Goal: Transaction & Acquisition: Register for event/course

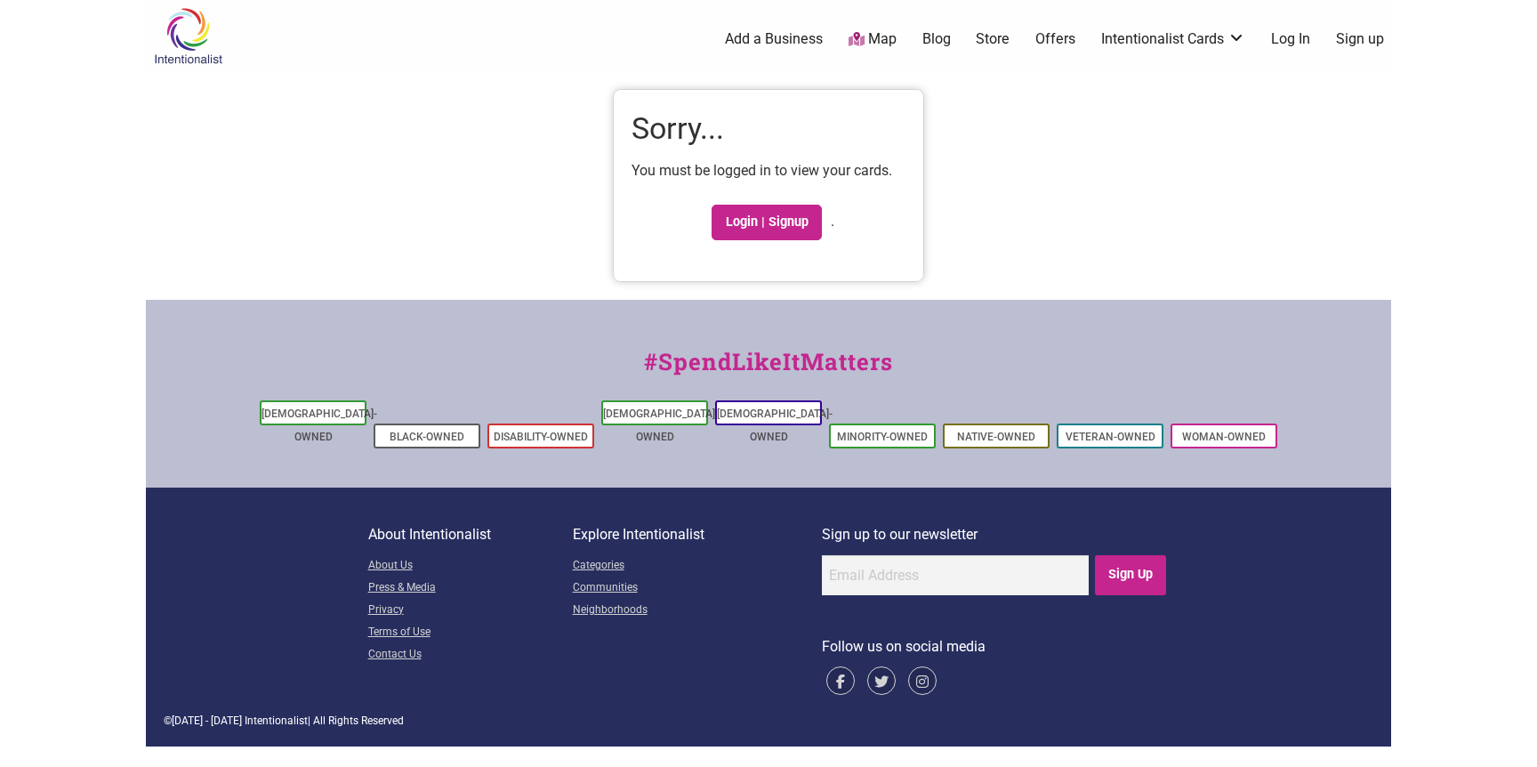
click at [1361, 49] on ul "0 Add a Business Map Blog Store Offers Intentionalist Cards Buy Black Card Inte…" at bounding box center [856, 39] width 1089 height 20
click at [1361, 42] on link "Sign up" at bounding box center [1360, 39] width 48 height 20
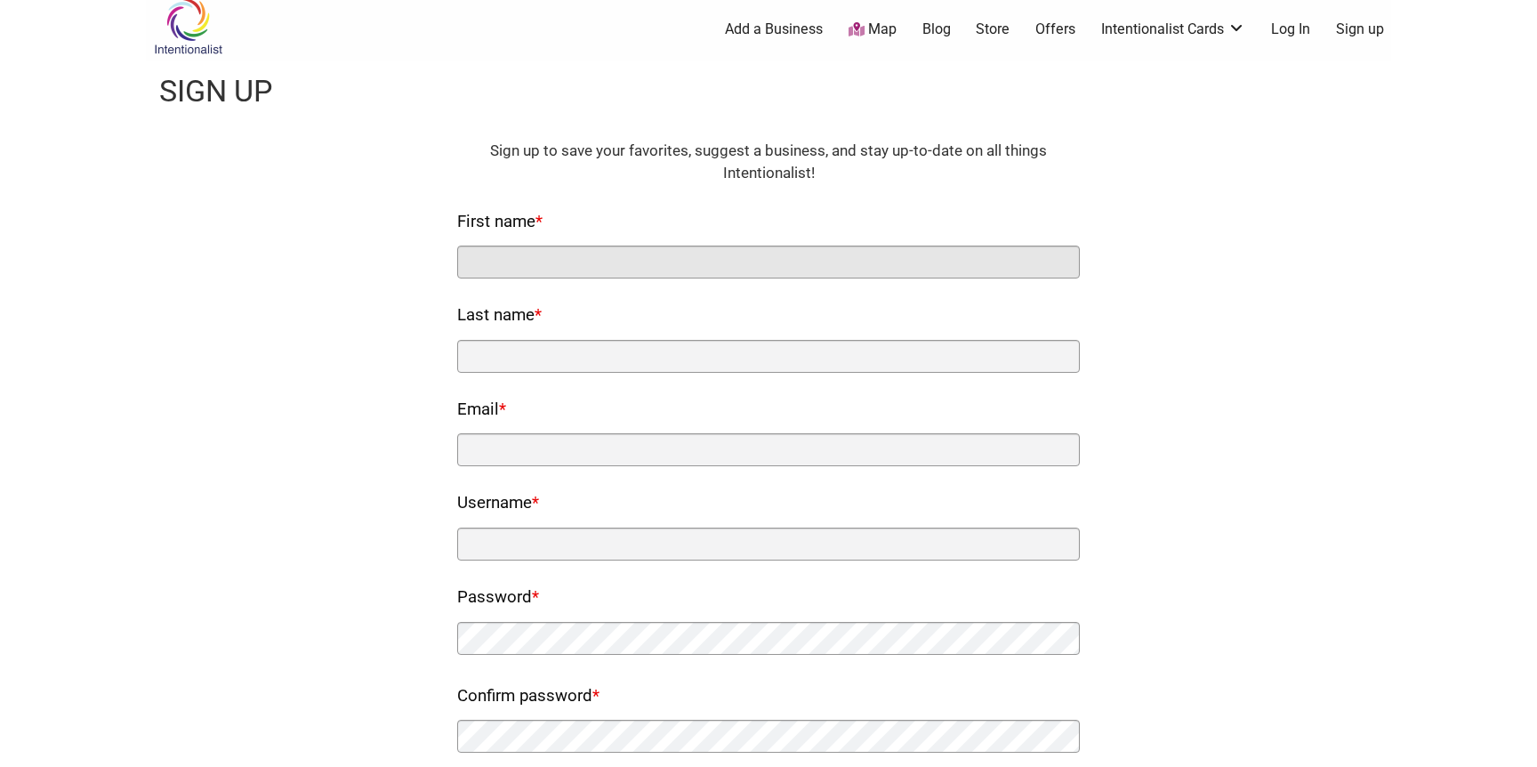
scroll to position [4, 0]
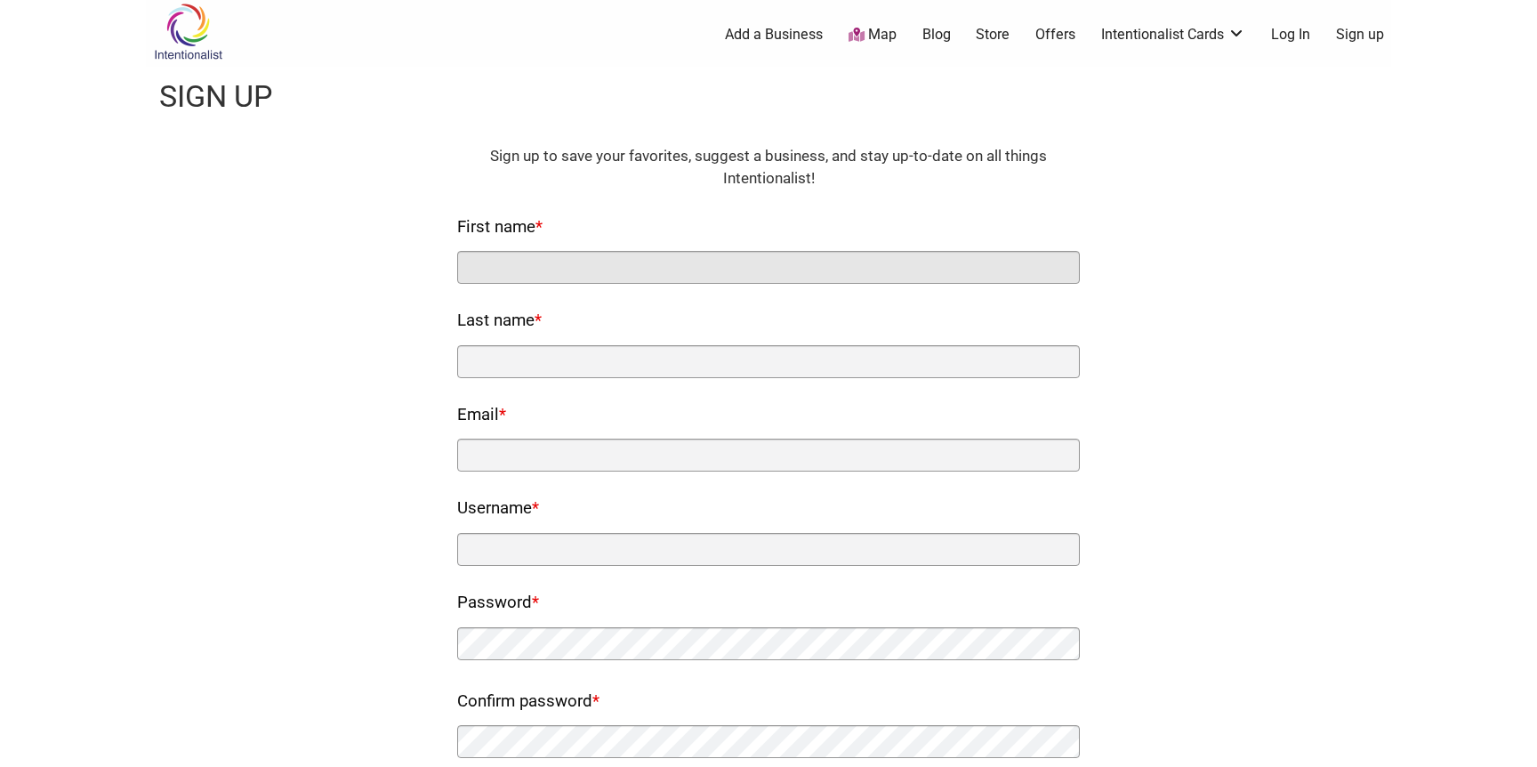
click at [774, 268] on input "First name *" at bounding box center [768, 267] width 622 height 33
type input "Valerie"
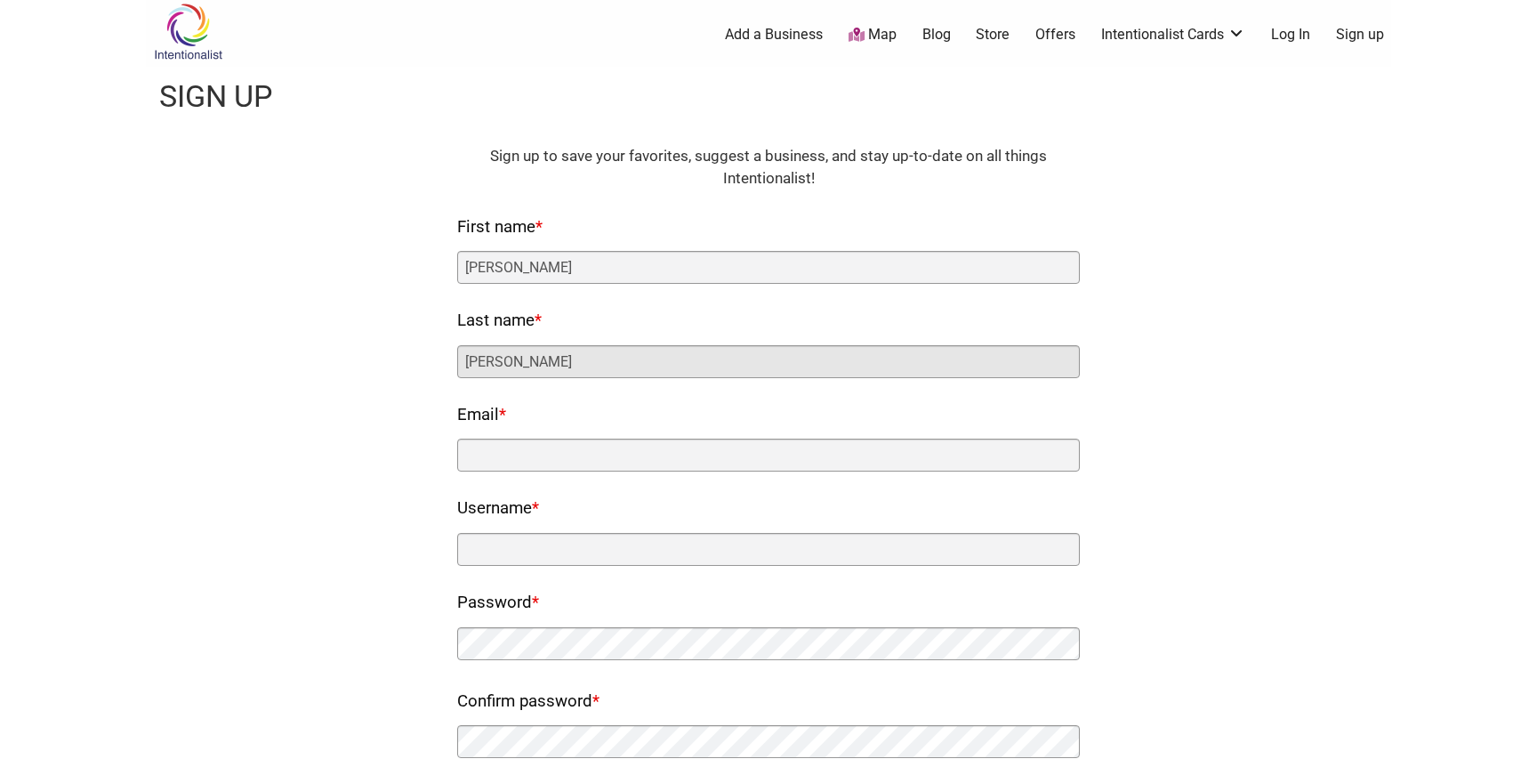
type input "Skubal"
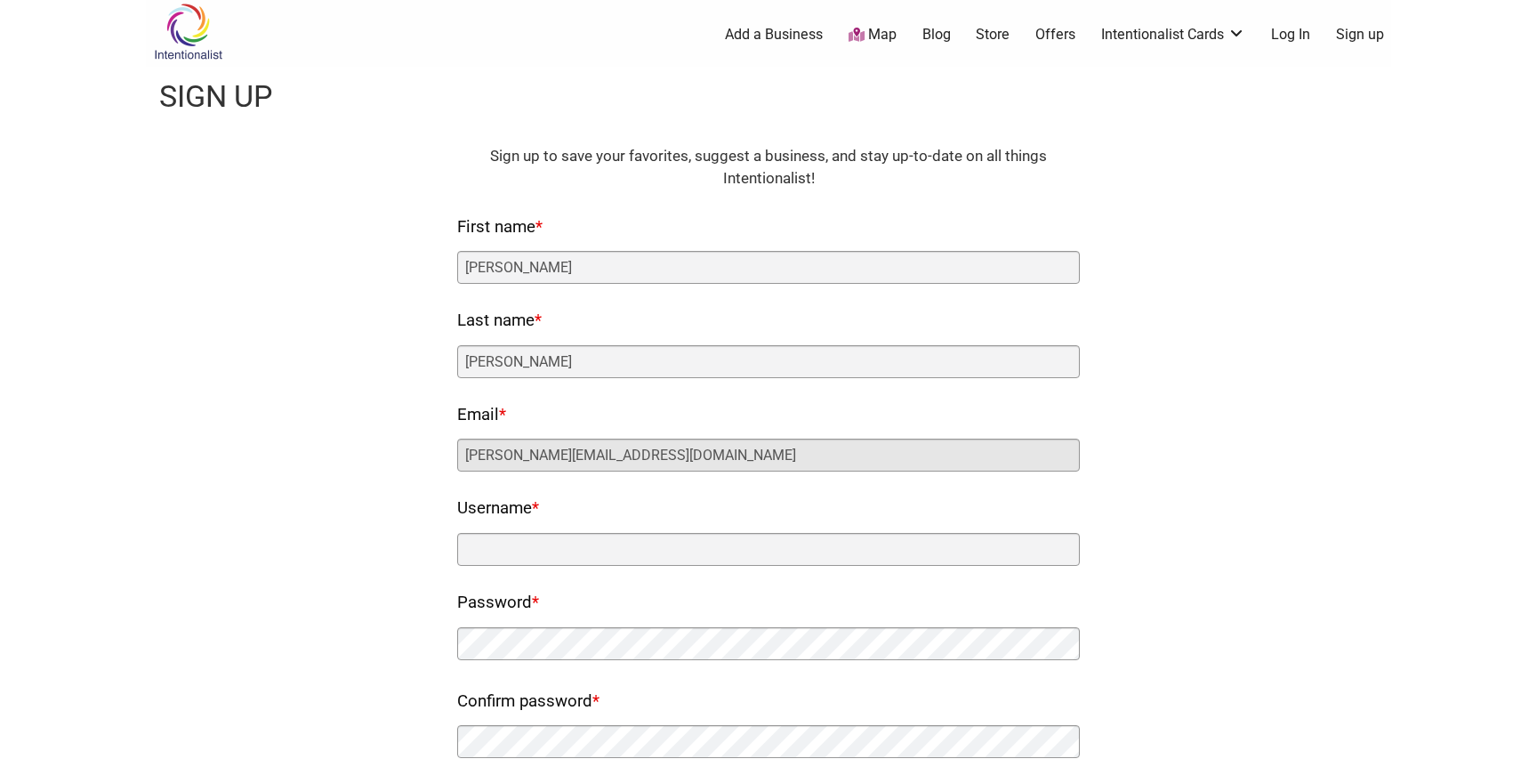
type input "valerie@seattlesouthside.com"
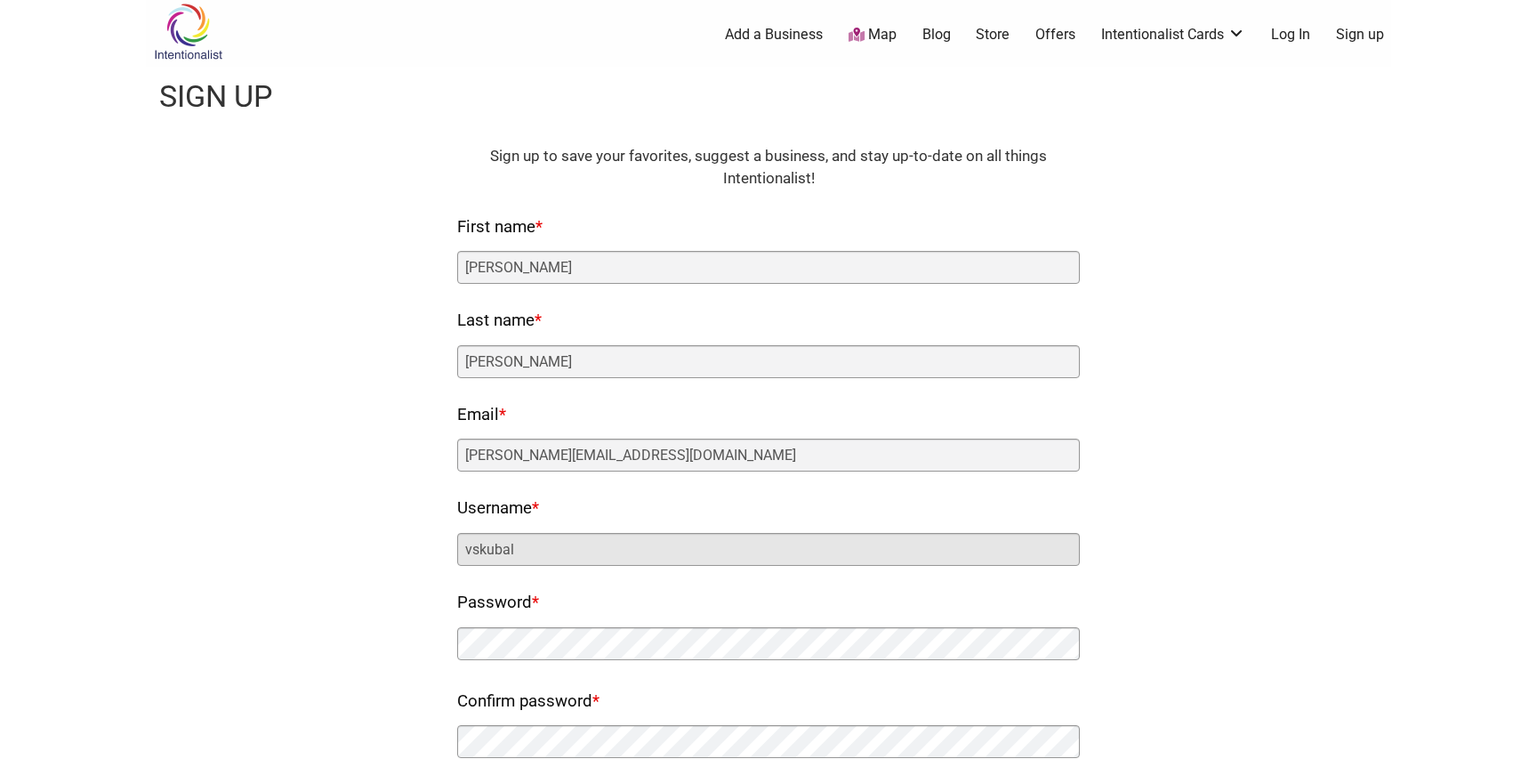
type input "vskubal"
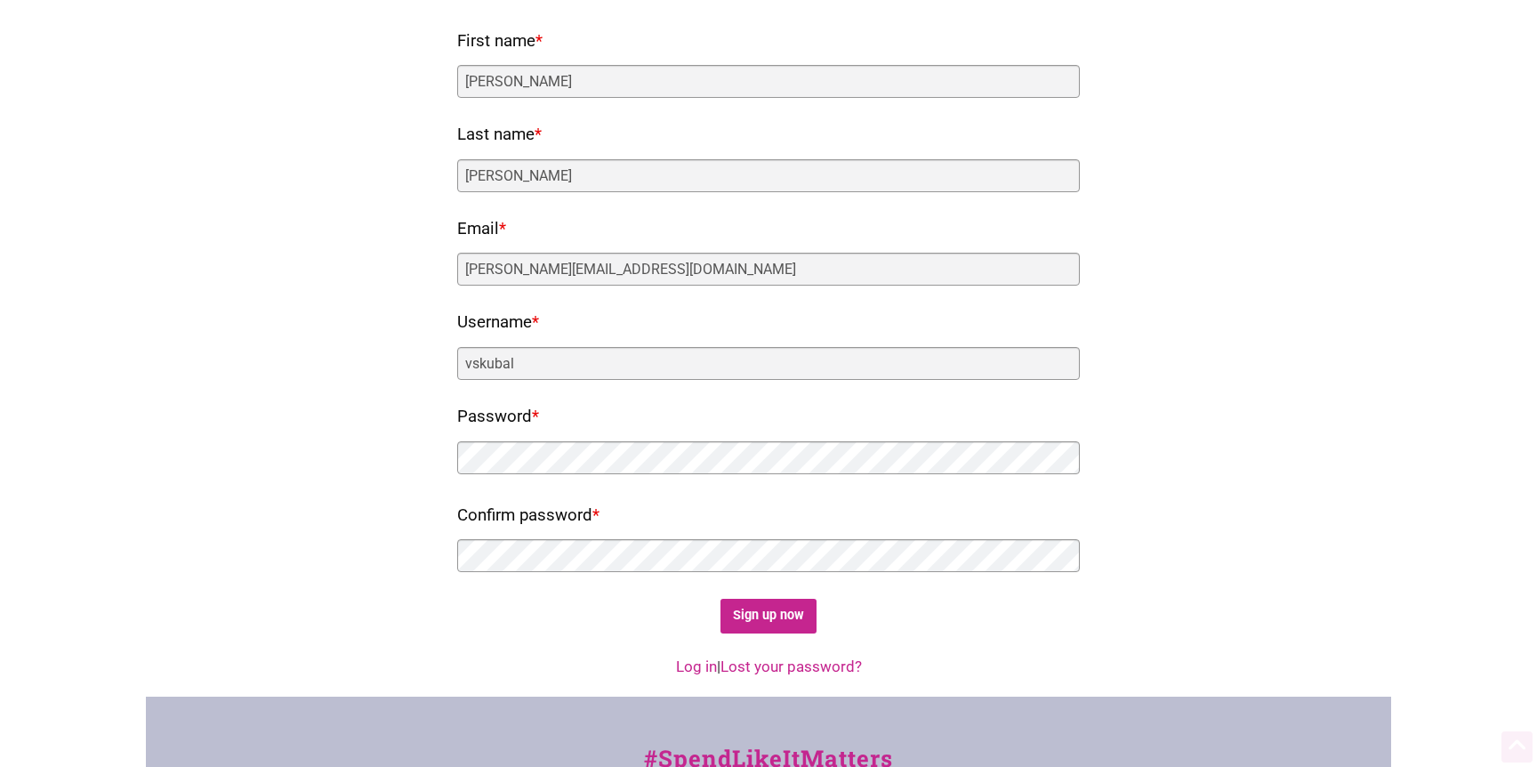
scroll to position [212, 0]
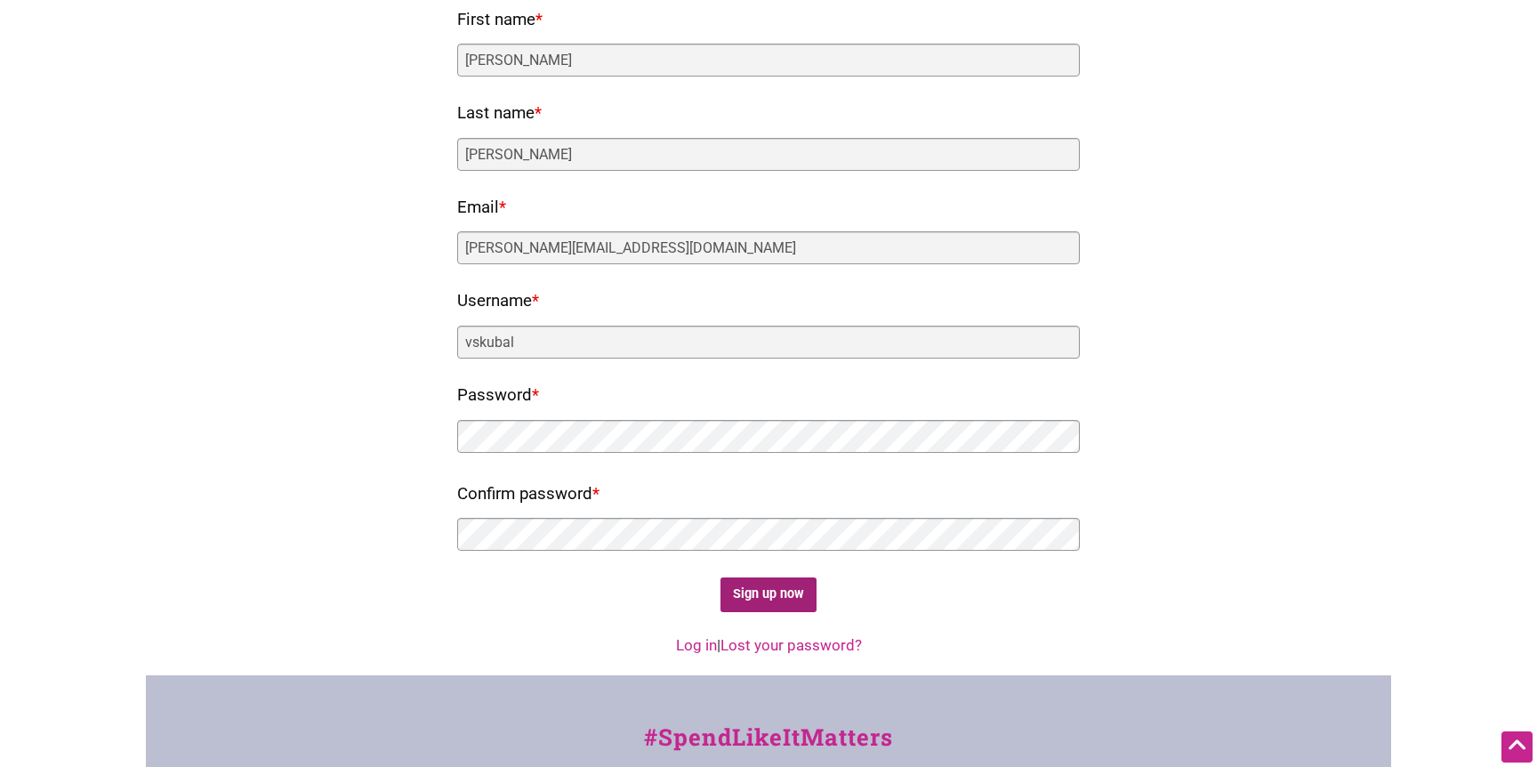
click at [787, 599] on input "Sign up now" at bounding box center [768, 594] width 97 height 35
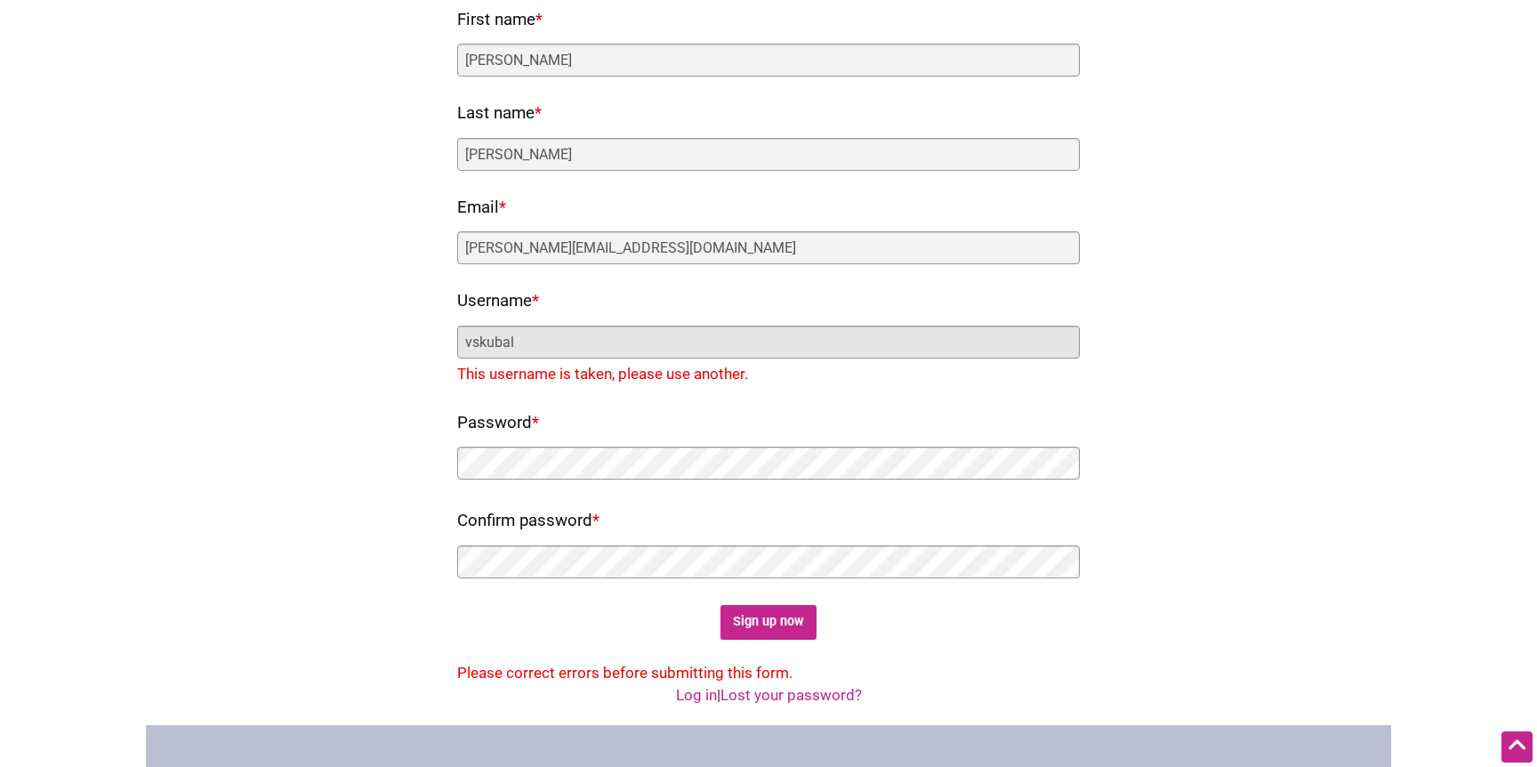
click at [527, 347] on input "vskubal" at bounding box center [768, 341] width 622 height 33
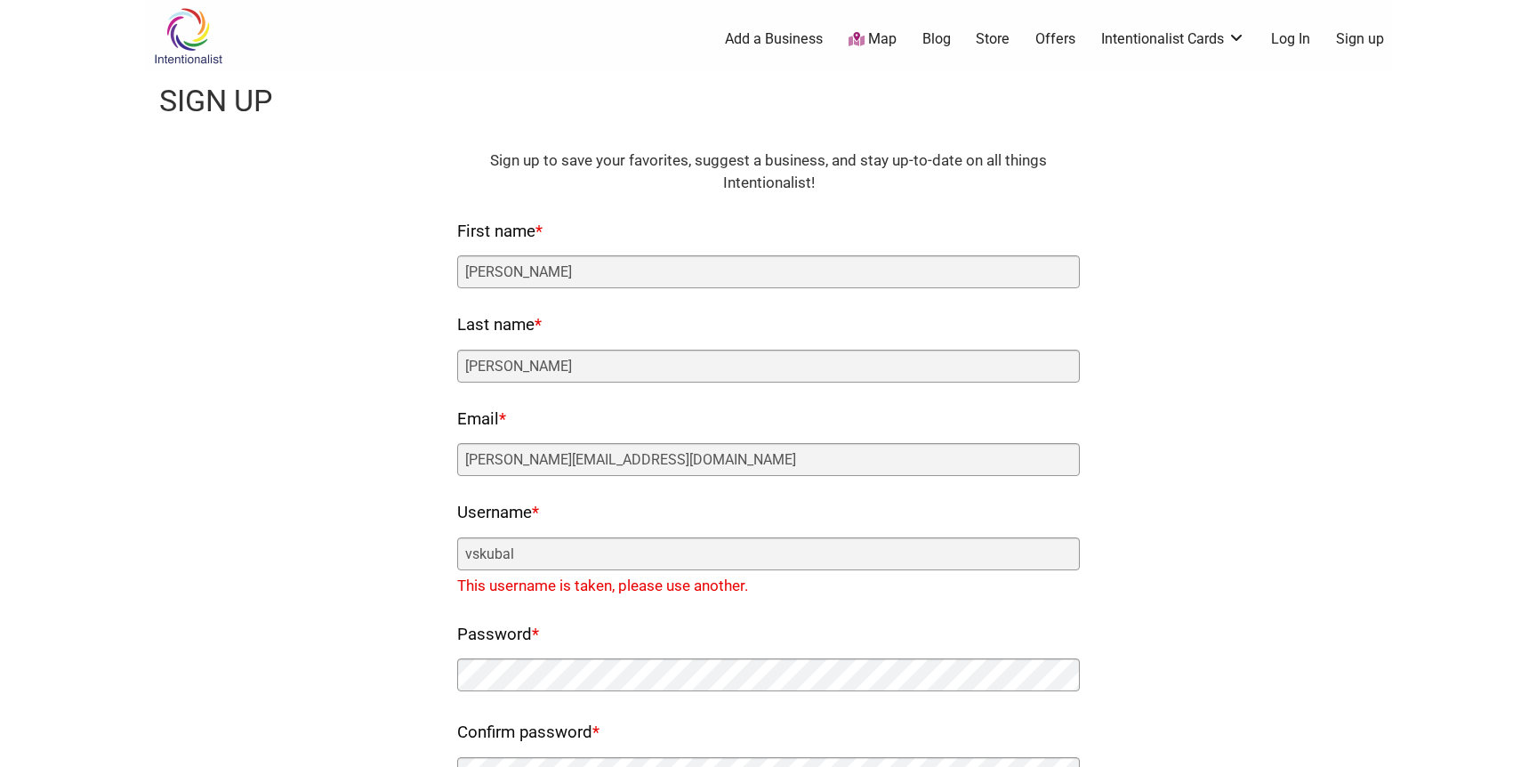
click at [1295, 46] on link "Log In" at bounding box center [1290, 39] width 39 height 20
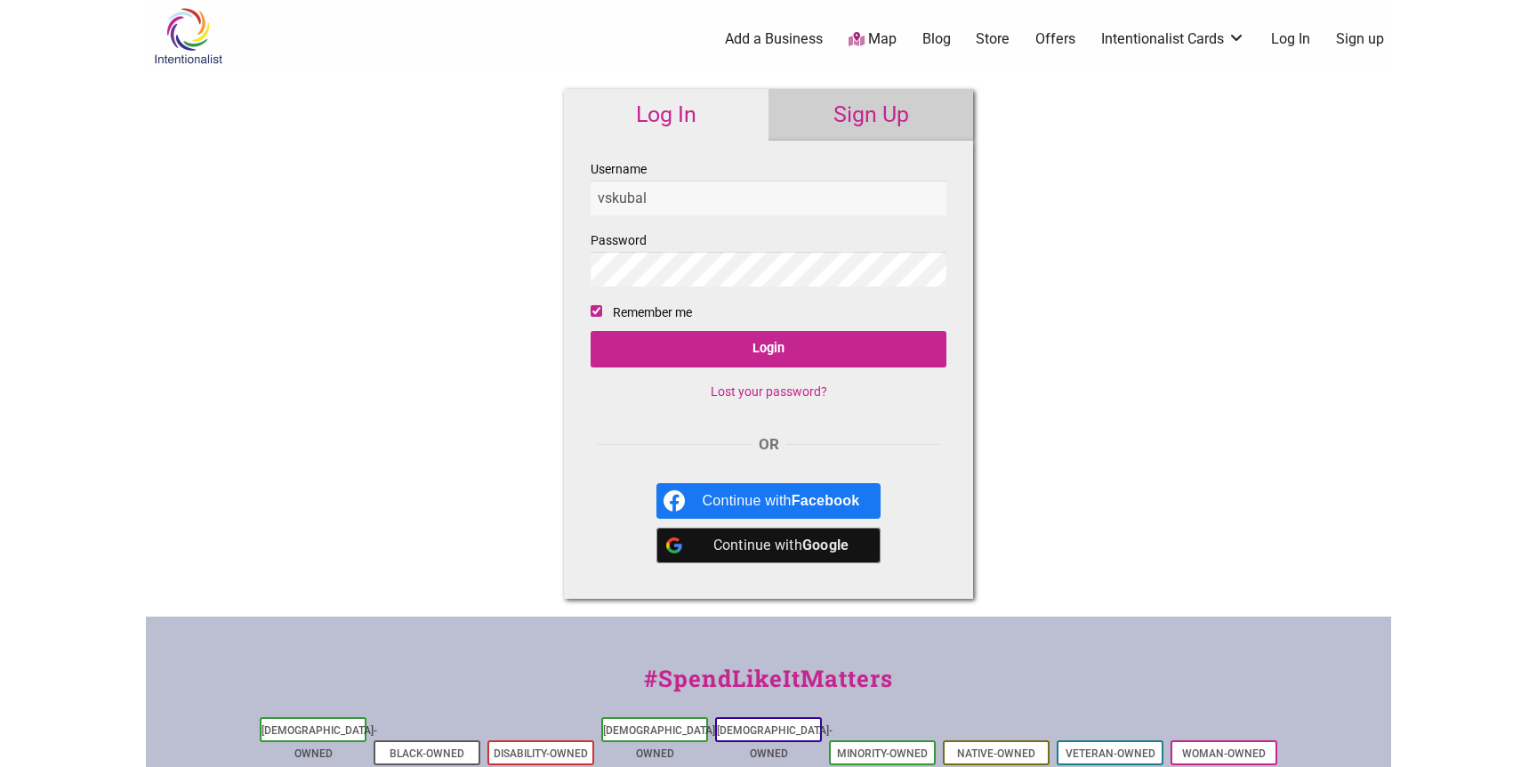
type input "vskubal"
click at [590, 331] on input "Login" at bounding box center [768, 349] width 356 height 36
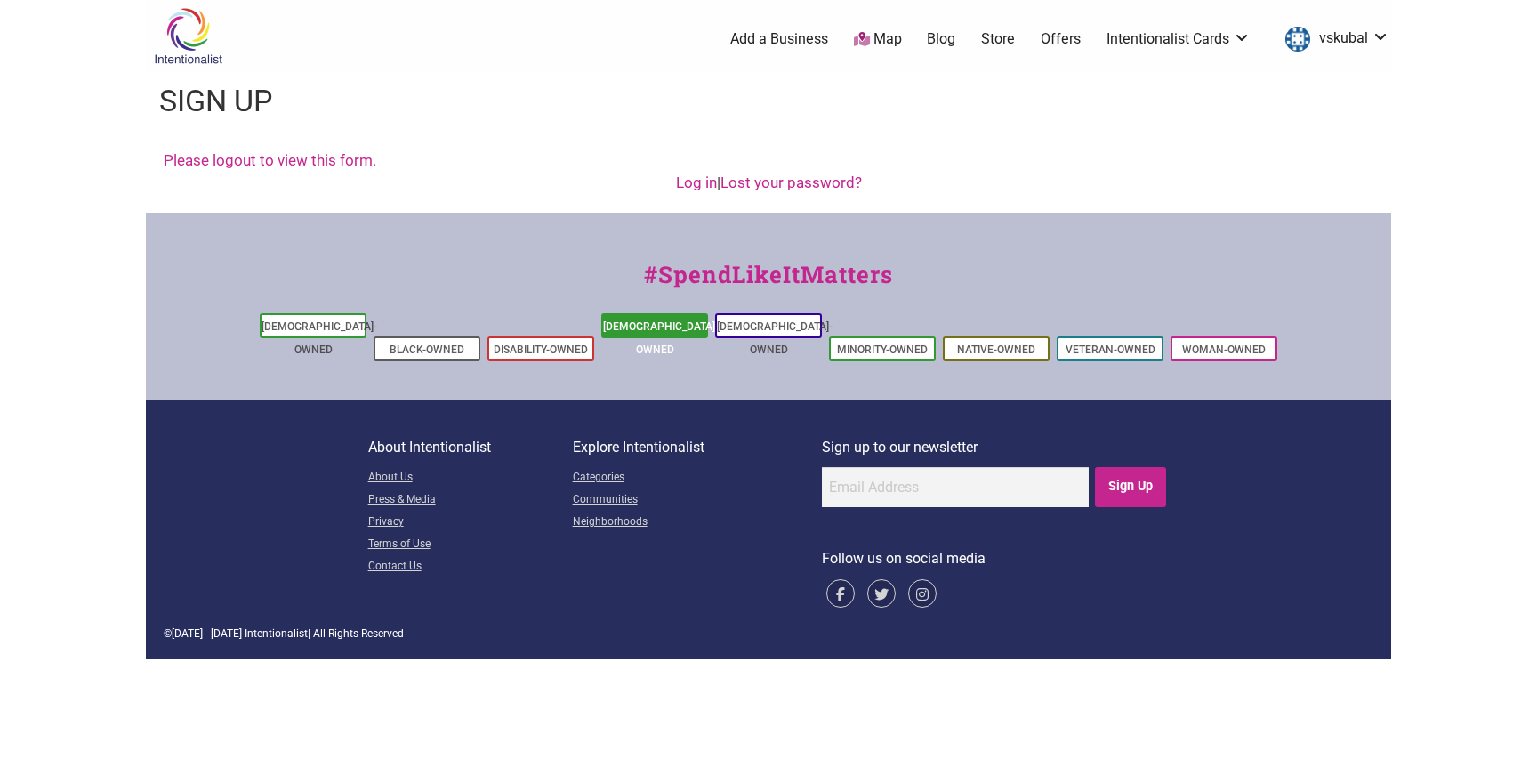
click at [680, 332] on link "[DEMOGRAPHIC_DATA]-Owned" at bounding box center [661, 338] width 116 height 36
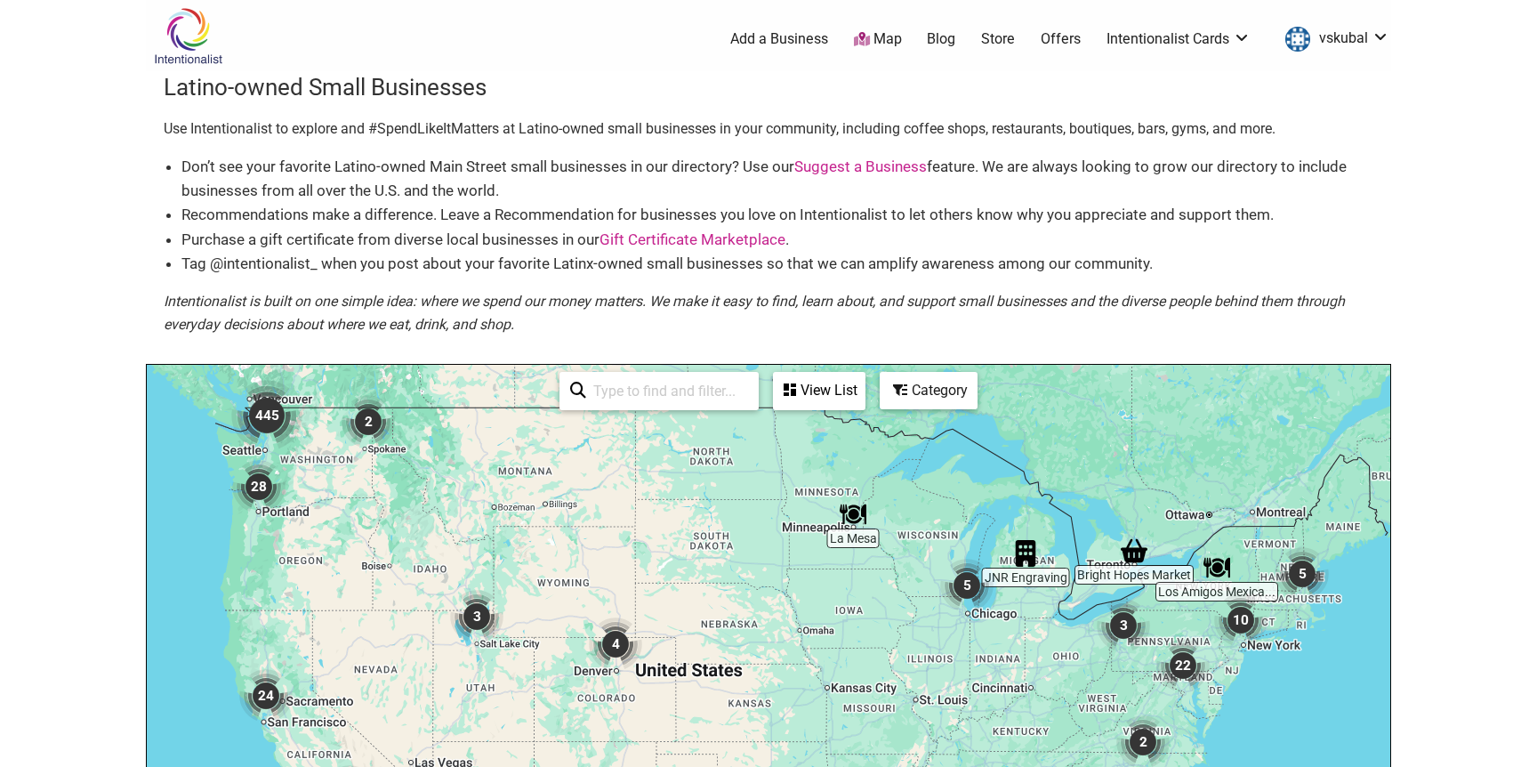
click at [273, 422] on img "445" at bounding box center [266, 415] width 71 height 71
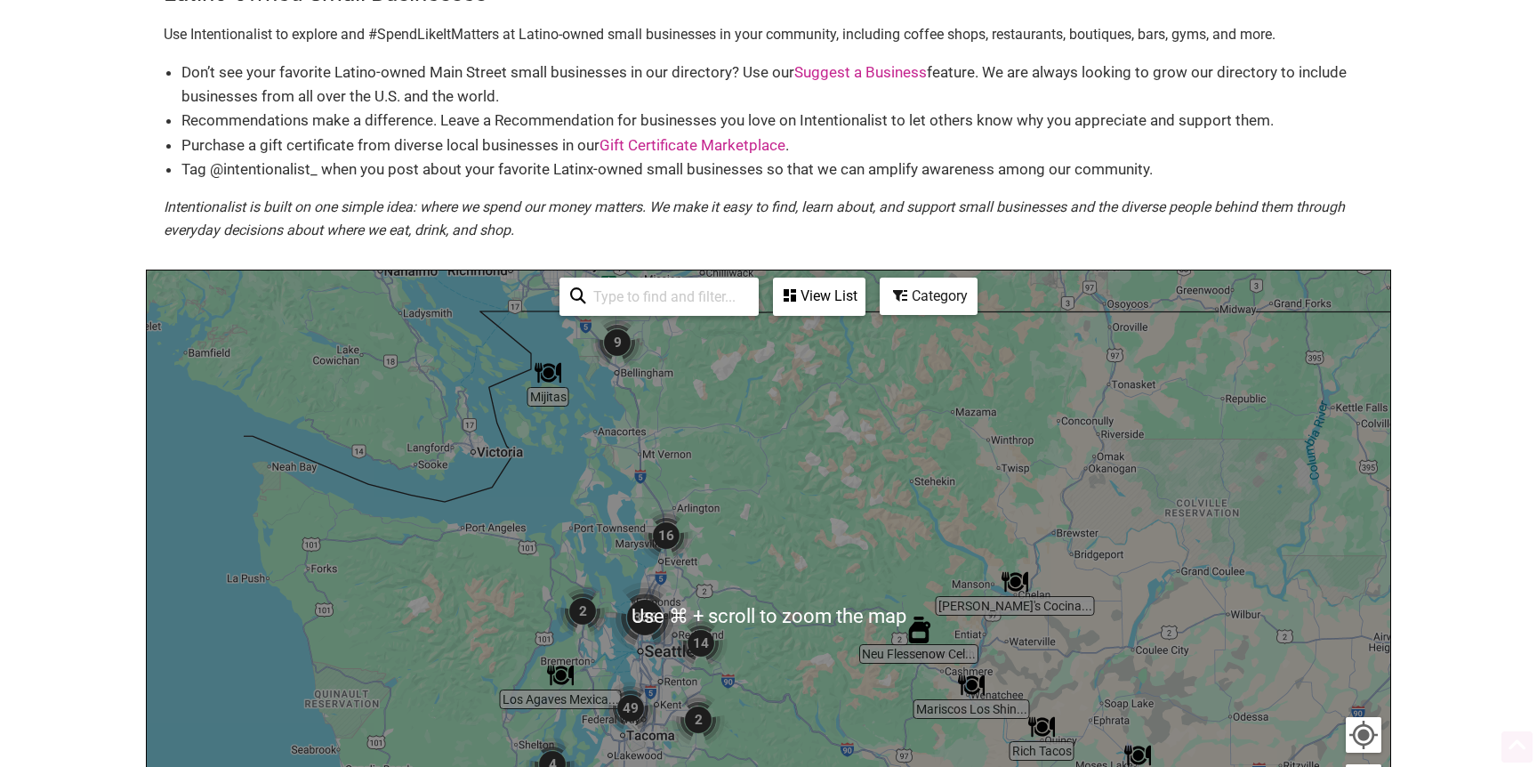
scroll to position [119, 0]
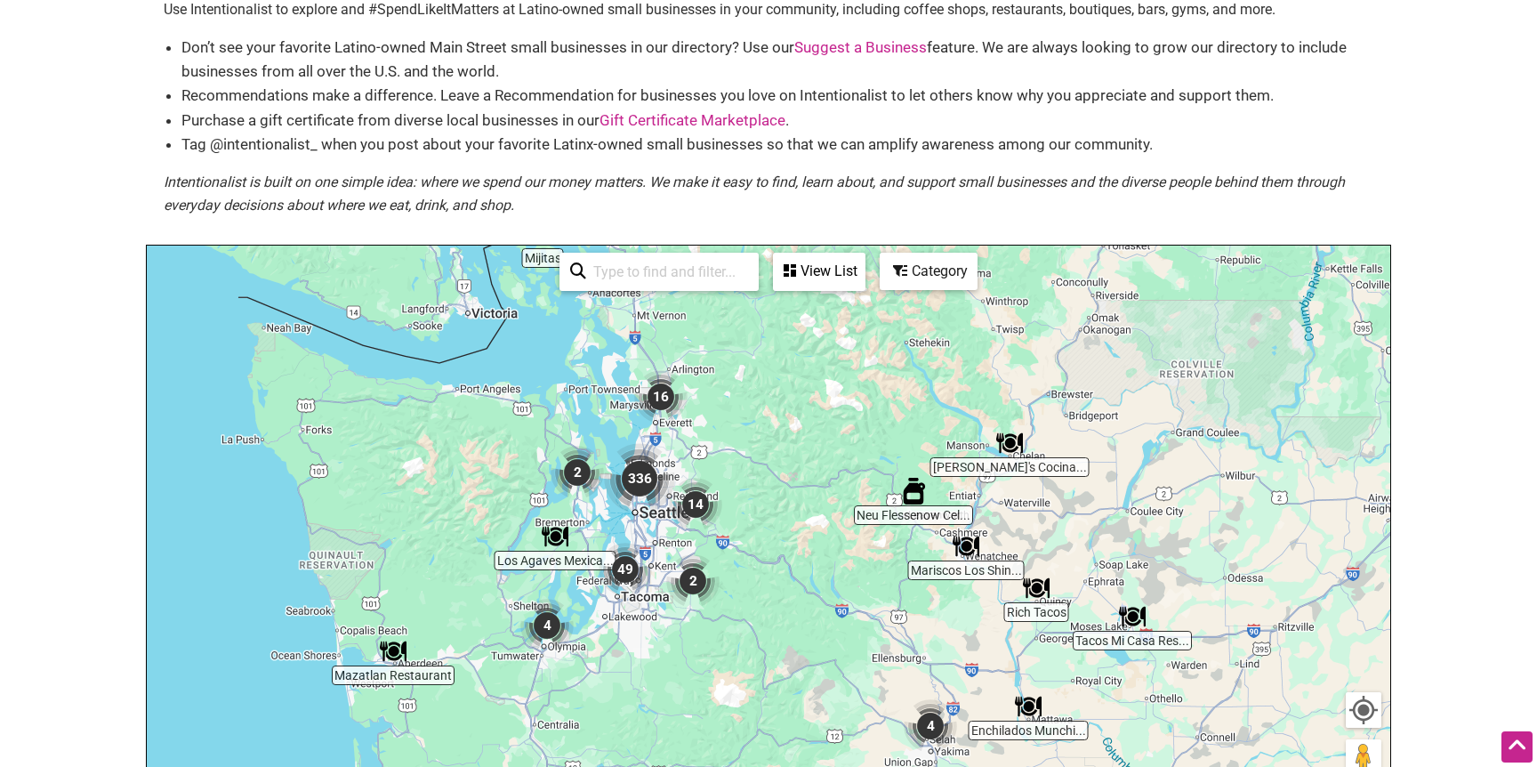
drag, startPoint x: 506, startPoint y: 622, endPoint x: 547, endPoint y: 489, distance: 139.5
click at [497, 472] on div "To navigate, press the arrow keys." at bounding box center [768, 591] width 1243 height 692
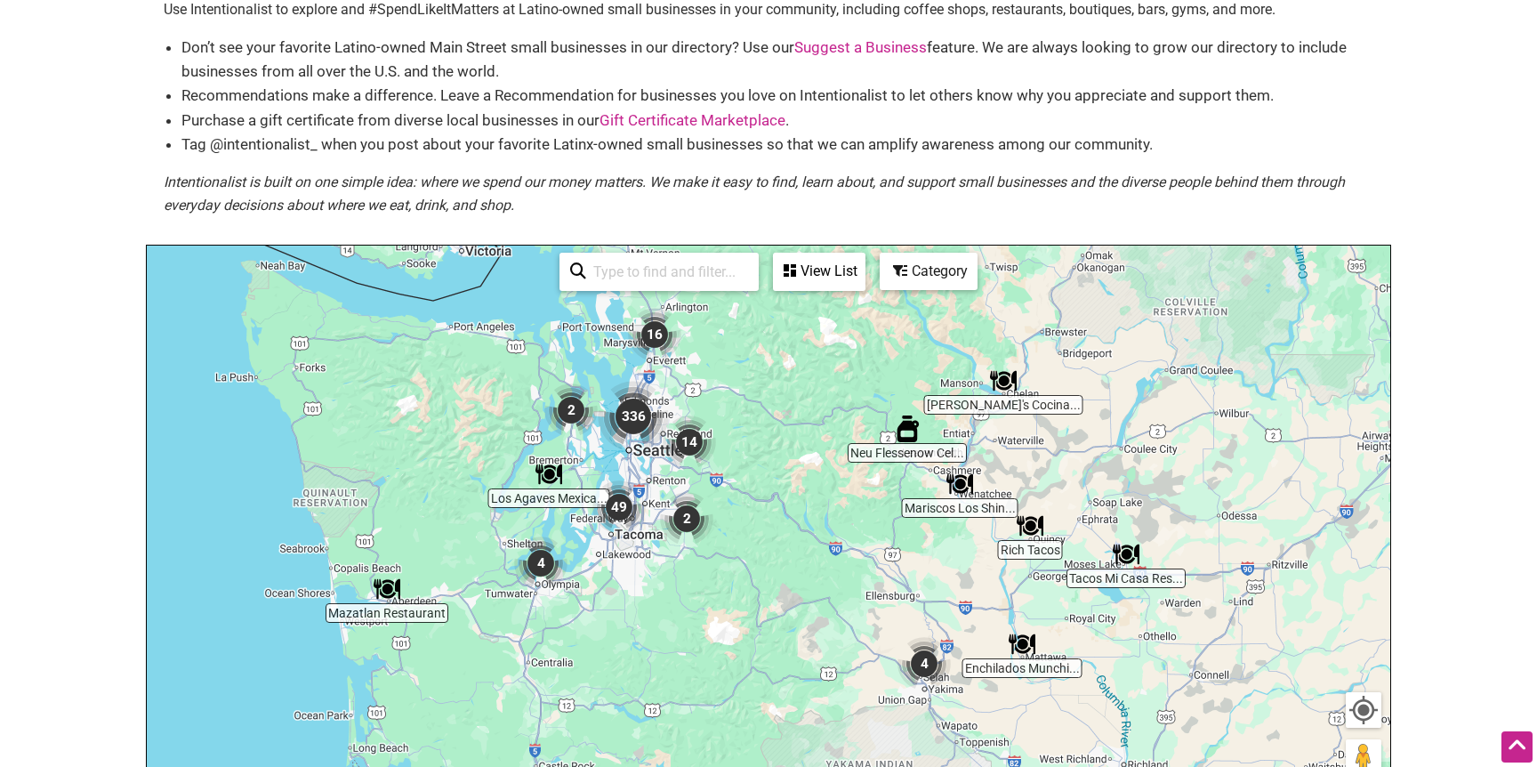
click at [612, 504] on img "49" at bounding box center [618, 506] width 53 height 53
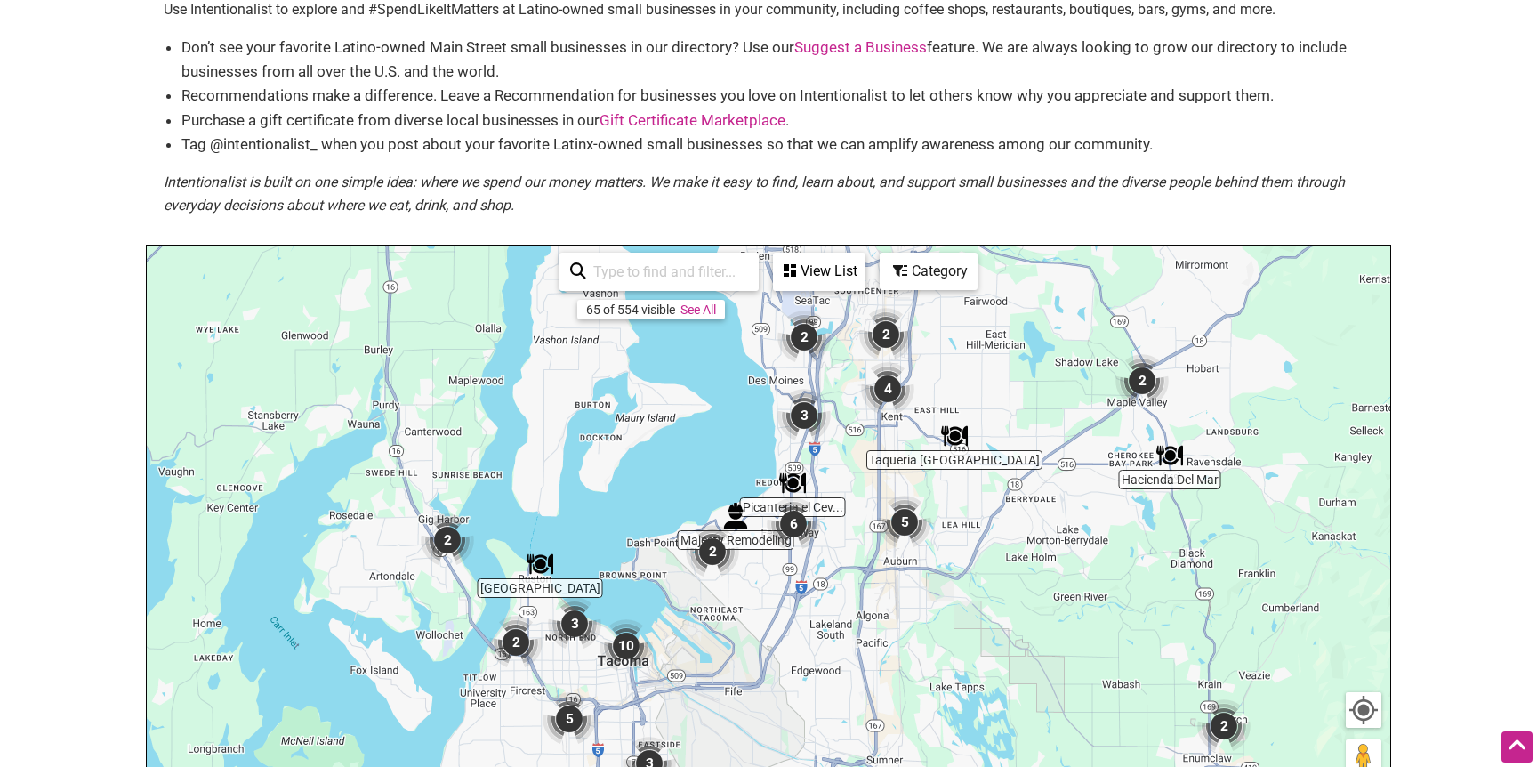
drag, startPoint x: 873, startPoint y: 532, endPoint x: 818, endPoint y: 604, distance: 90.7
click at [823, 609] on div "To navigate, press the arrow keys." at bounding box center [768, 591] width 1243 height 692
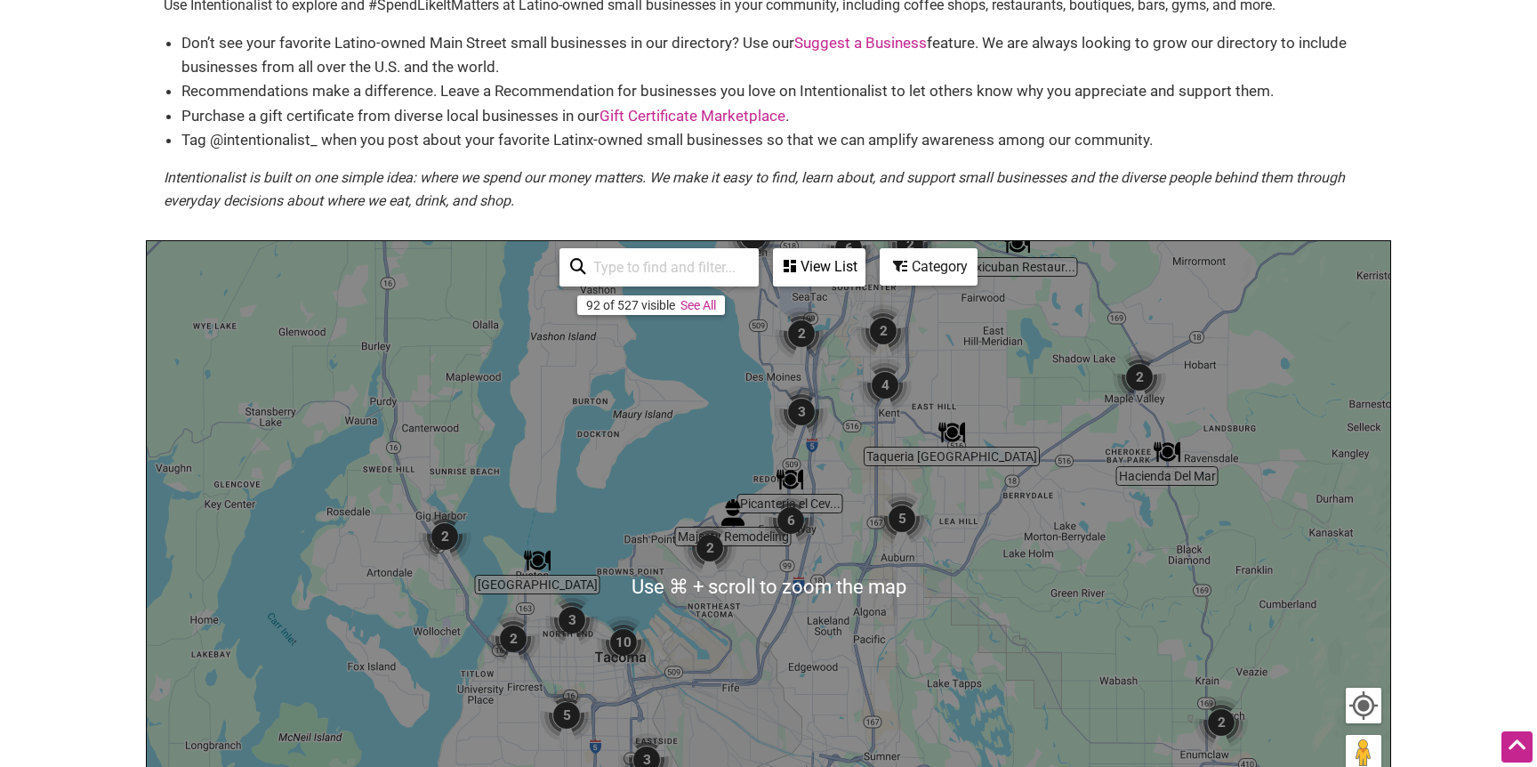
click at [791, 483] on img "Picanteria el Cevichito" at bounding box center [789, 479] width 27 height 27
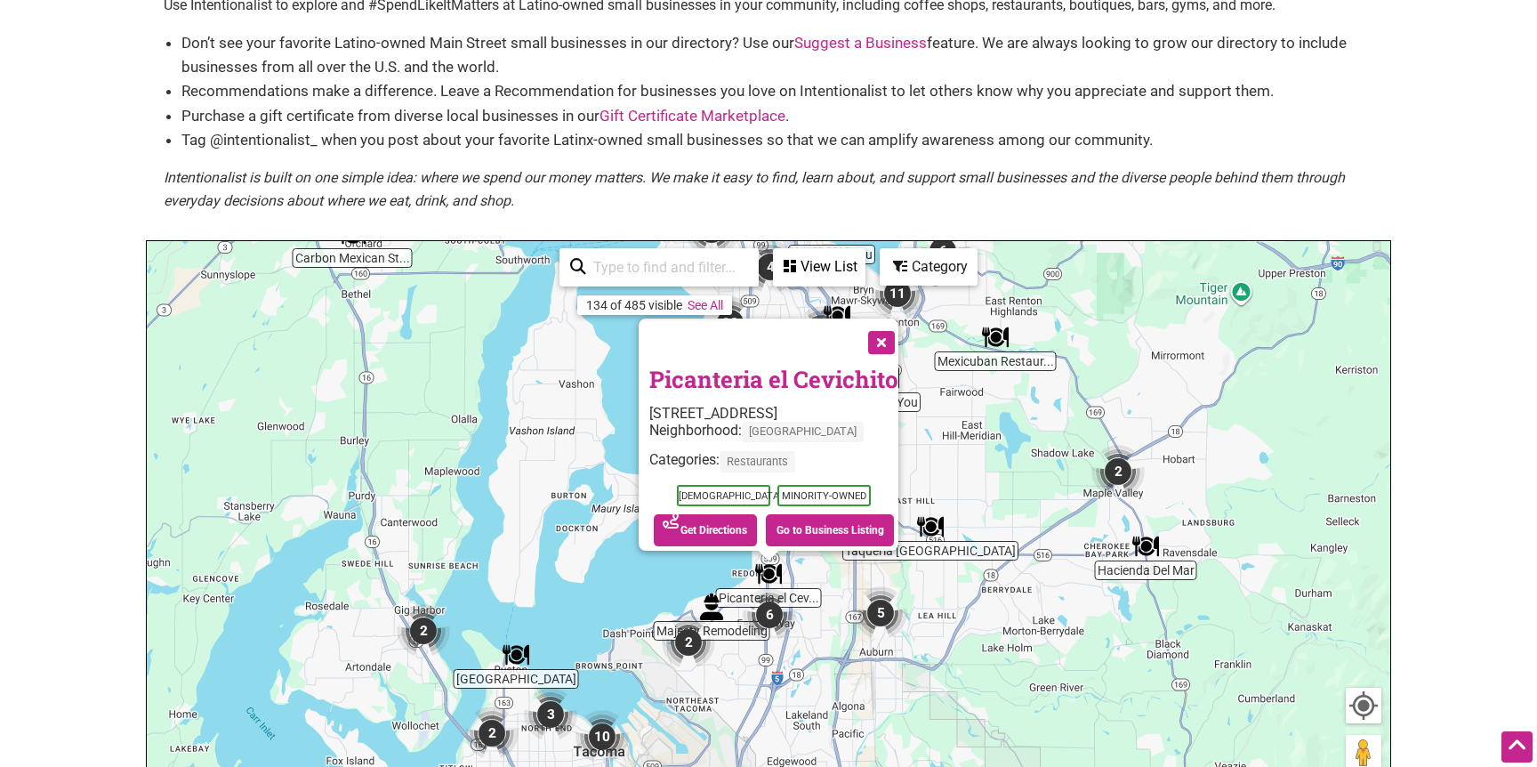
click at [902, 327] on button "Close" at bounding box center [879, 340] width 44 height 44
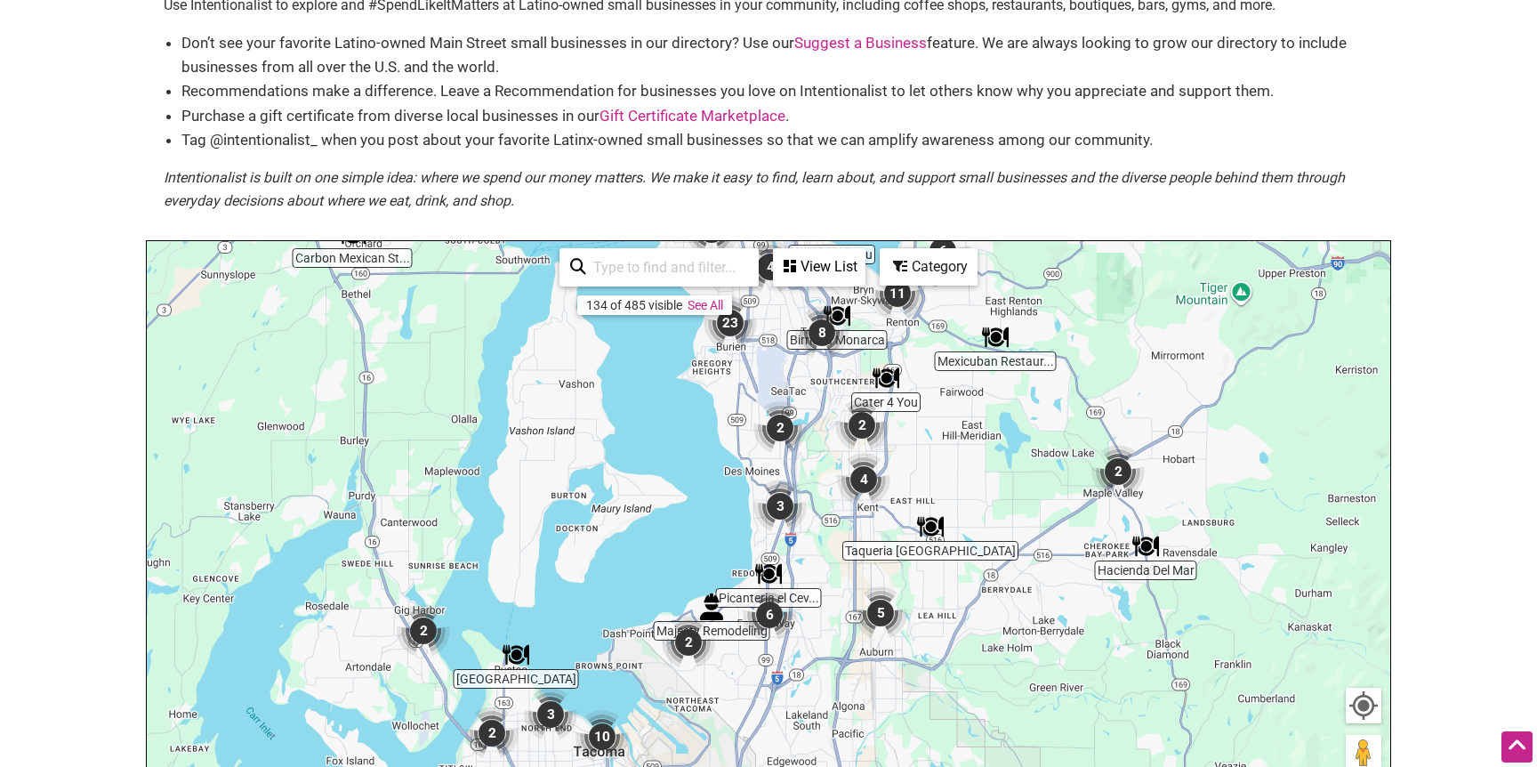
click at [787, 504] on img "3" at bounding box center [779, 505] width 53 height 53
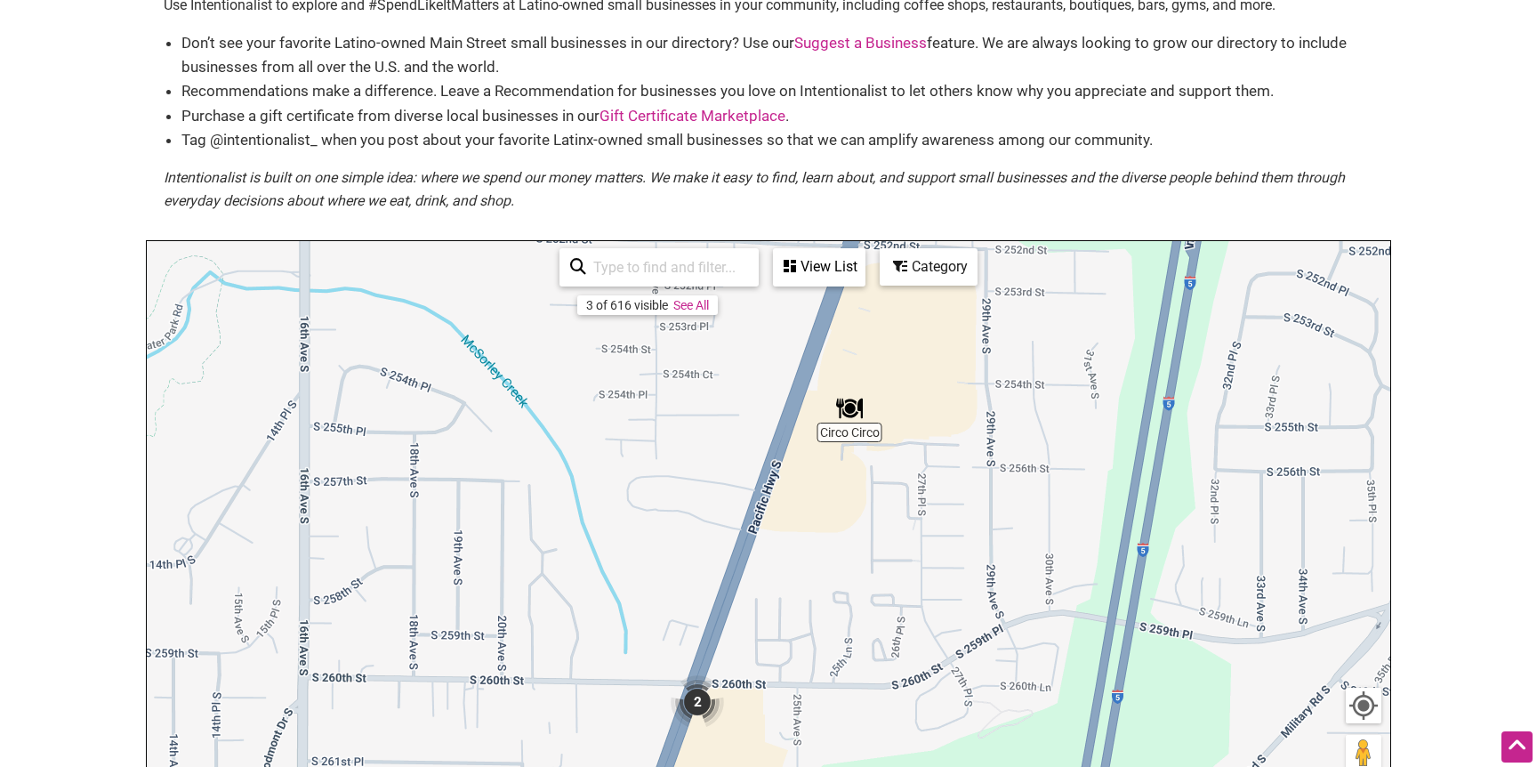
click at [703, 703] on img "2" at bounding box center [697, 701] width 53 height 53
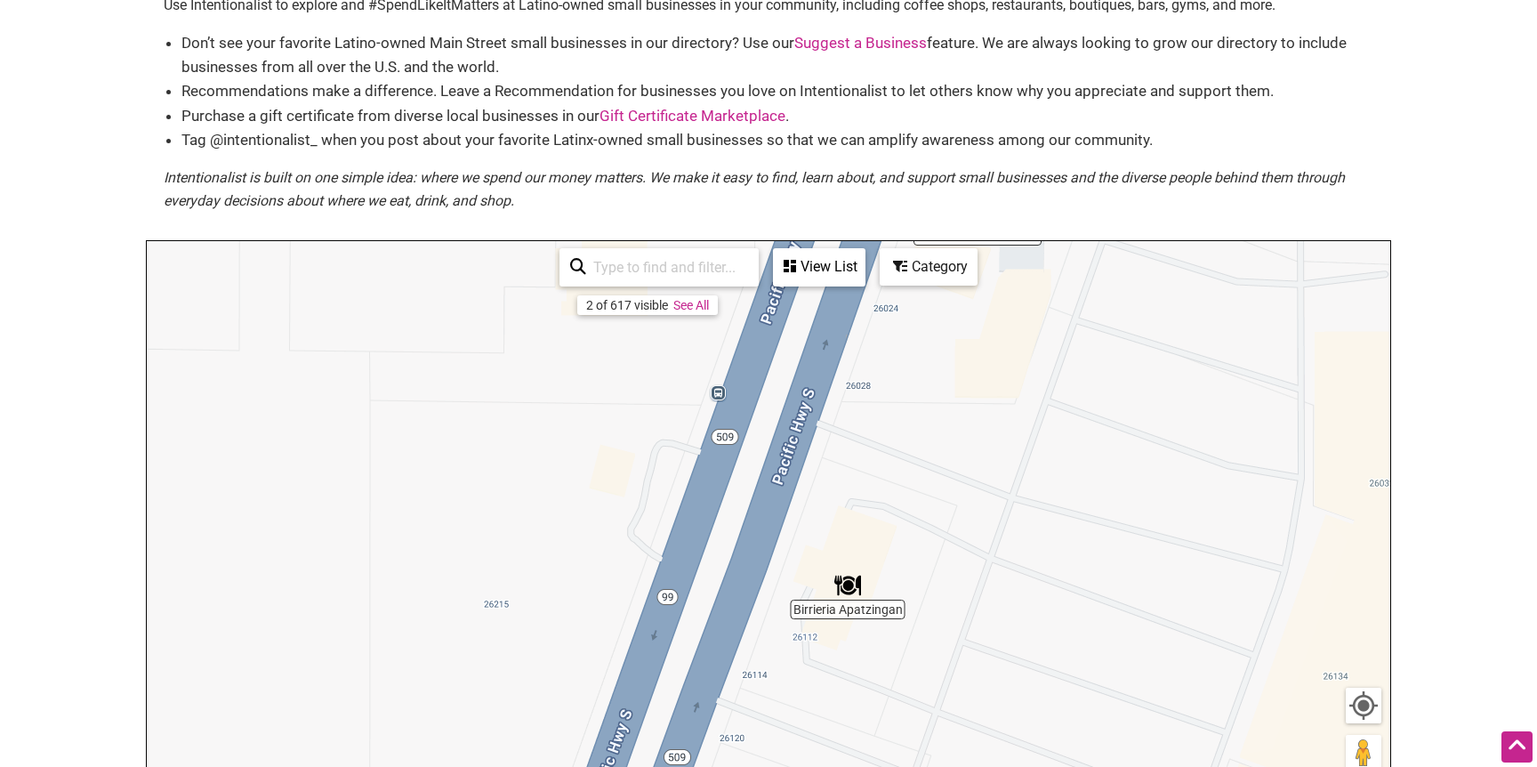
drag, startPoint x: 797, startPoint y: 582, endPoint x: 942, endPoint y: 405, distance: 228.8
click at [942, 405] on div "To navigate, press the arrow keys." at bounding box center [768, 587] width 1243 height 692
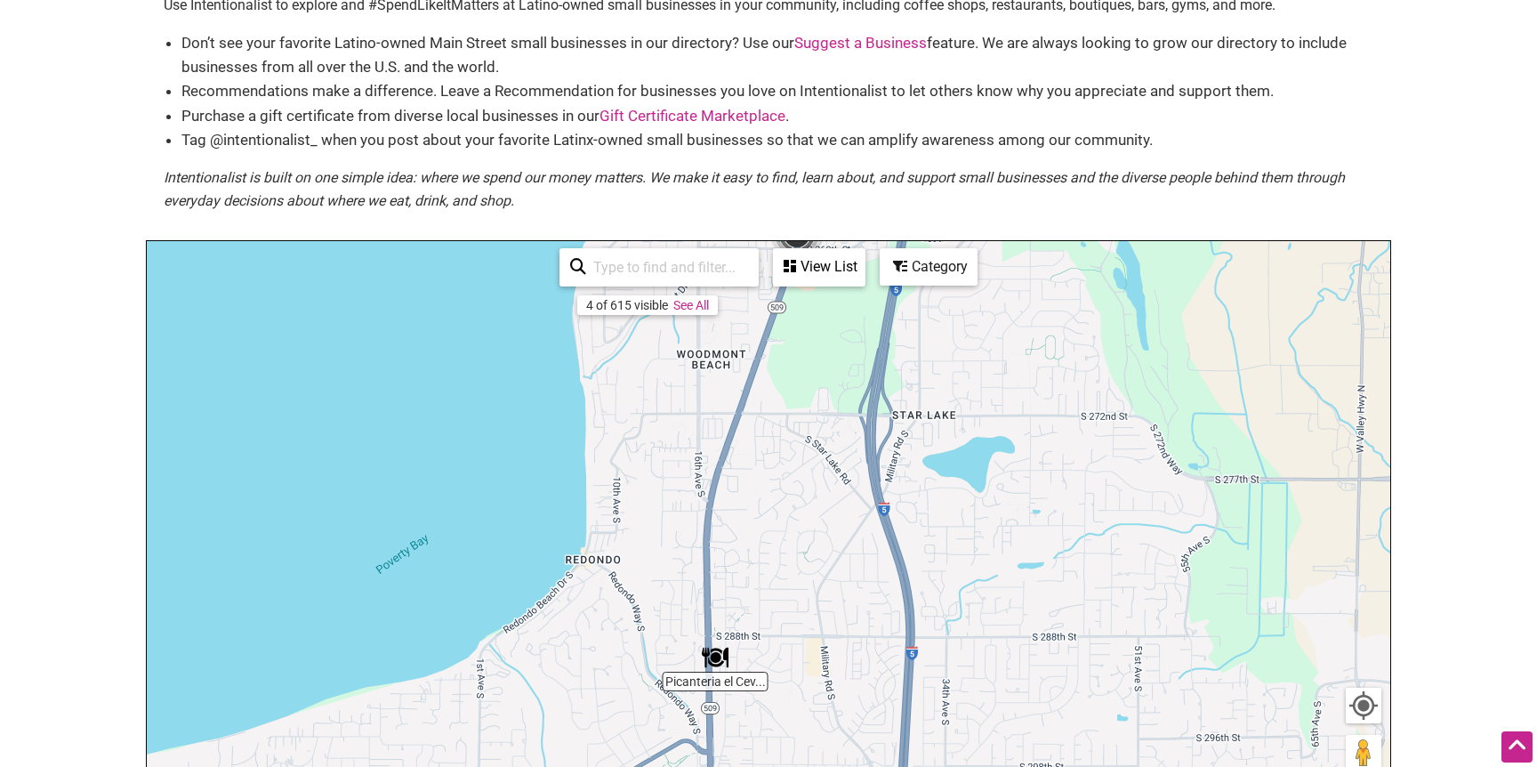
drag, startPoint x: 903, startPoint y: 443, endPoint x: 894, endPoint y: 298, distance: 145.3
click at [894, 298] on div "To navigate, press the arrow keys." at bounding box center [768, 587] width 1243 height 692
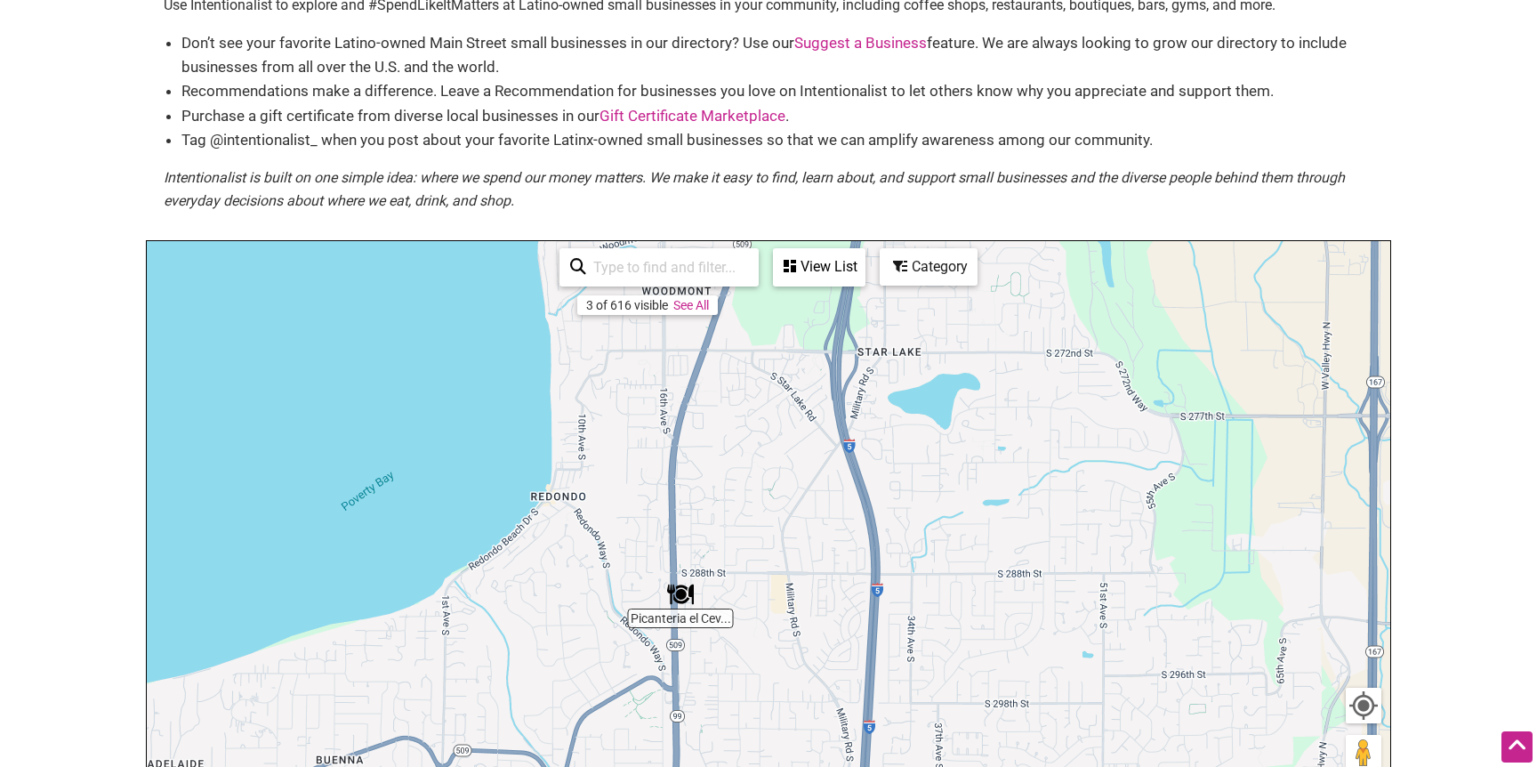
drag, startPoint x: 855, startPoint y: 602, endPoint x: 822, endPoint y: 580, distance: 39.7
click at [825, 614] on div "To navigate, press the arrow keys." at bounding box center [768, 587] width 1243 height 692
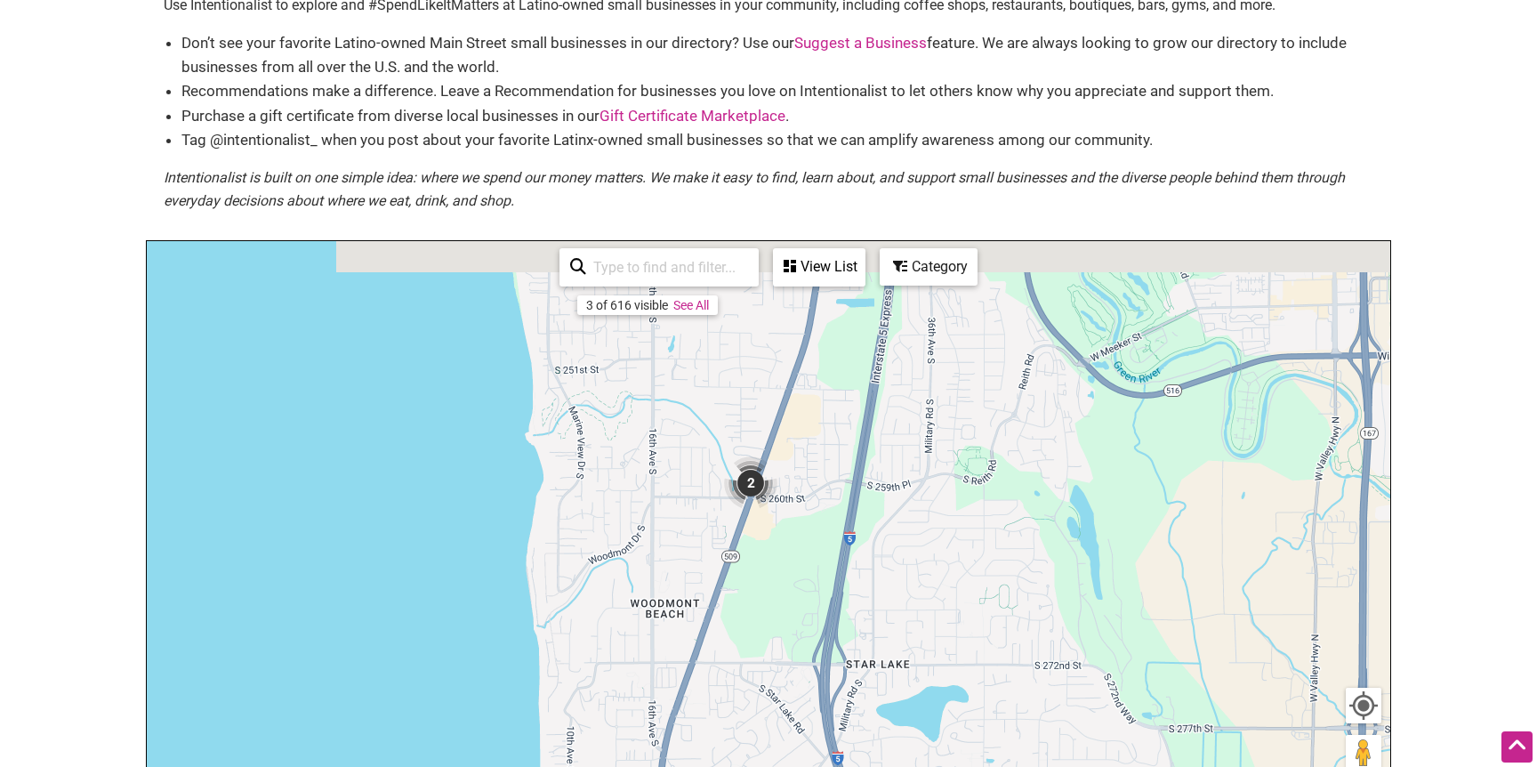
drag, startPoint x: 892, startPoint y: 413, endPoint x: 904, endPoint y: 589, distance: 176.5
click at [879, 672] on div "To navigate, press the arrow keys." at bounding box center [768, 587] width 1243 height 692
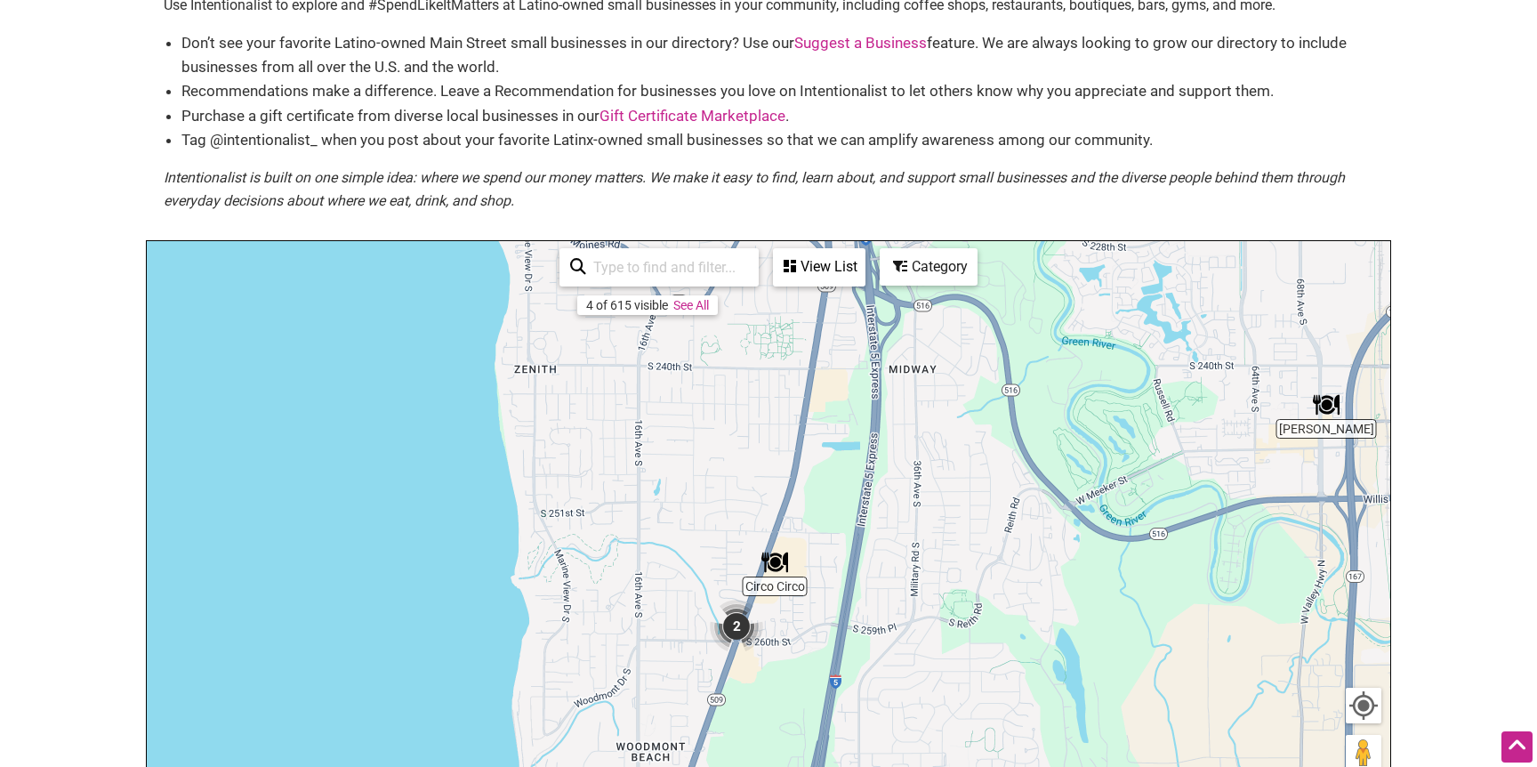
drag, startPoint x: 947, startPoint y: 564, endPoint x: 943, endPoint y: 620, distance: 56.2
click at [944, 624] on div "To navigate, press the arrow keys." at bounding box center [768, 587] width 1243 height 692
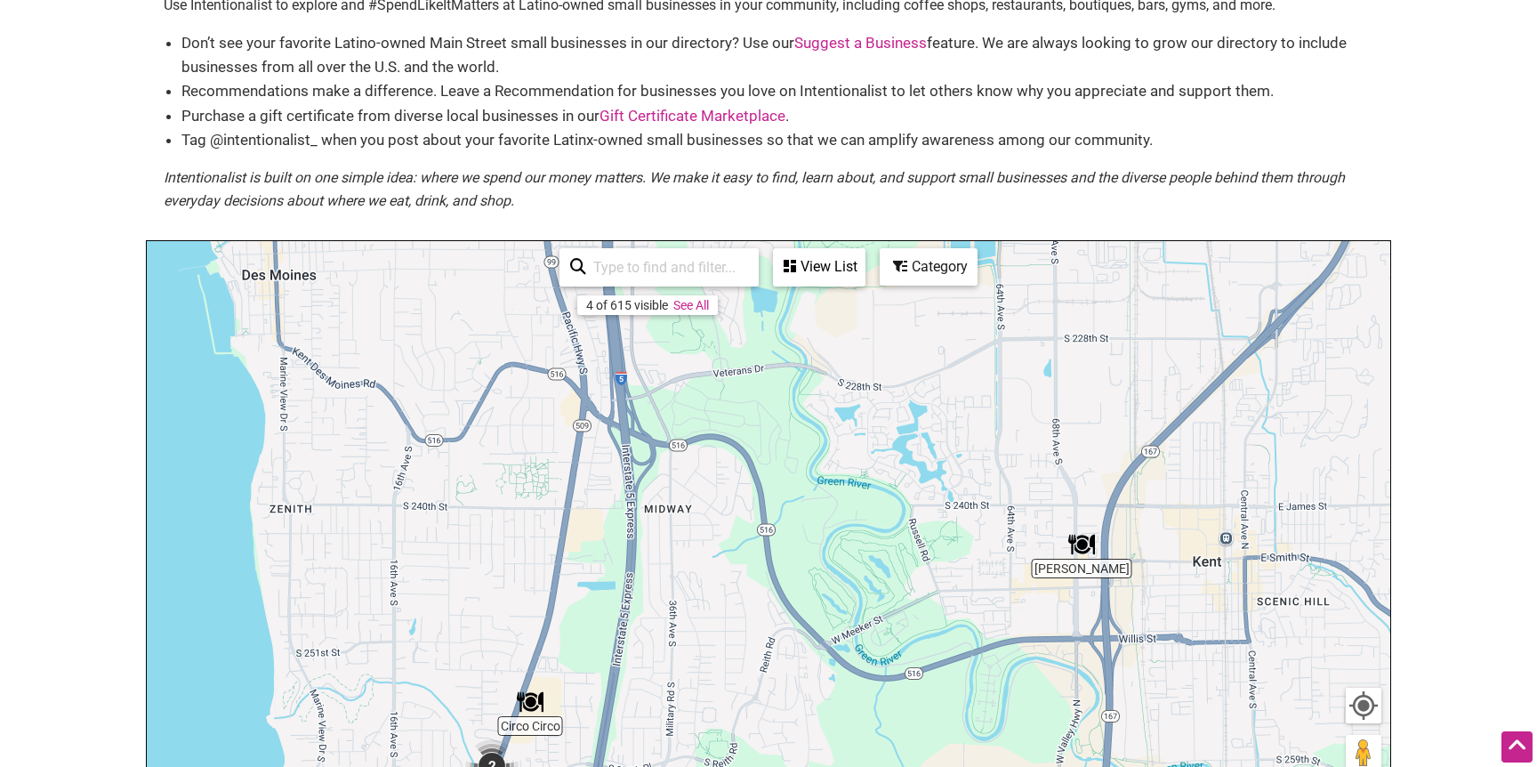
drag, startPoint x: 1218, startPoint y: 526, endPoint x: 1061, endPoint y: 646, distance: 198.5
click at [1062, 648] on div "To navigate, press the arrow keys." at bounding box center [768, 587] width 1243 height 692
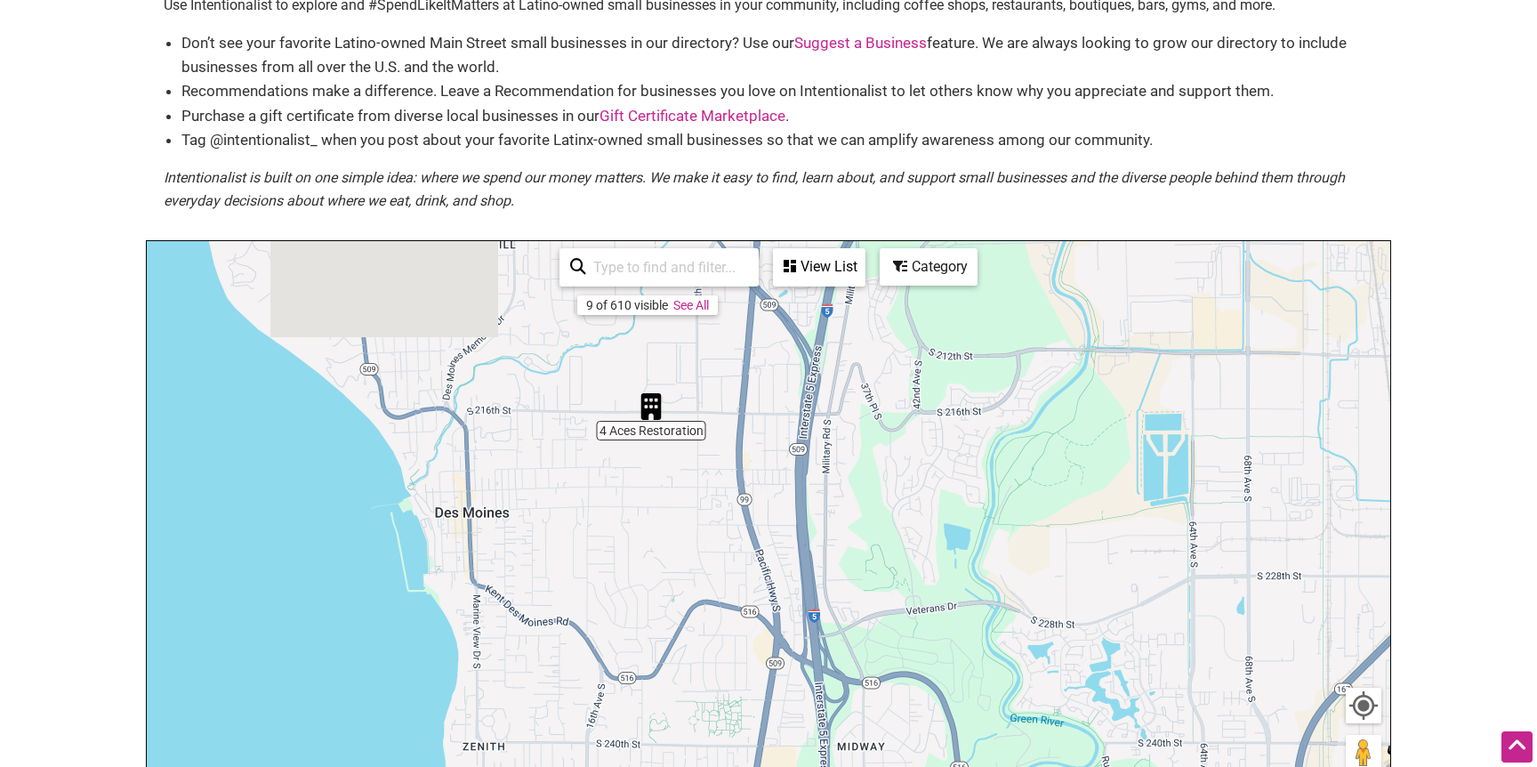
drag, startPoint x: 882, startPoint y: 437, endPoint x: 1004, endPoint y: 583, distance: 190.7
click at [1004, 583] on div "To navigate, press the arrow keys." at bounding box center [768, 587] width 1243 height 692
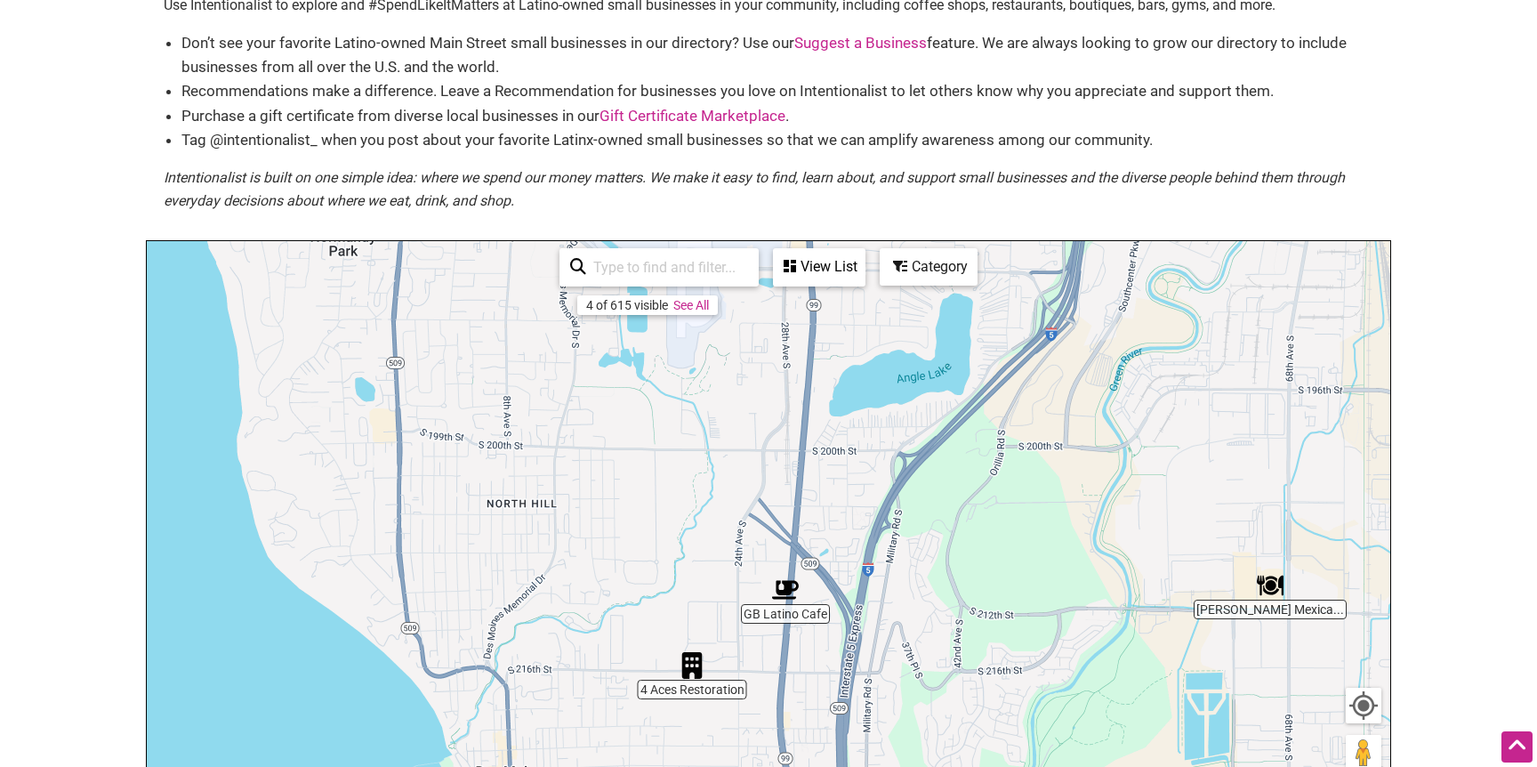
drag, startPoint x: 1029, startPoint y: 378, endPoint x: 1047, endPoint y: 605, distance: 227.5
click at [1047, 604] on div "To navigate, press the arrow keys." at bounding box center [768, 587] width 1243 height 692
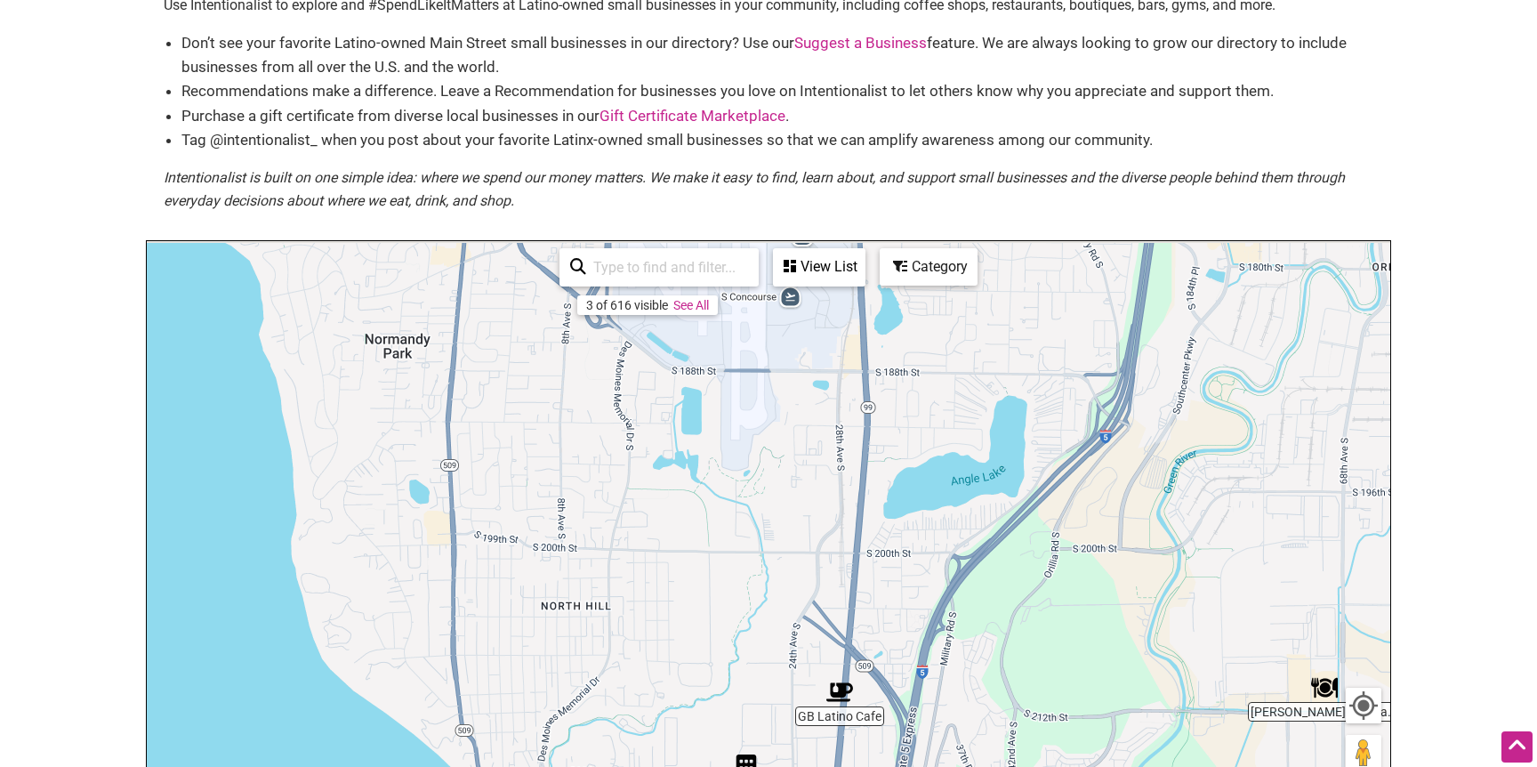
drag, startPoint x: 1085, startPoint y: 610, endPoint x: 1103, endPoint y: 627, distance: 24.5
click at [1102, 627] on div "To navigate, press the arrow keys." at bounding box center [768, 587] width 1243 height 692
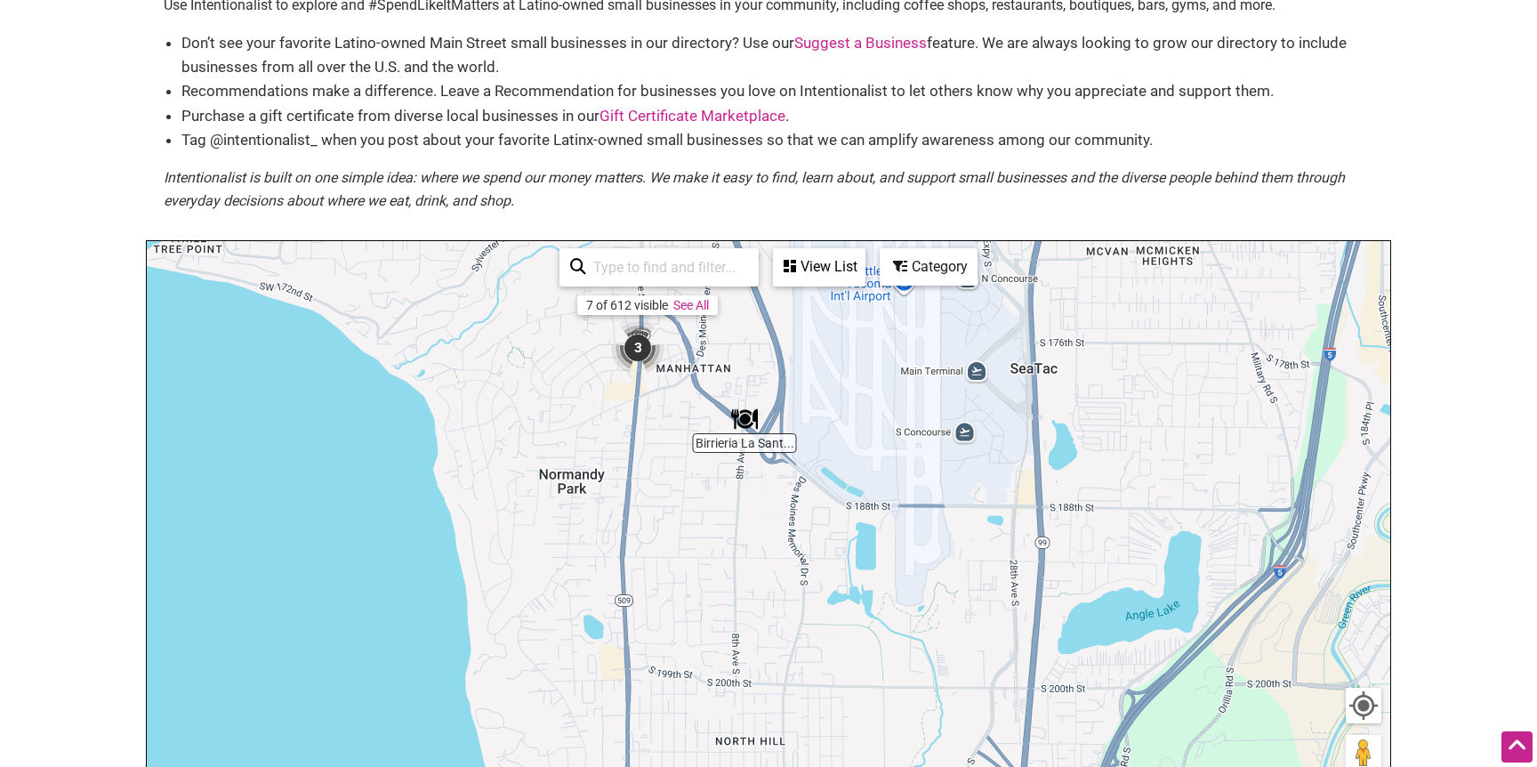
drag, startPoint x: 918, startPoint y: 426, endPoint x: 985, endPoint y: 482, distance: 87.8
click at [1075, 548] on div "To navigate, press the arrow keys." at bounding box center [768, 587] width 1243 height 692
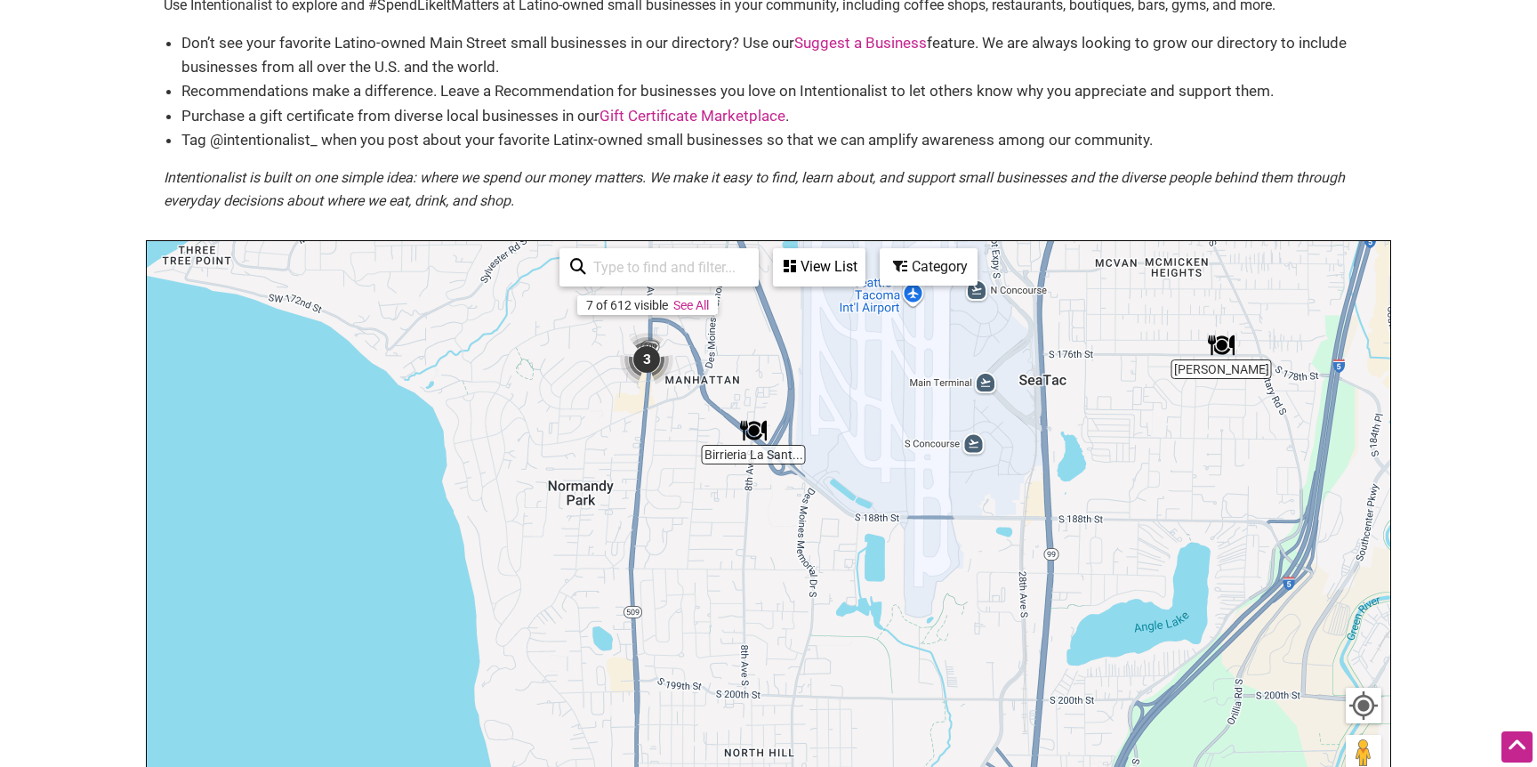
click at [643, 362] on img "3" at bounding box center [646, 359] width 53 height 53
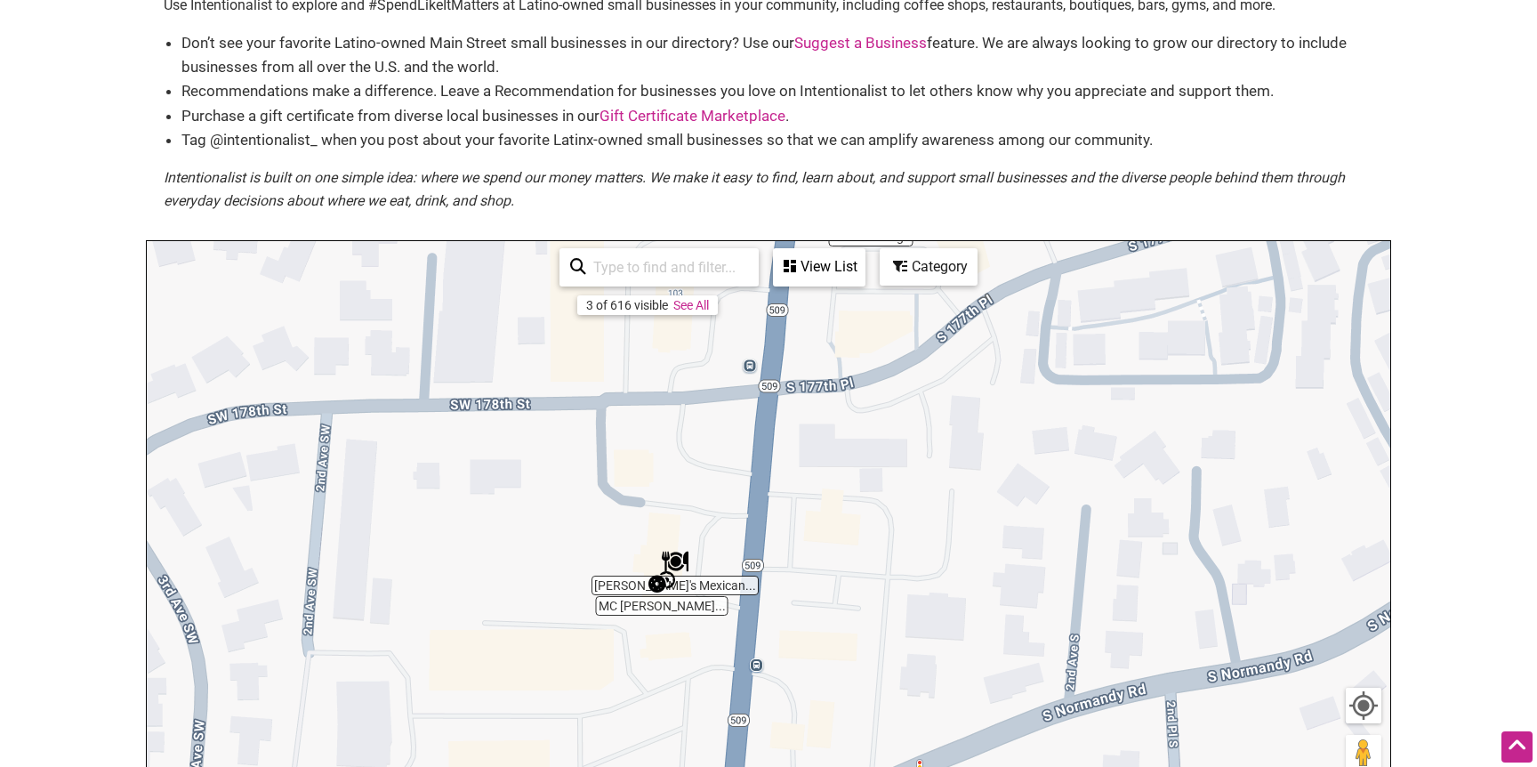
drag, startPoint x: 658, startPoint y: 520, endPoint x: 658, endPoint y: 330, distance: 190.3
click at [657, 337] on div "To navigate, press the arrow keys." at bounding box center [768, 587] width 1243 height 692
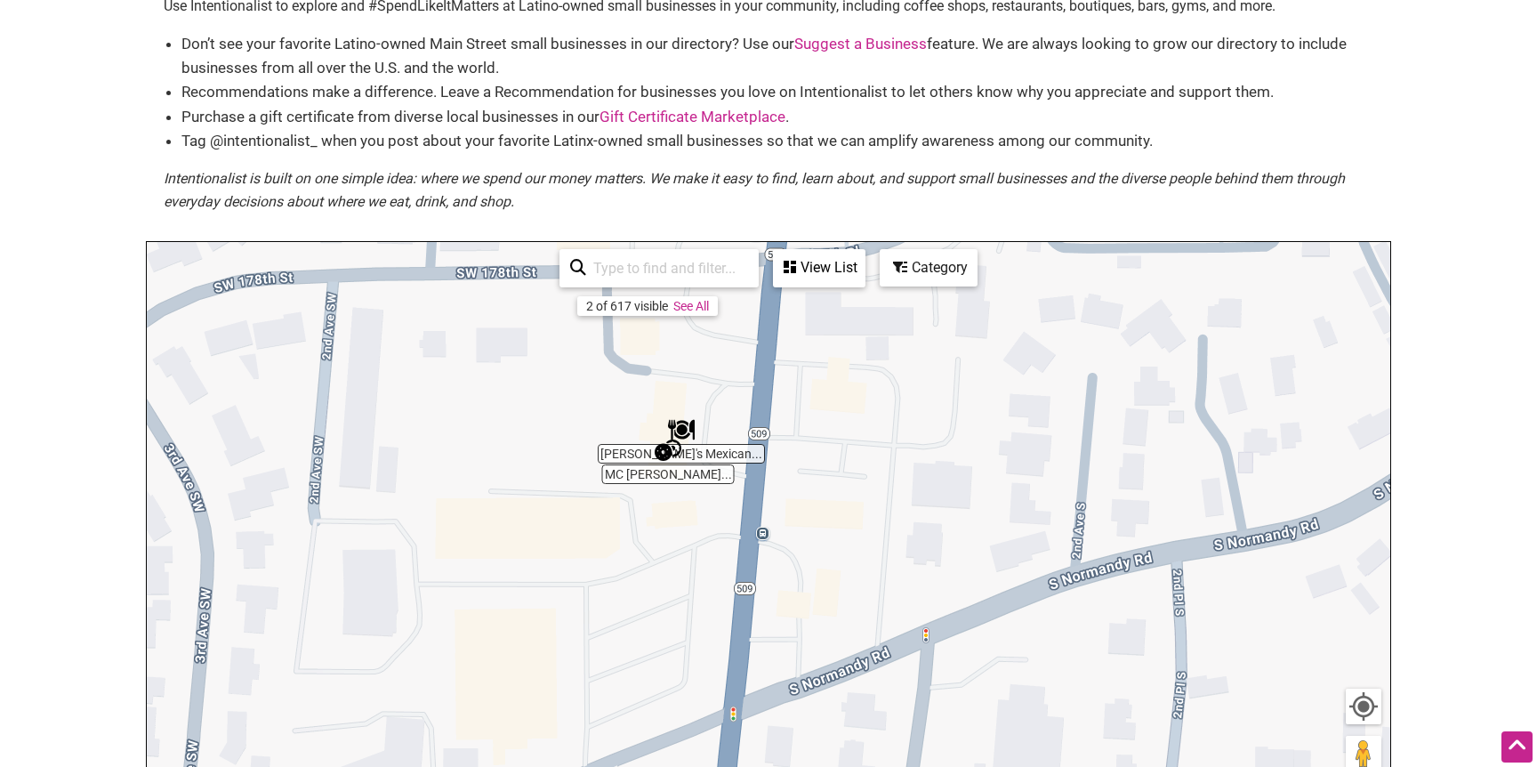
click at [683, 428] on img "Archie's Mexican Restaurant" at bounding box center [681, 429] width 27 height 27
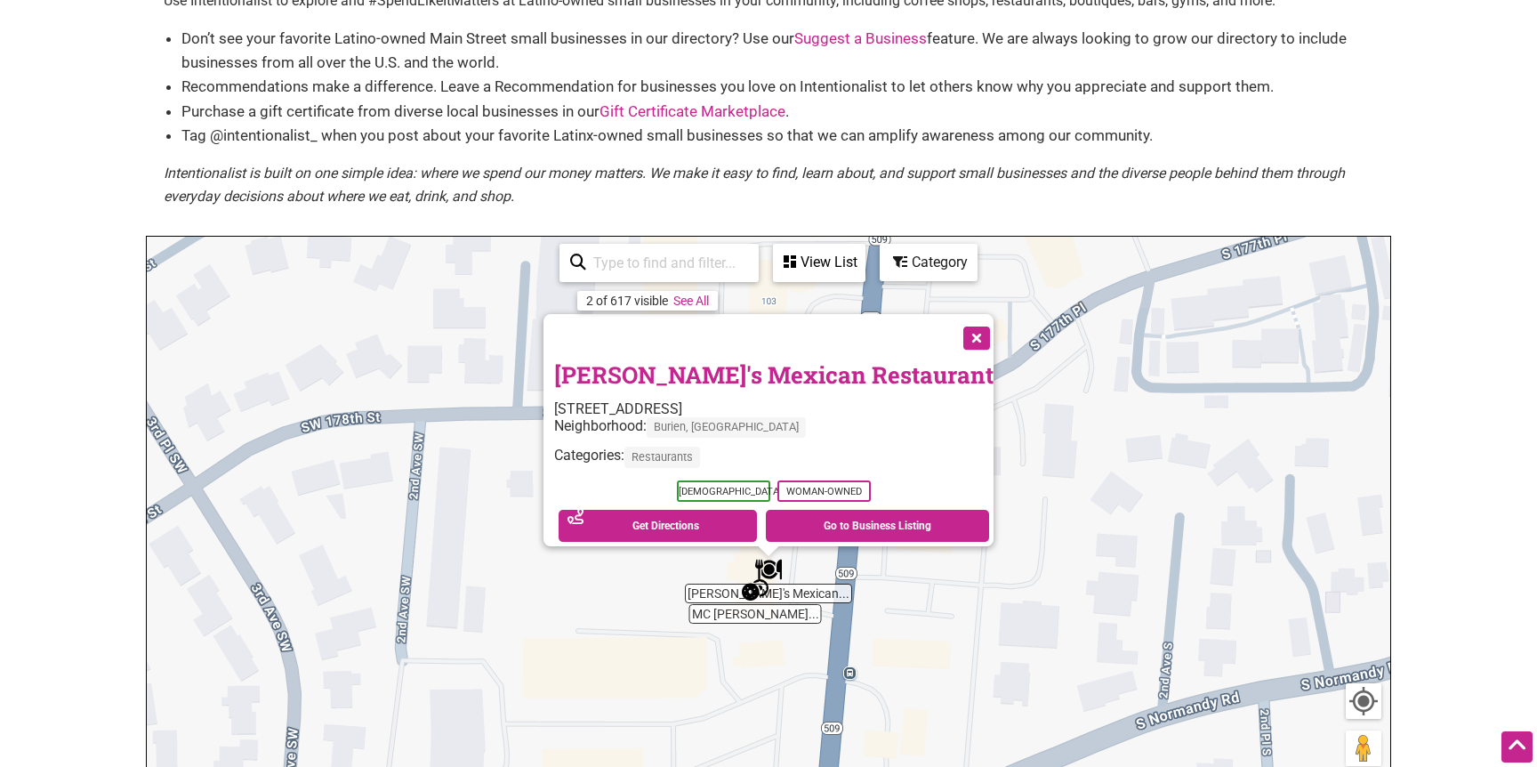
click at [952, 325] on button "Close" at bounding box center [974, 336] width 44 height 44
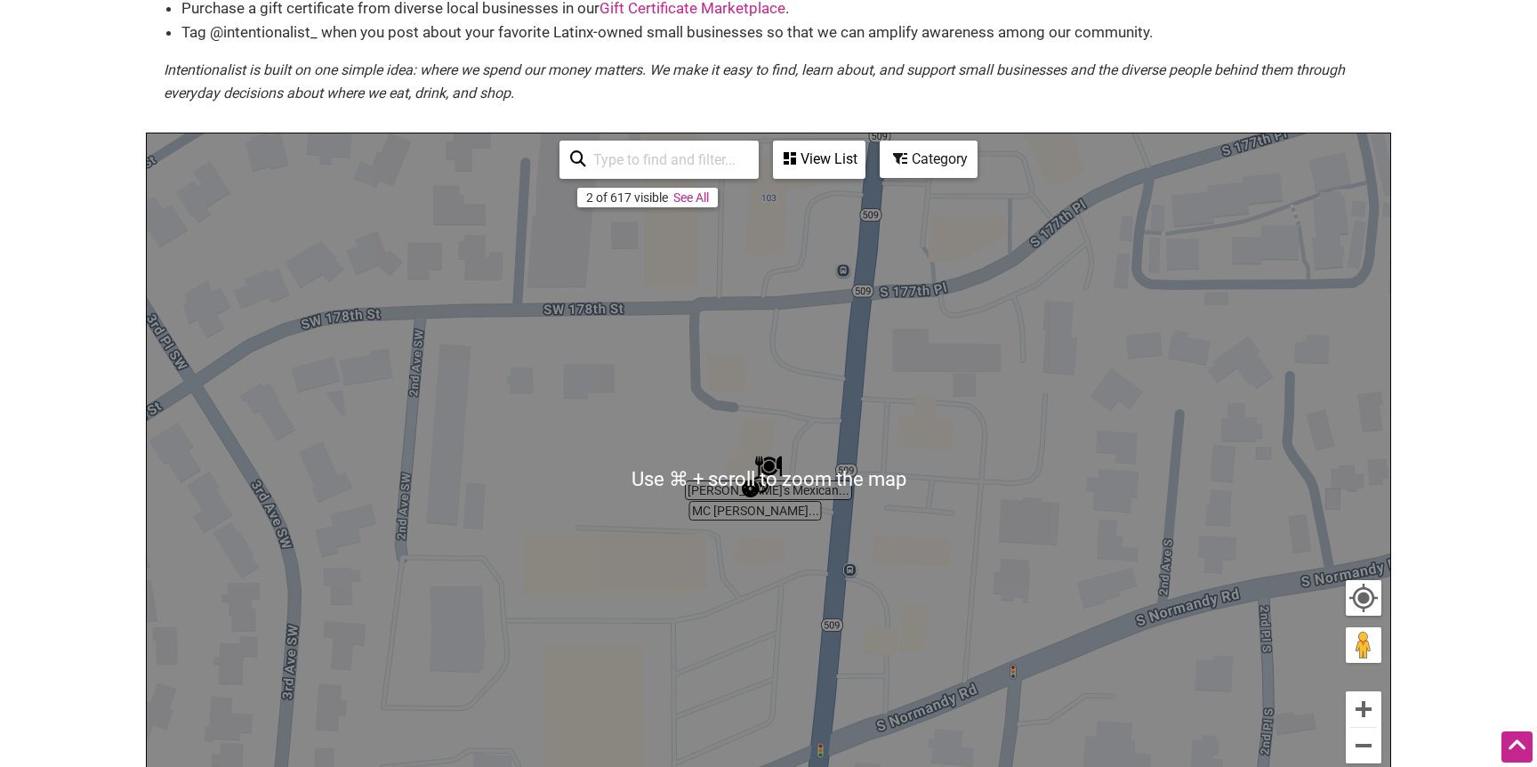
scroll to position [233, 0]
click at [1353, 740] on button "Zoom out" at bounding box center [1363, 744] width 36 height 36
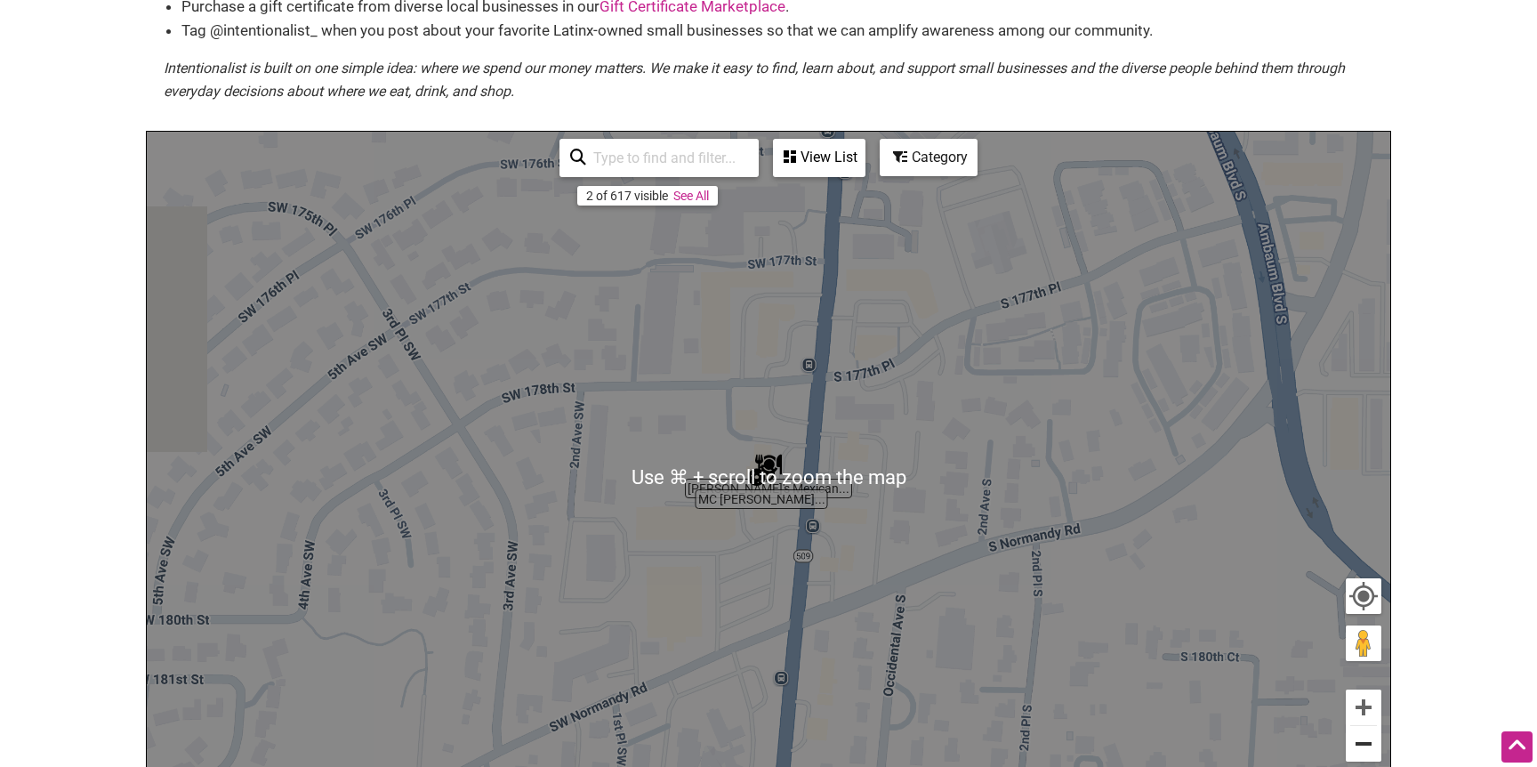
click at [1353, 740] on button "Zoom out" at bounding box center [1363, 744] width 36 height 36
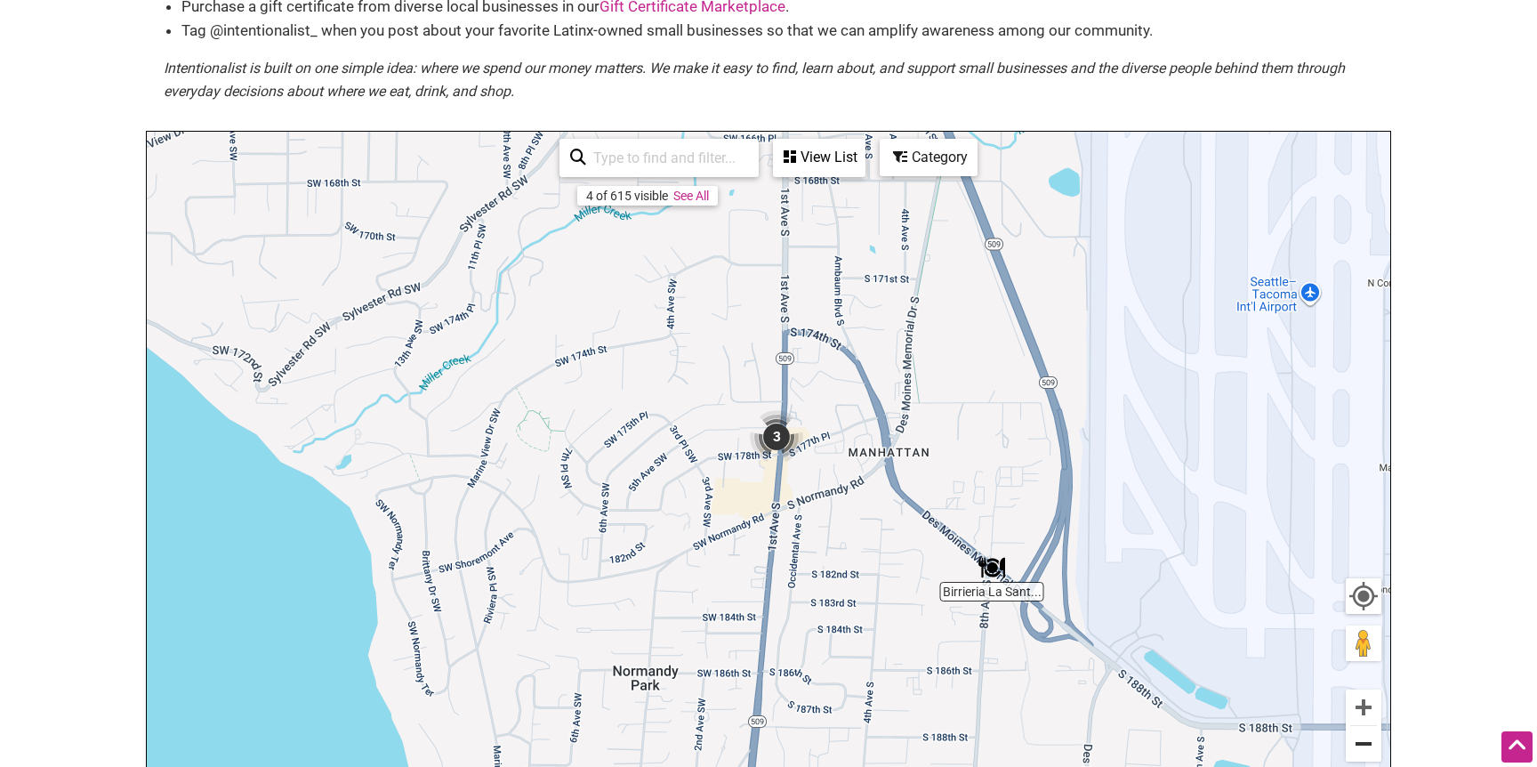
click at [1353, 740] on button "Zoom out" at bounding box center [1363, 744] width 36 height 36
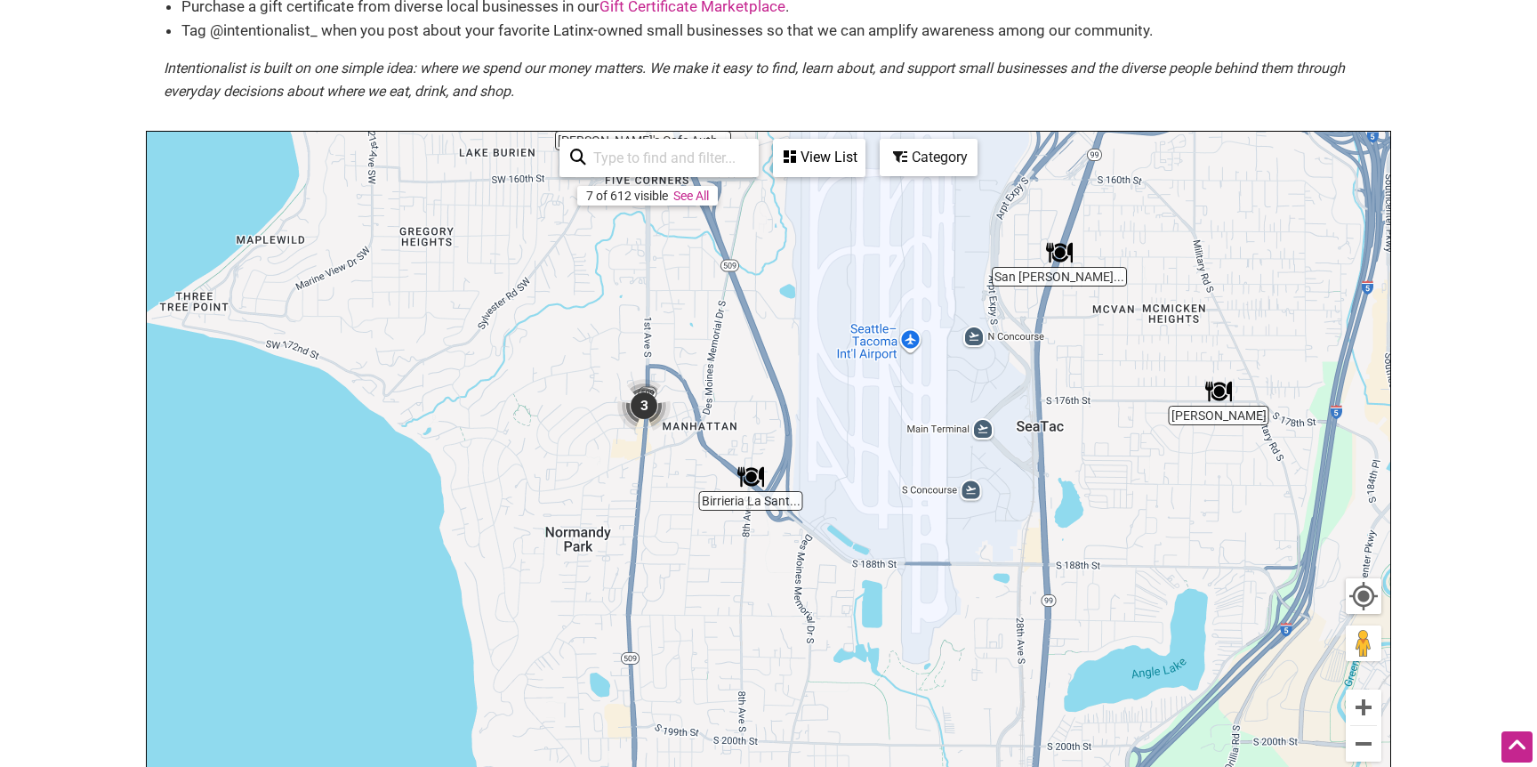
drag, startPoint x: 1011, startPoint y: 670, endPoint x: 882, endPoint y: 630, distance: 134.8
click at [882, 630] on div "To navigate, press the arrow keys." at bounding box center [768, 478] width 1243 height 692
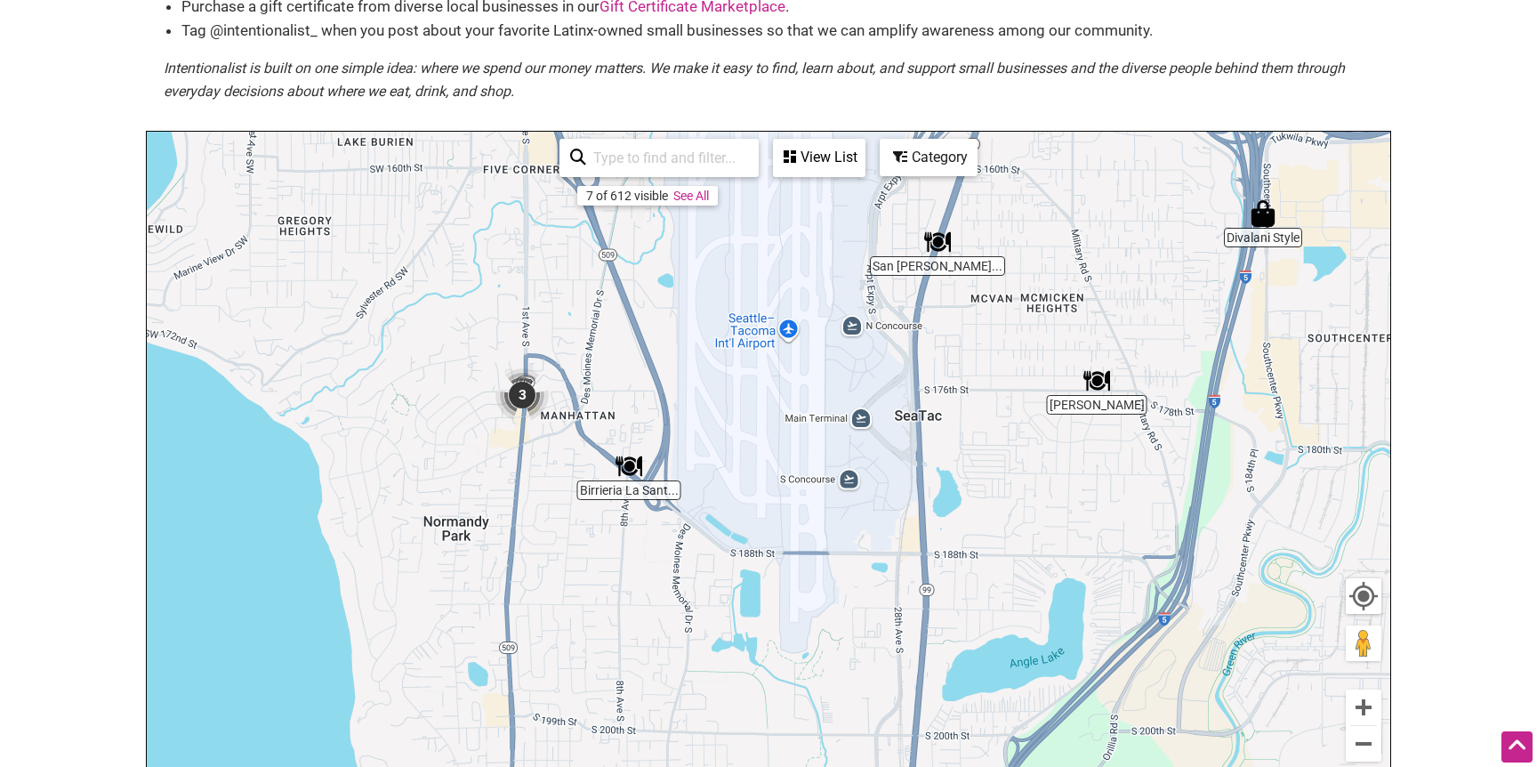
drag, startPoint x: 1239, startPoint y: 380, endPoint x: 1121, endPoint y: 371, distance: 117.7
click at [1120, 371] on div "To navigate, press the arrow keys." at bounding box center [768, 478] width 1243 height 692
click at [1096, 376] on img "Taquizas Trejo" at bounding box center [1096, 380] width 27 height 27
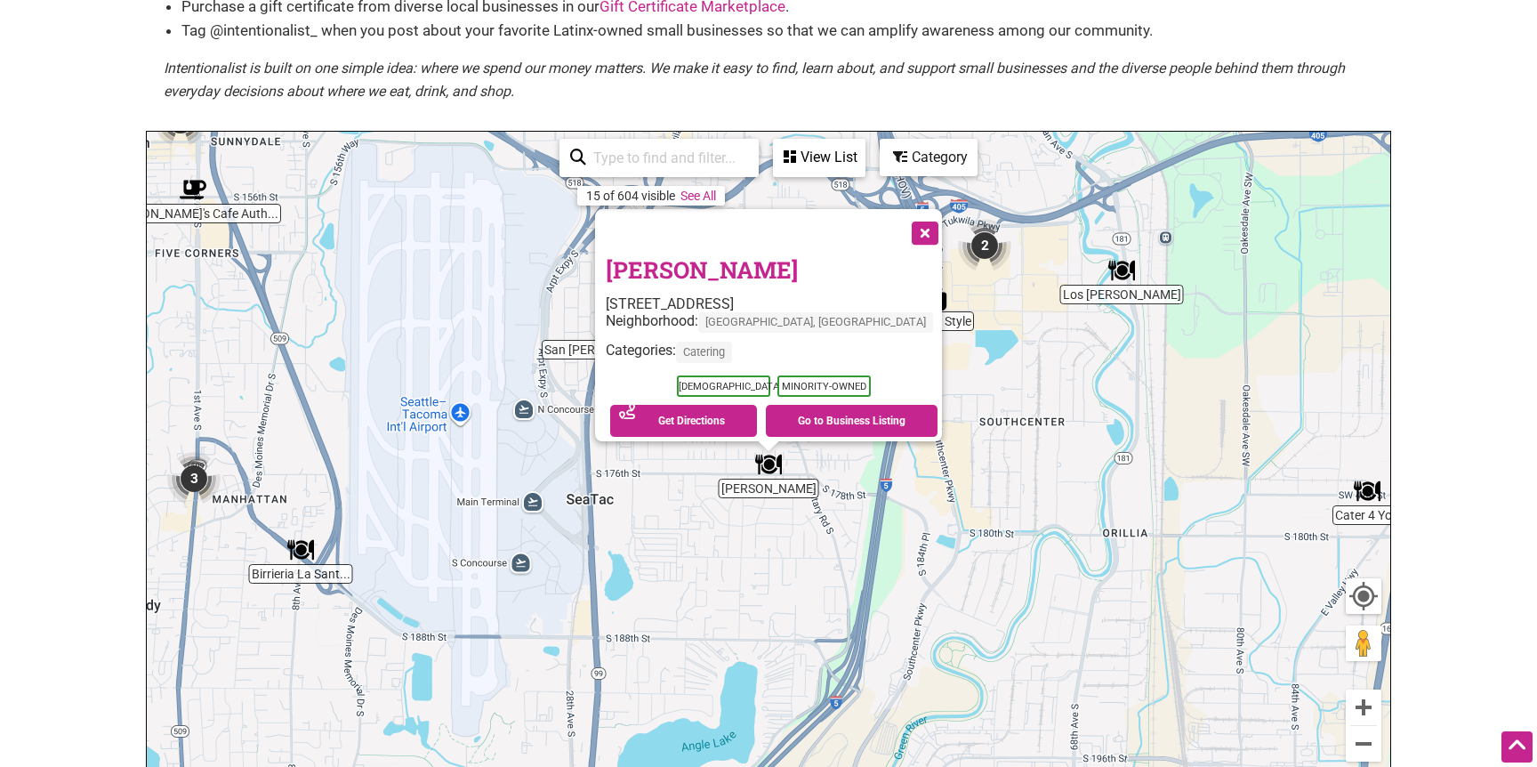
click at [901, 221] on button "Close" at bounding box center [923, 231] width 44 height 44
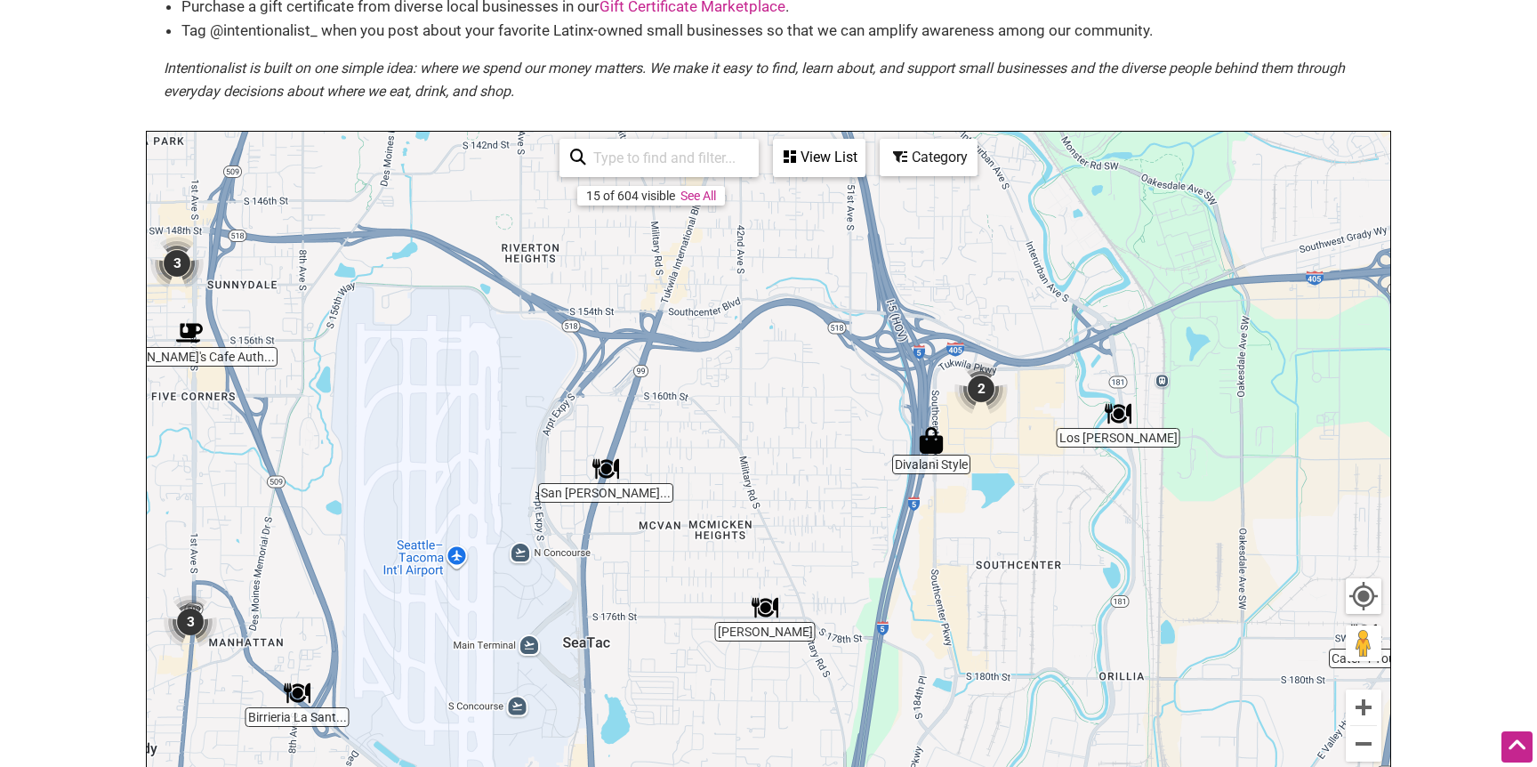
drag, startPoint x: 964, startPoint y: 446, endPoint x: 960, endPoint y: 572, distance: 126.4
click at [960, 572] on div "To navigate, press the arrow keys." at bounding box center [768, 478] width 1243 height 692
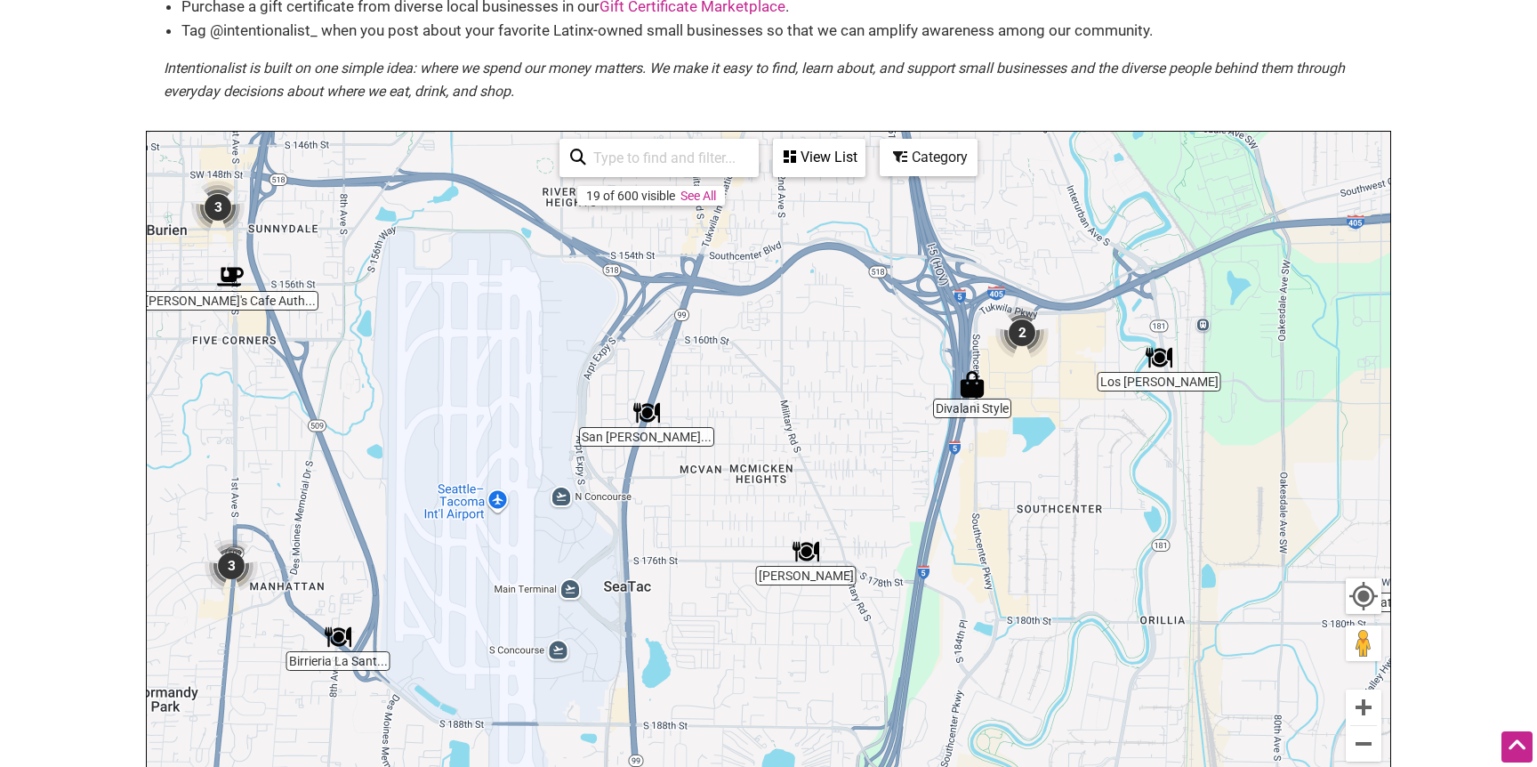
drag, startPoint x: 961, startPoint y: 520, endPoint x: 1007, endPoint y: 456, distance: 78.5
click at [1007, 459] on div "To navigate, press the arrow keys." at bounding box center [768, 478] width 1243 height 692
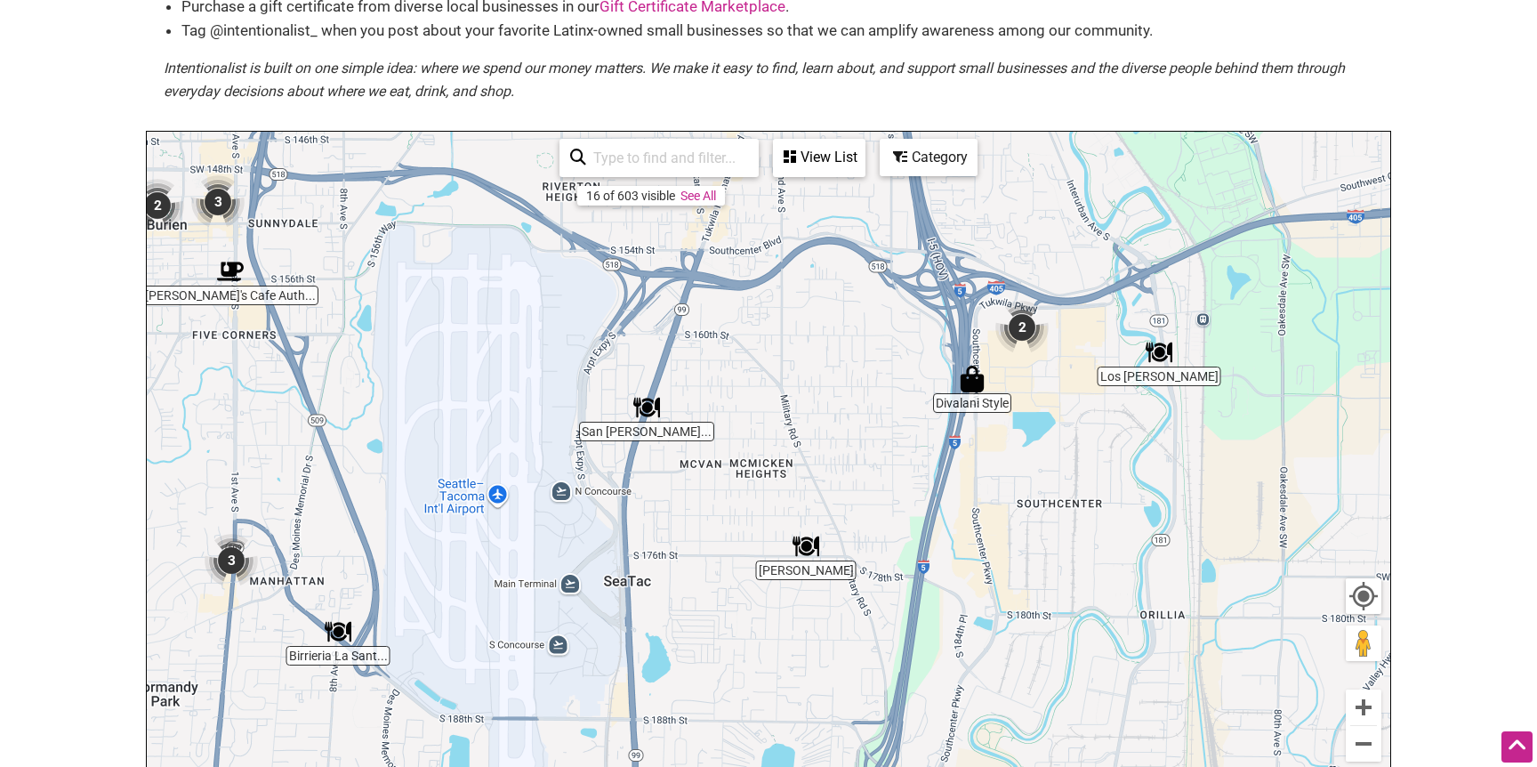
click at [1024, 325] on img "2" at bounding box center [1021, 327] width 53 height 53
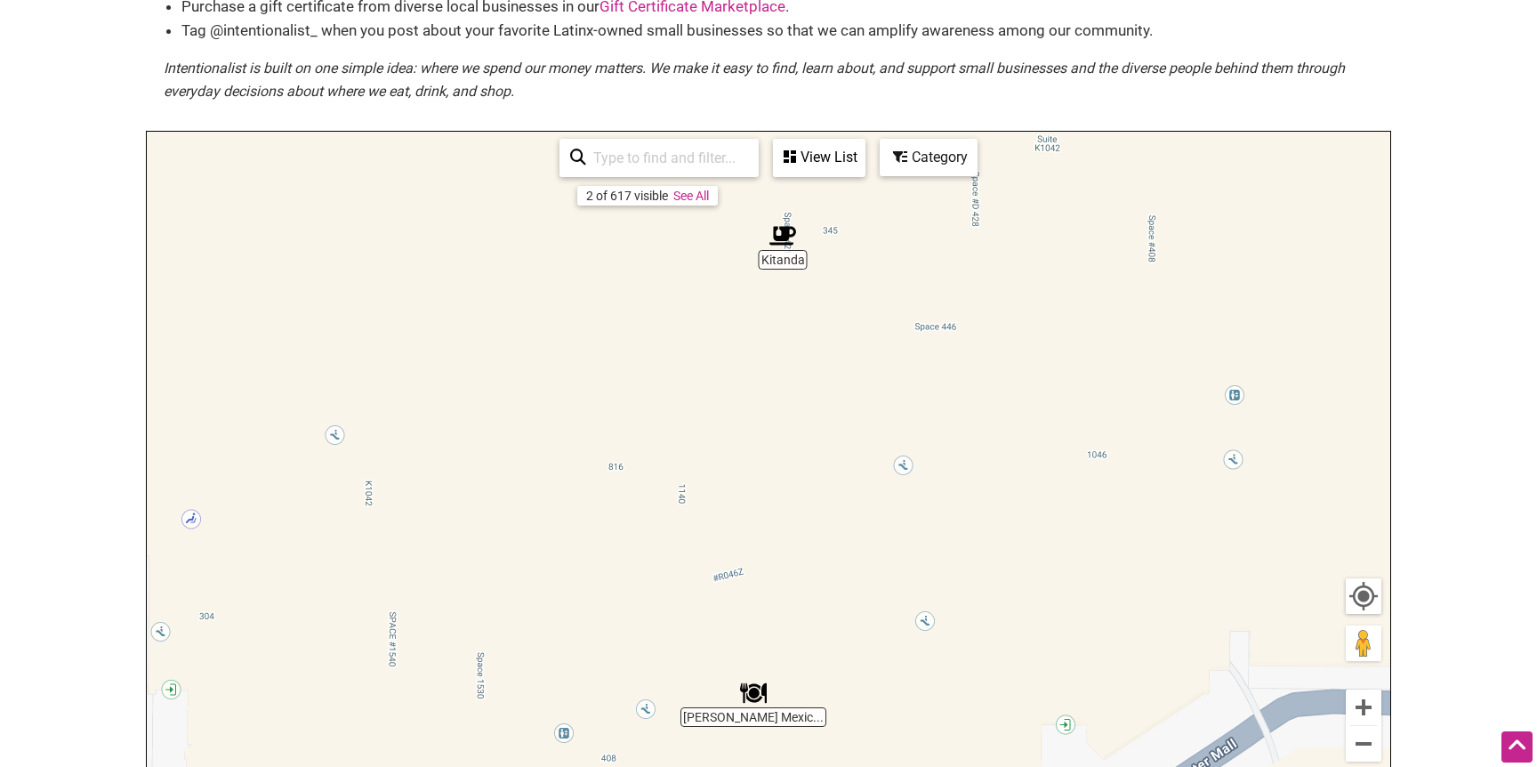
click at [754, 699] on img "Moctezuma's Mexican Restaurant & Tequila Bar" at bounding box center [753, 692] width 27 height 27
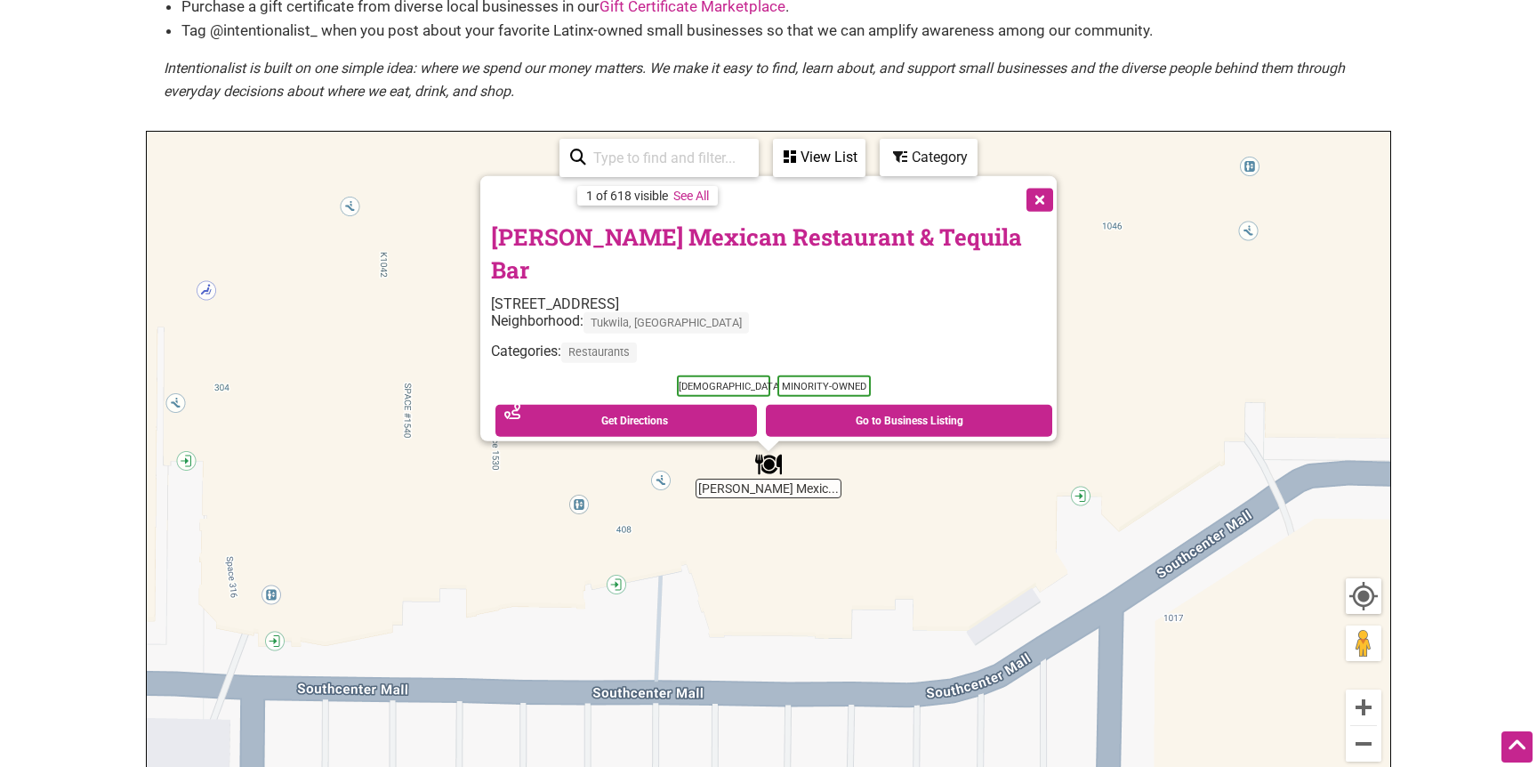
click at [1024, 221] on button "Close" at bounding box center [1038, 198] width 44 height 44
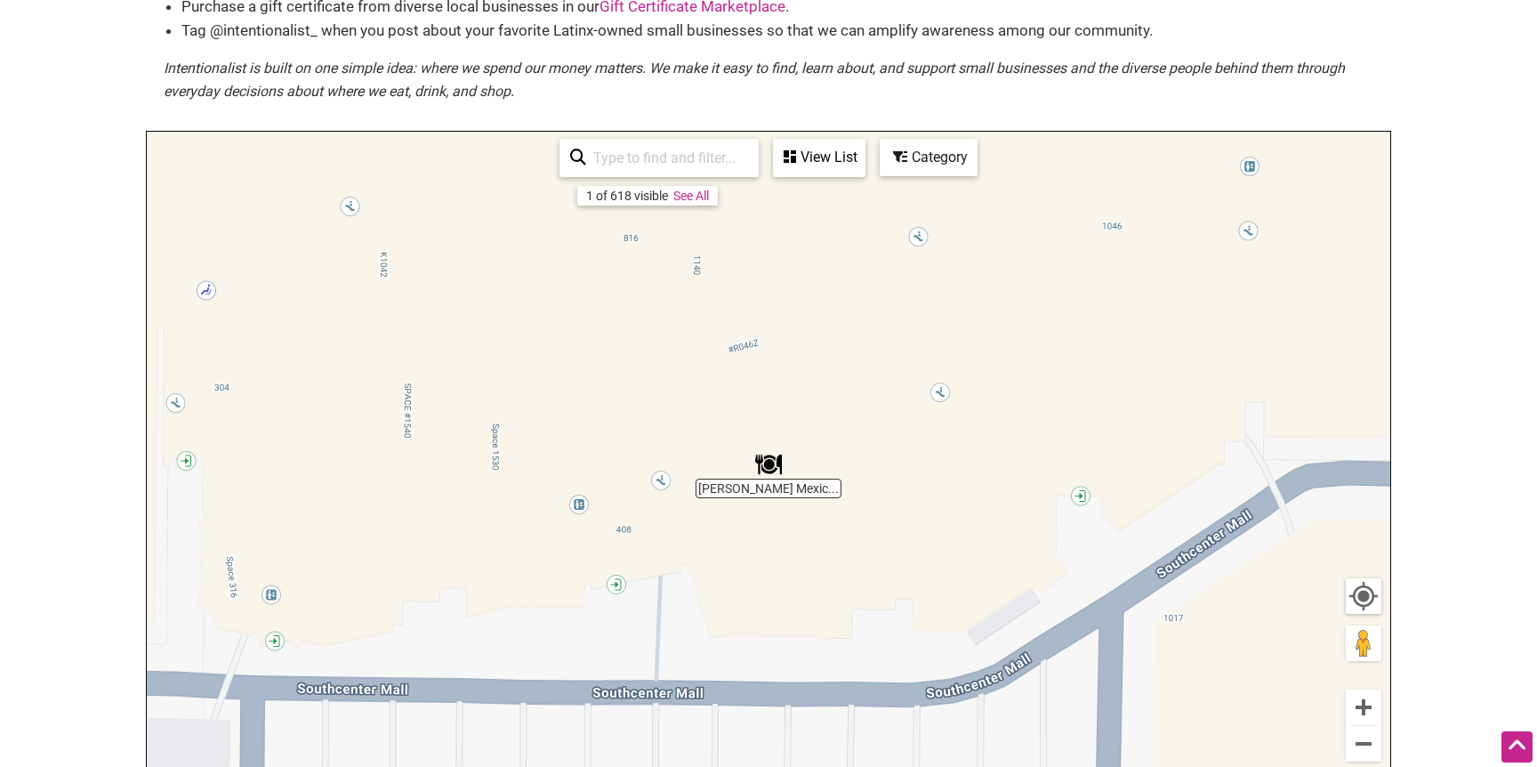
click at [1024, 223] on div "To navigate, press the arrow keys." at bounding box center [768, 478] width 1243 height 692
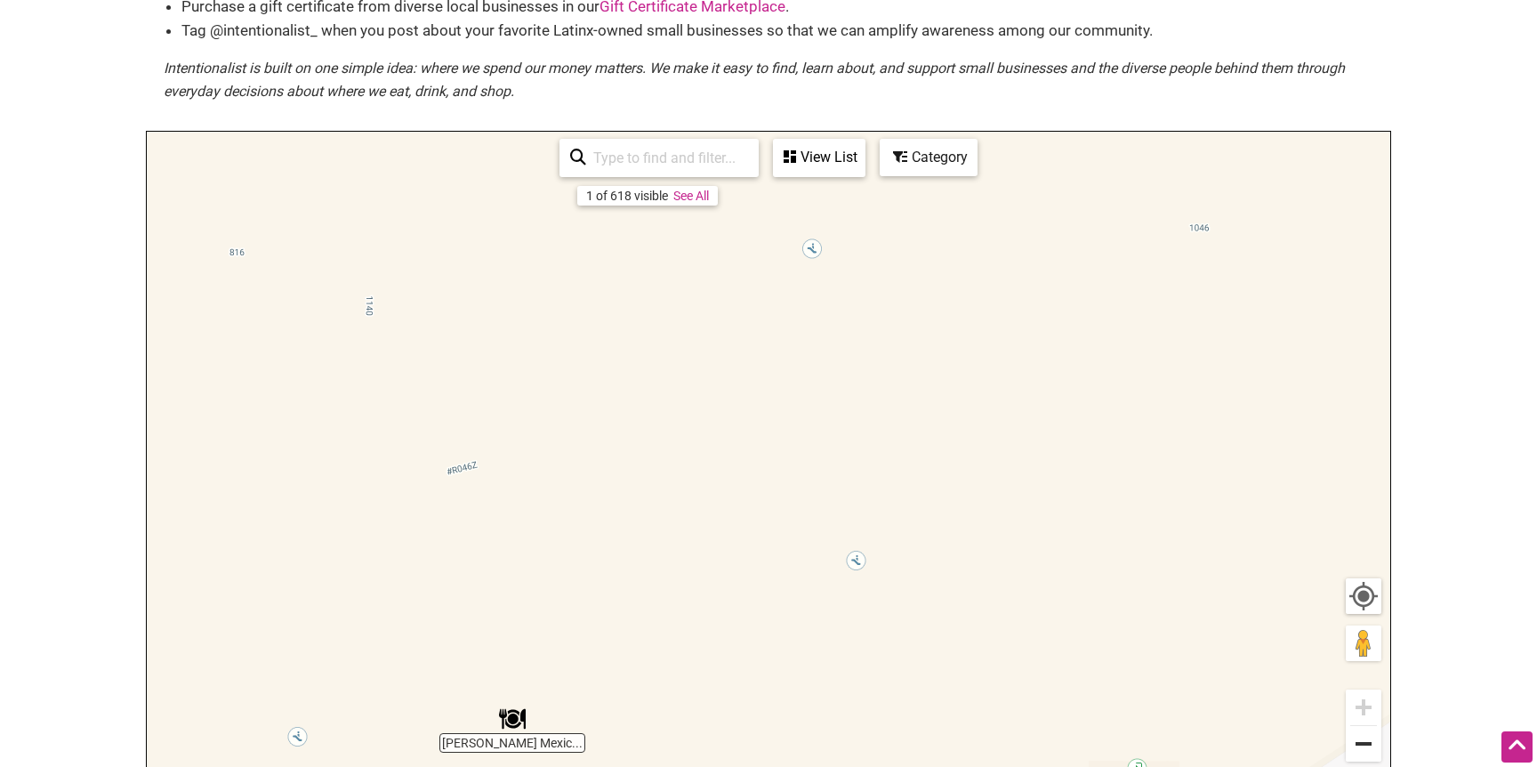
click at [1369, 745] on button "Zoom out" at bounding box center [1363, 744] width 36 height 36
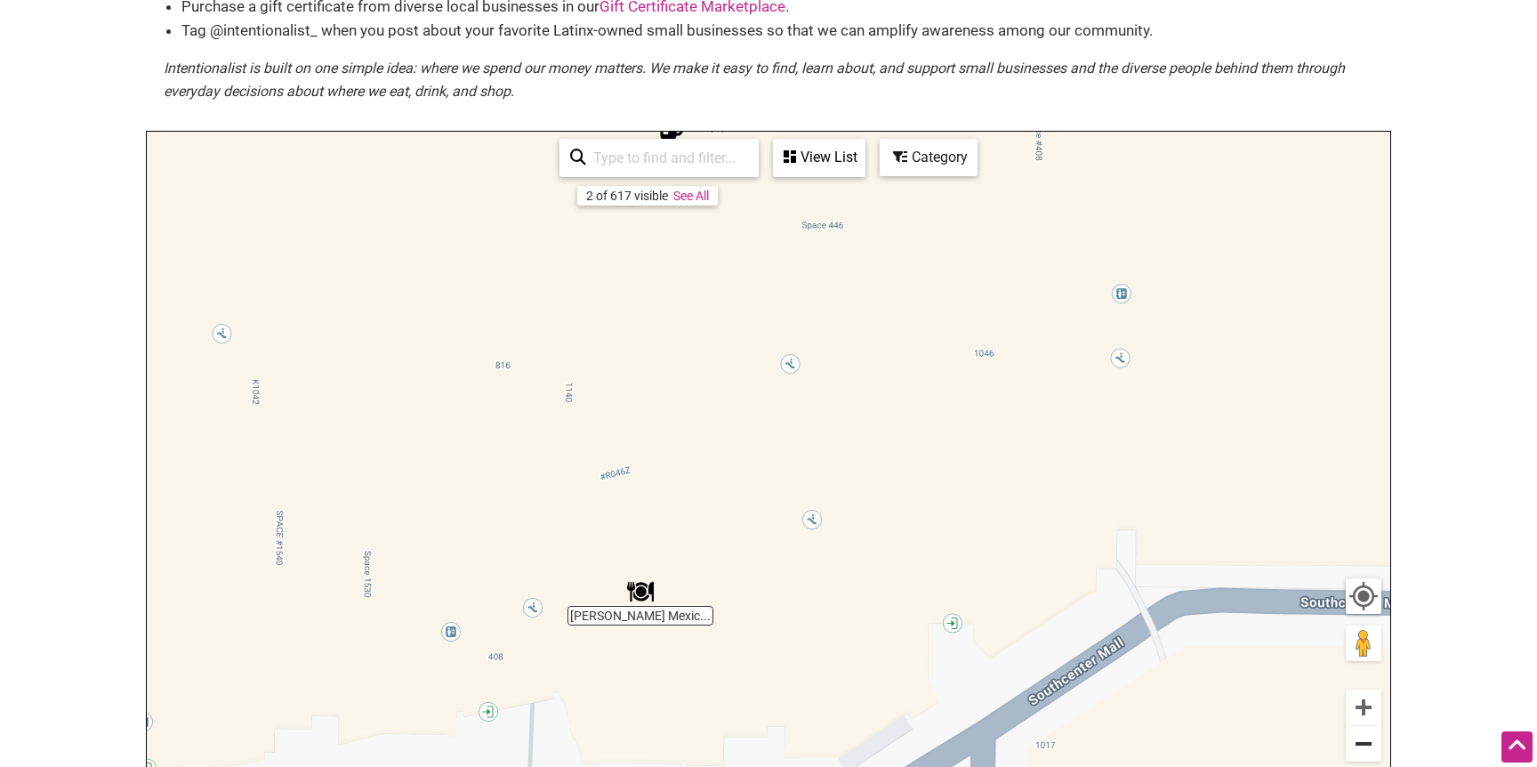
click at [1369, 745] on button "Zoom out" at bounding box center [1363, 744] width 36 height 36
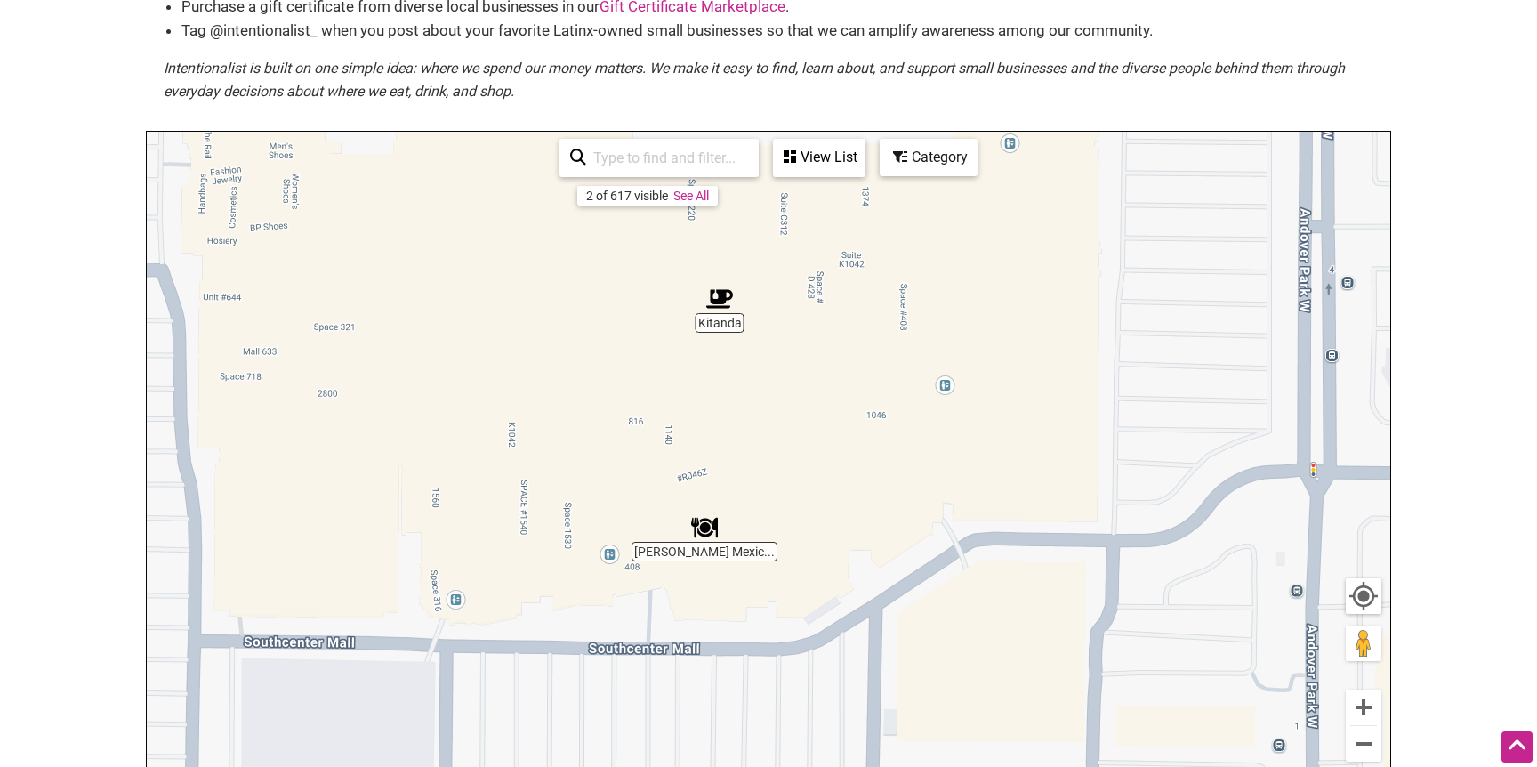
click at [713, 304] on img "Kitanda" at bounding box center [719, 298] width 27 height 27
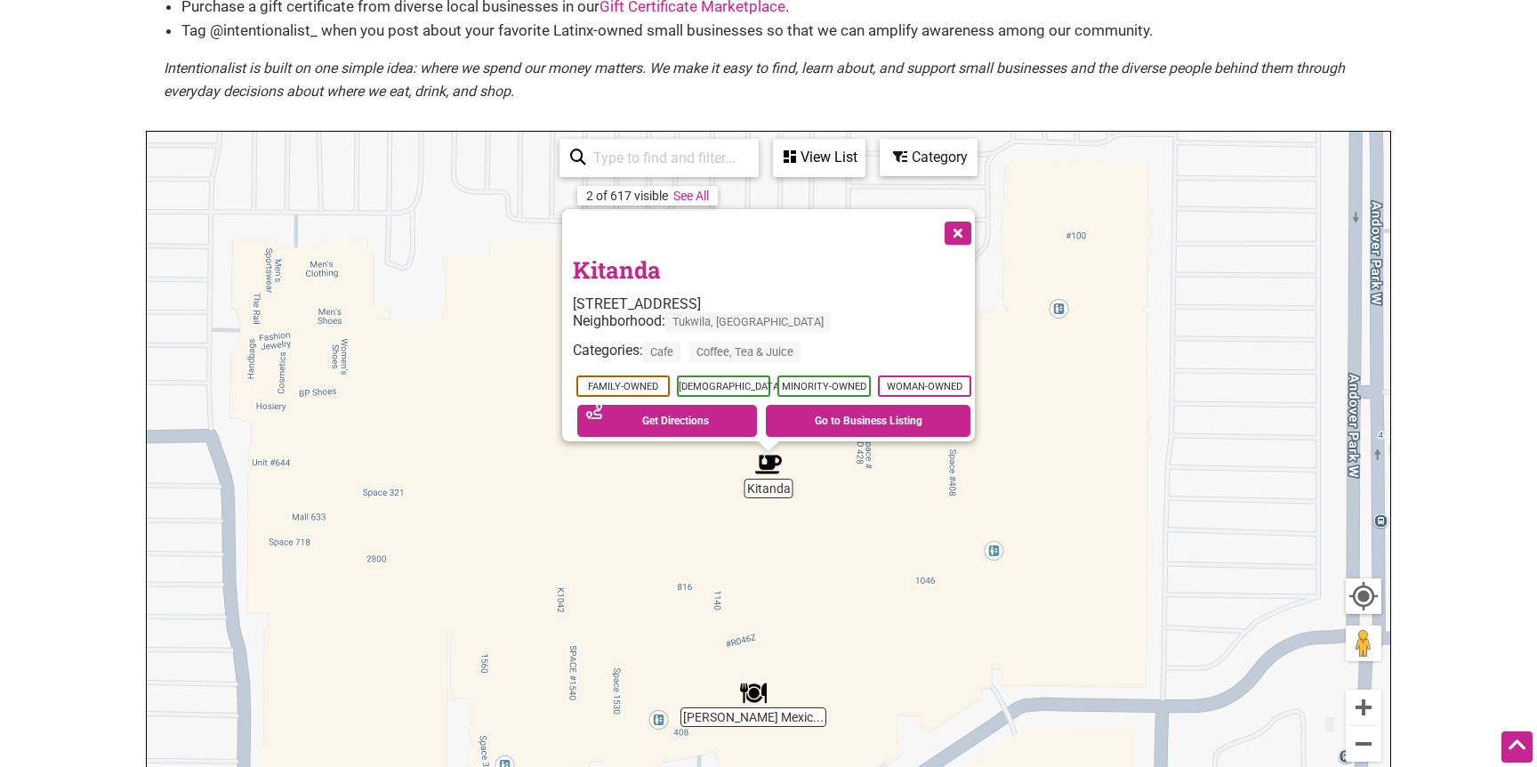
click at [966, 226] on button "Close" at bounding box center [956, 231] width 44 height 44
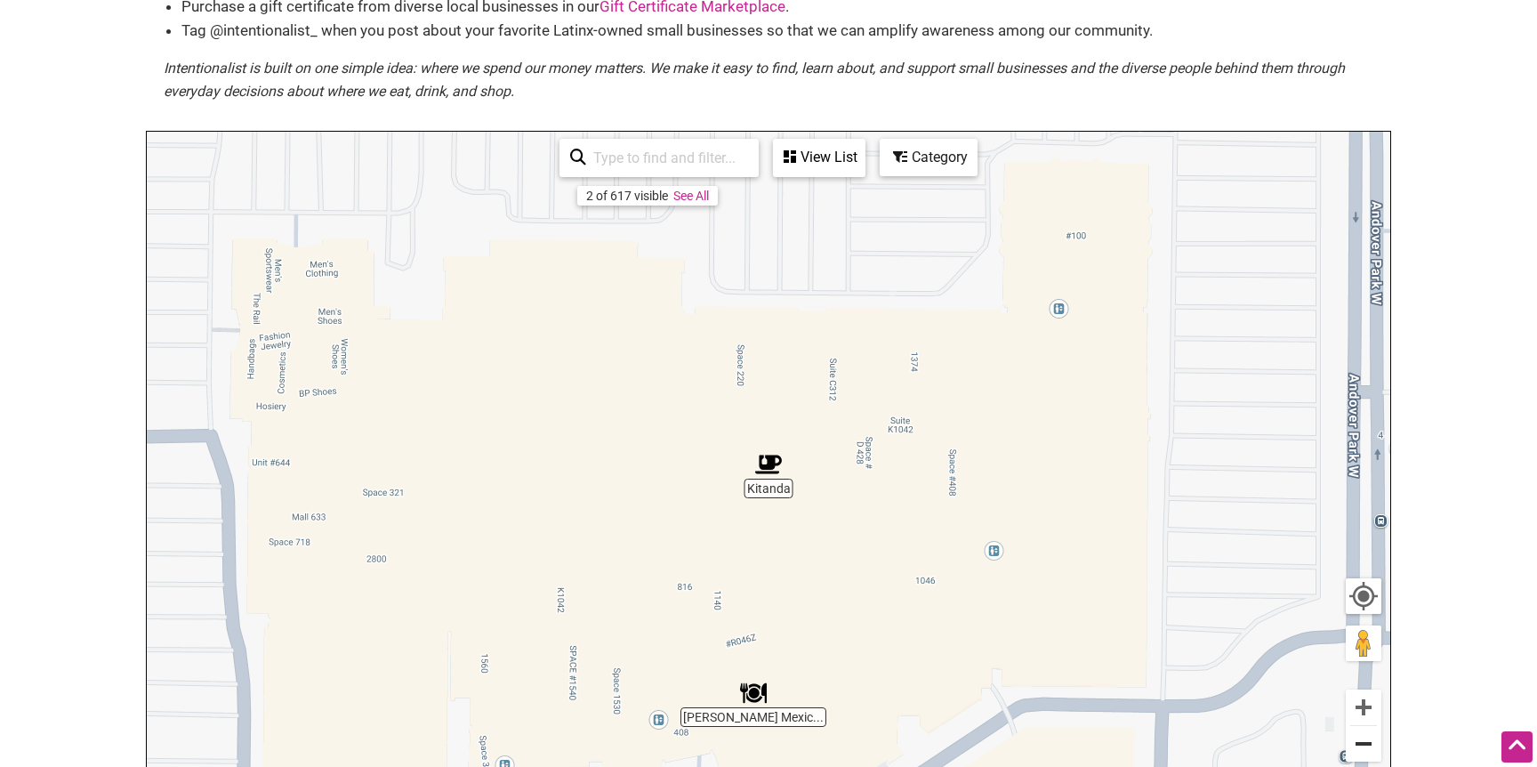
click at [1353, 739] on button "Zoom out" at bounding box center [1363, 744] width 36 height 36
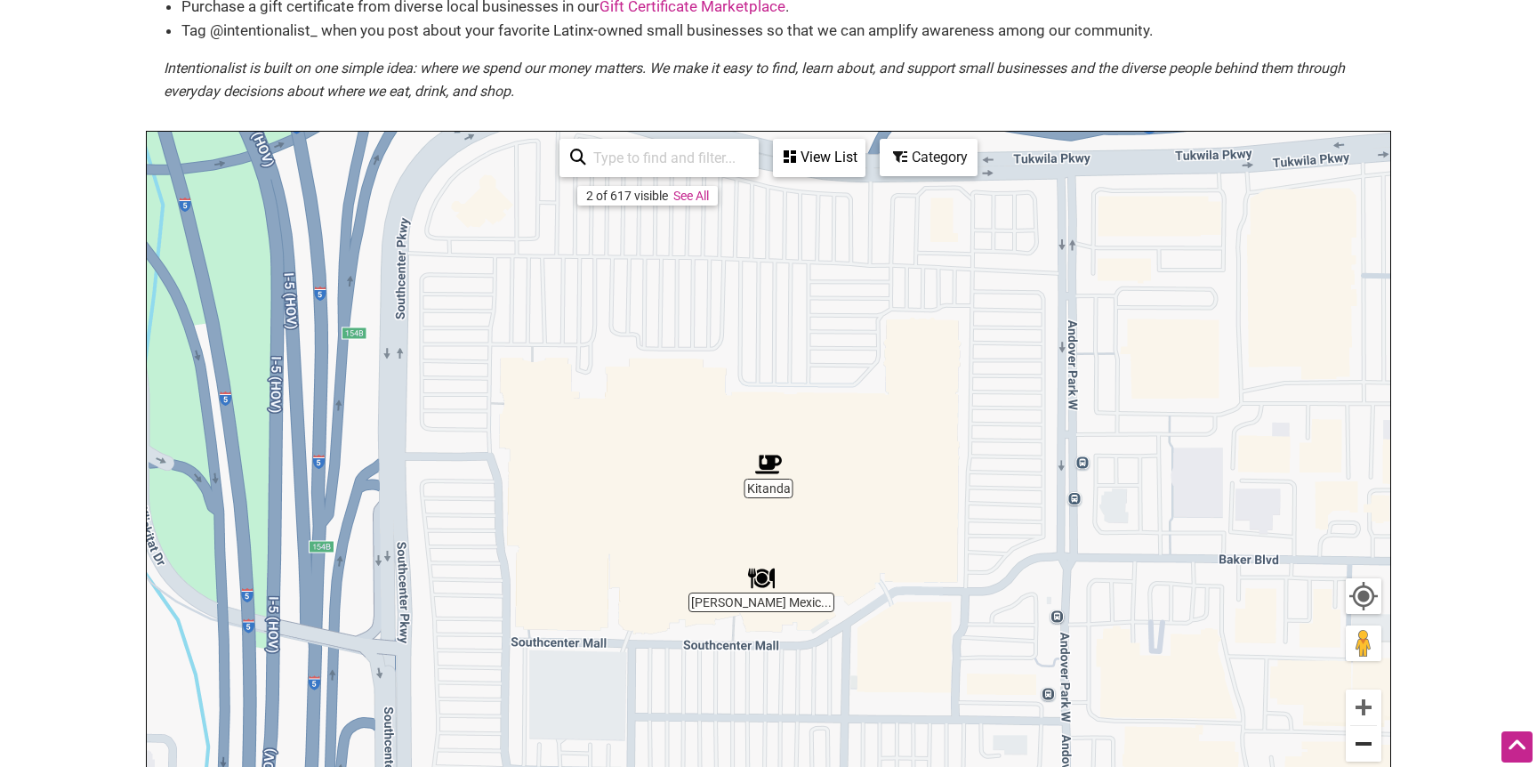
click at [1353, 739] on button "Zoom out" at bounding box center [1363, 744] width 36 height 36
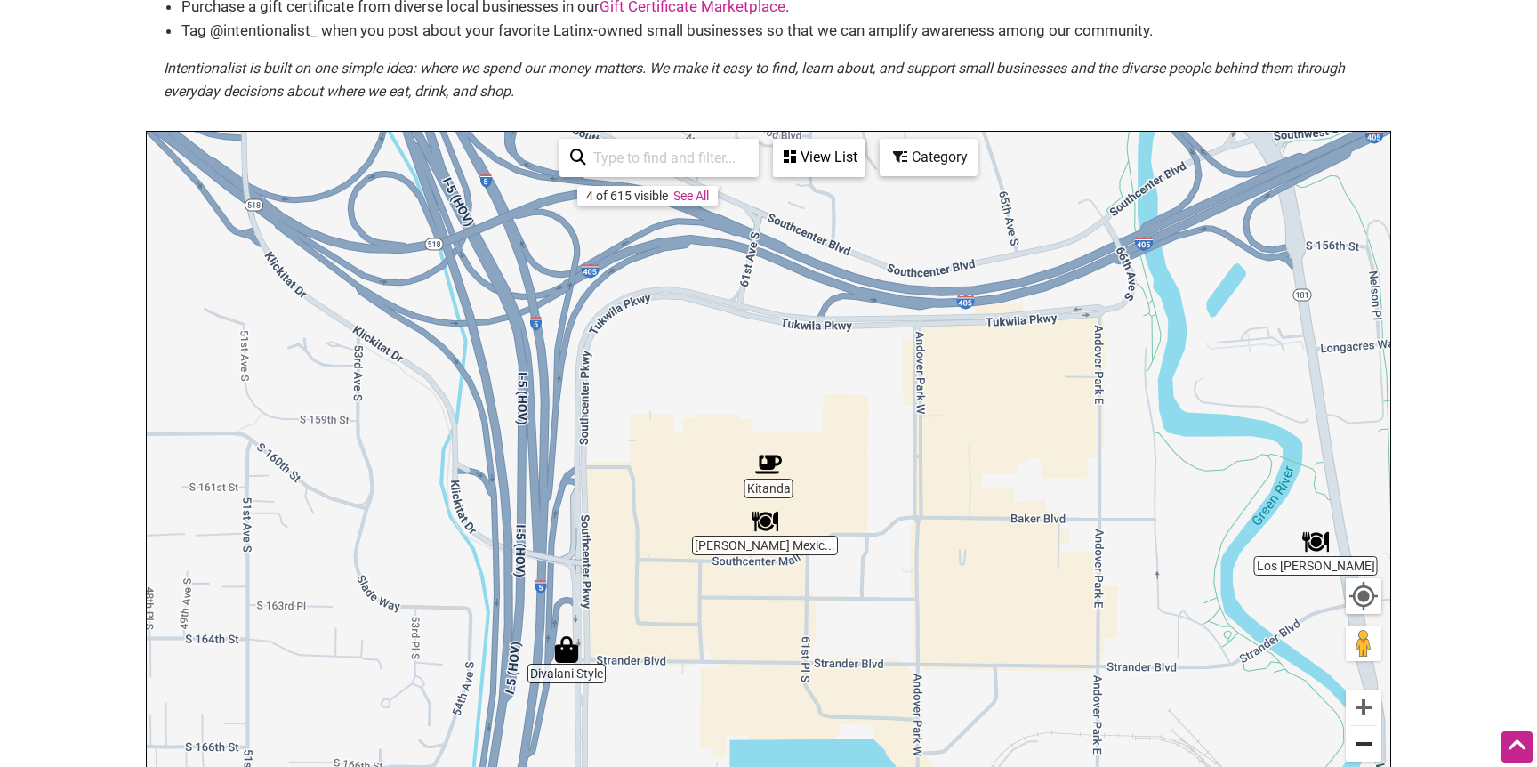
click at [1353, 739] on button "Zoom out" at bounding box center [1363, 744] width 36 height 36
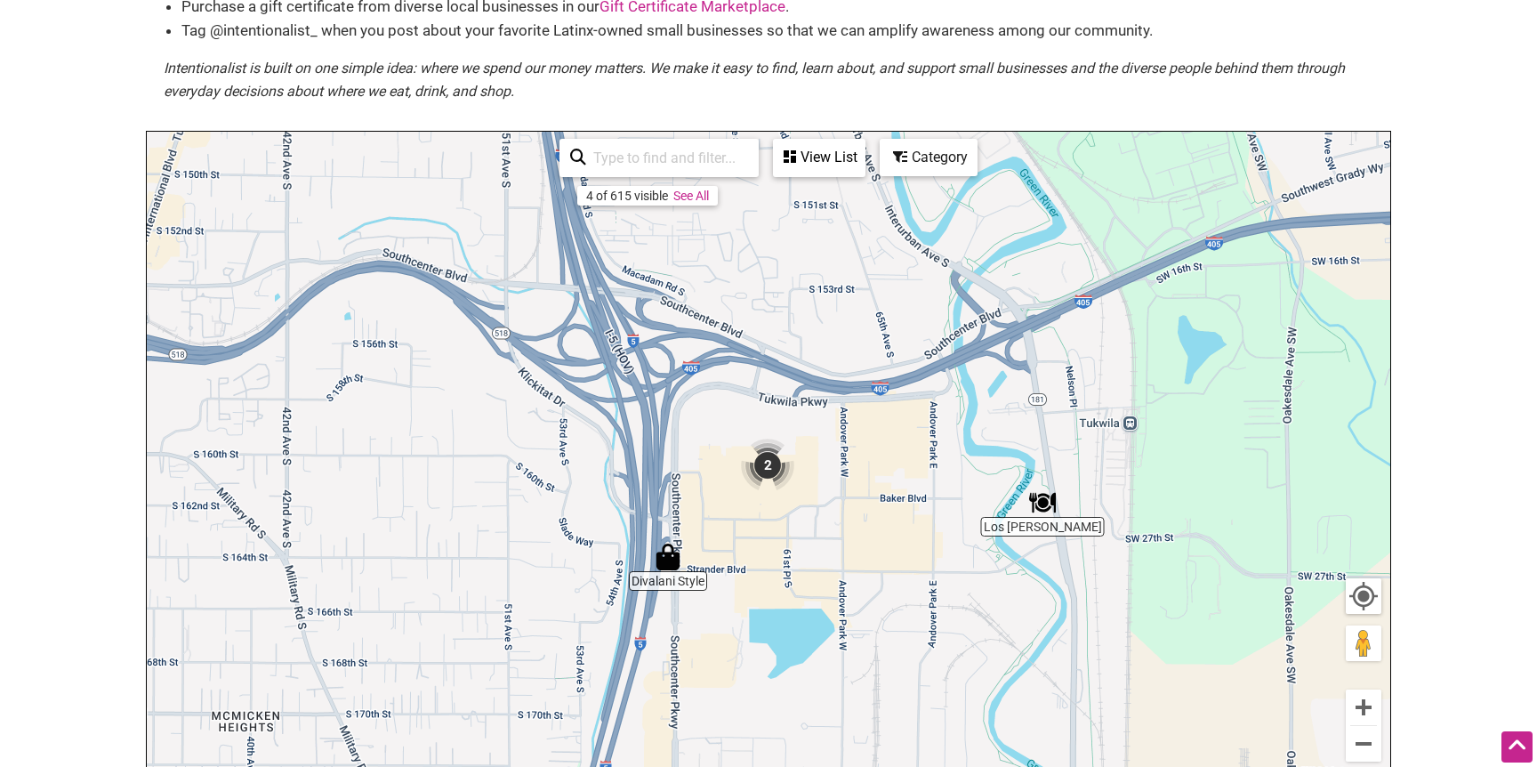
click at [1047, 498] on img "Los Bigotes de Villa" at bounding box center [1042, 502] width 27 height 27
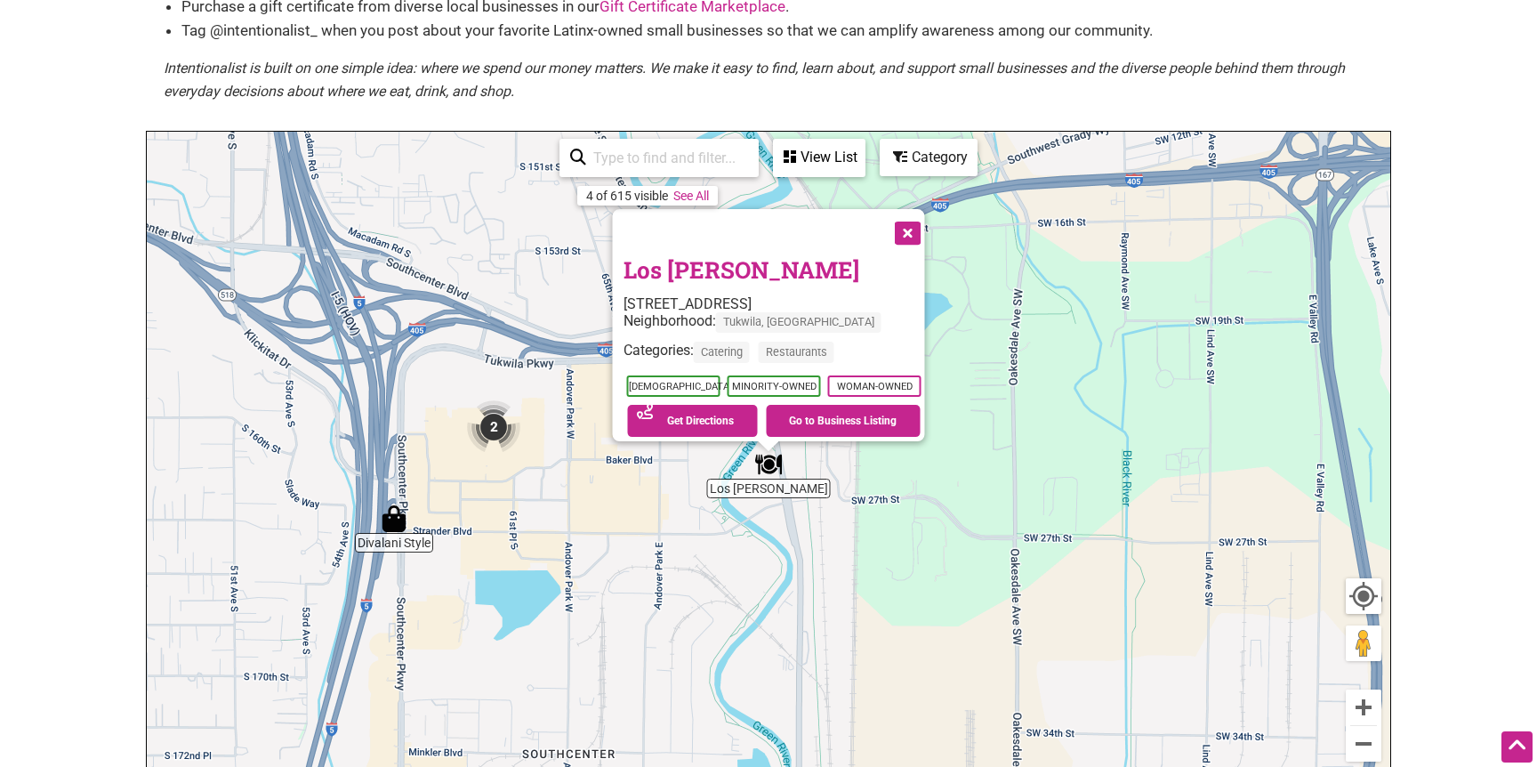
click at [924, 228] on button "Close" at bounding box center [906, 231] width 44 height 44
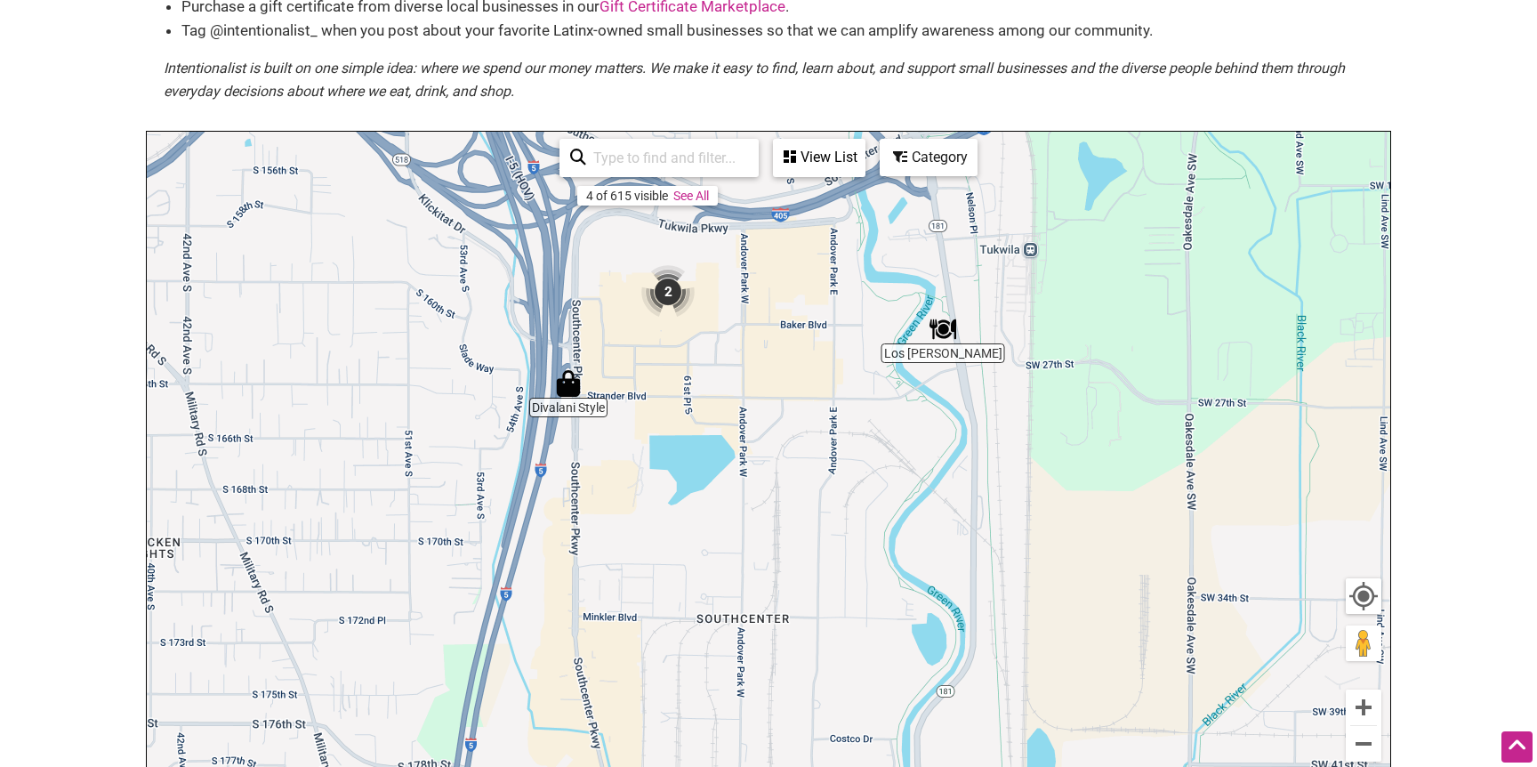
drag, startPoint x: 807, startPoint y: 495, endPoint x: 1110, endPoint y: 261, distance: 382.3
click at [1106, 266] on div "To navigate, press the arrow keys." at bounding box center [768, 478] width 1243 height 692
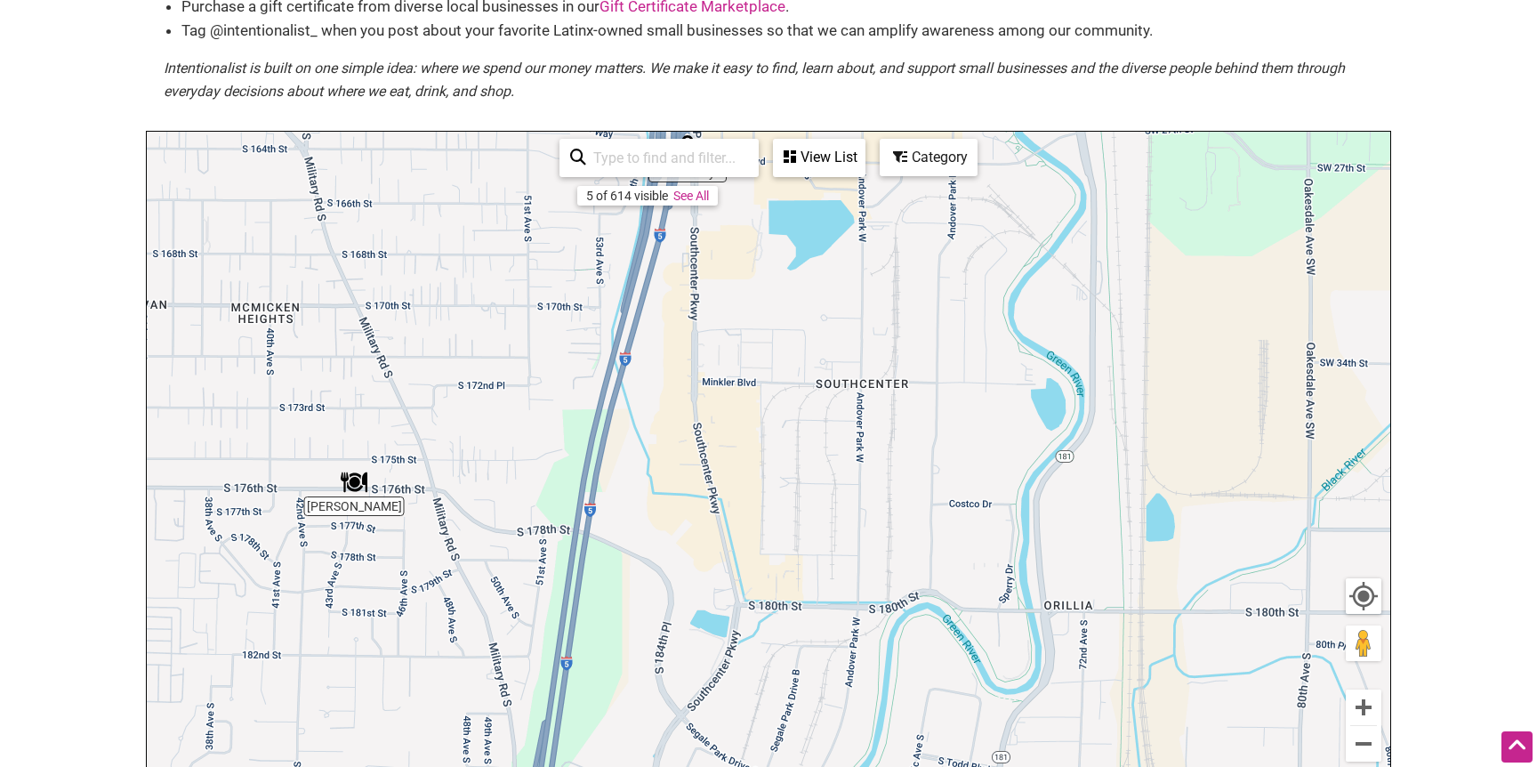
drag, startPoint x: 1005, startPoint y: 413, endPoint x: 974, endPoint y: 368, distance: 54.3
click at [974, 368] on div "To navigate, press the arrow keys." at bounding box center [768, 478] width 1243 height 692
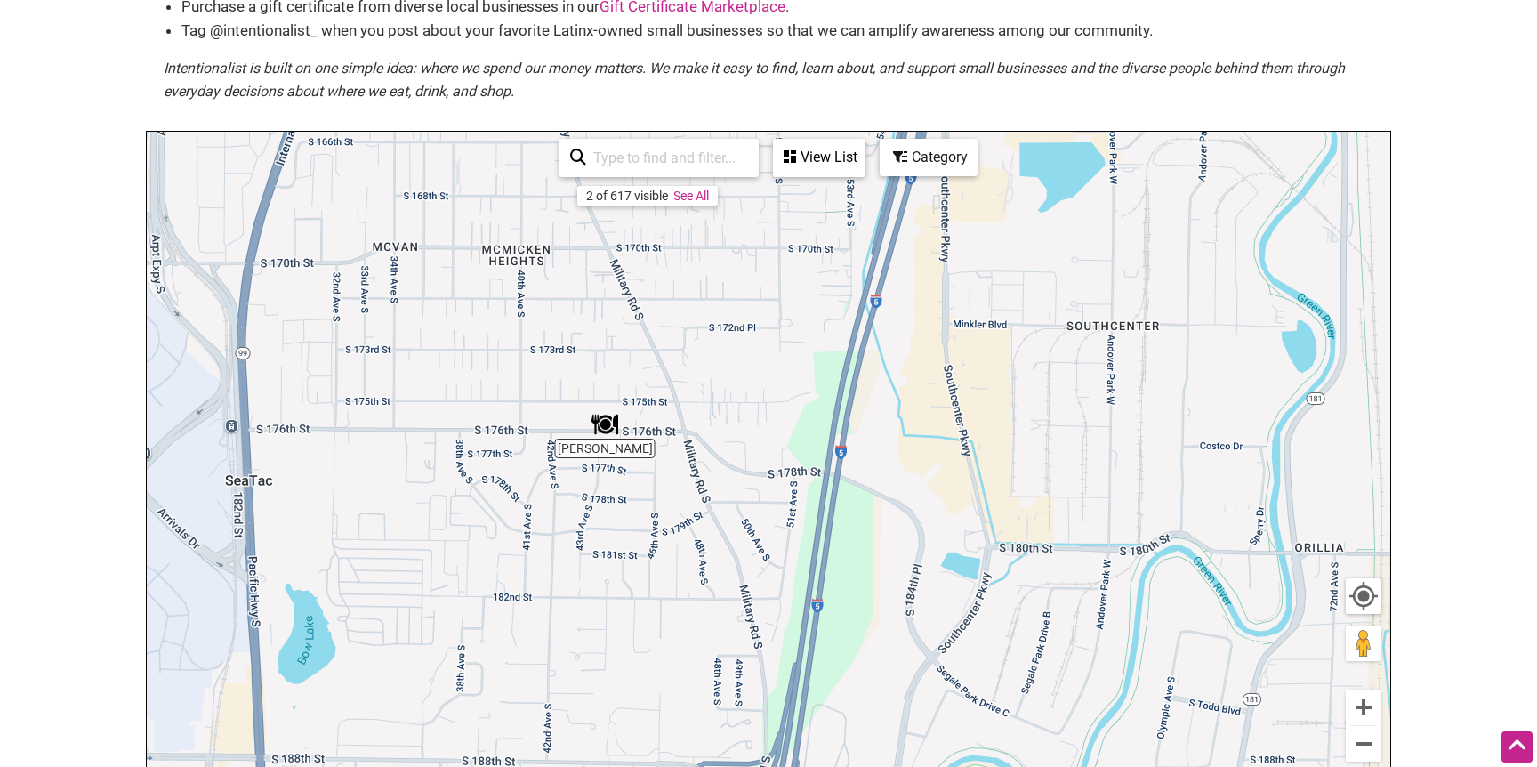
drag, startPoint x: 717, startPoint y: 521, endPoint x: 978, endPoint y: 478, distance: 264.9
click at [978, 478] on div "To navigate, press the arrow keys." at bounding box center [768, 478] width 1243 height 692
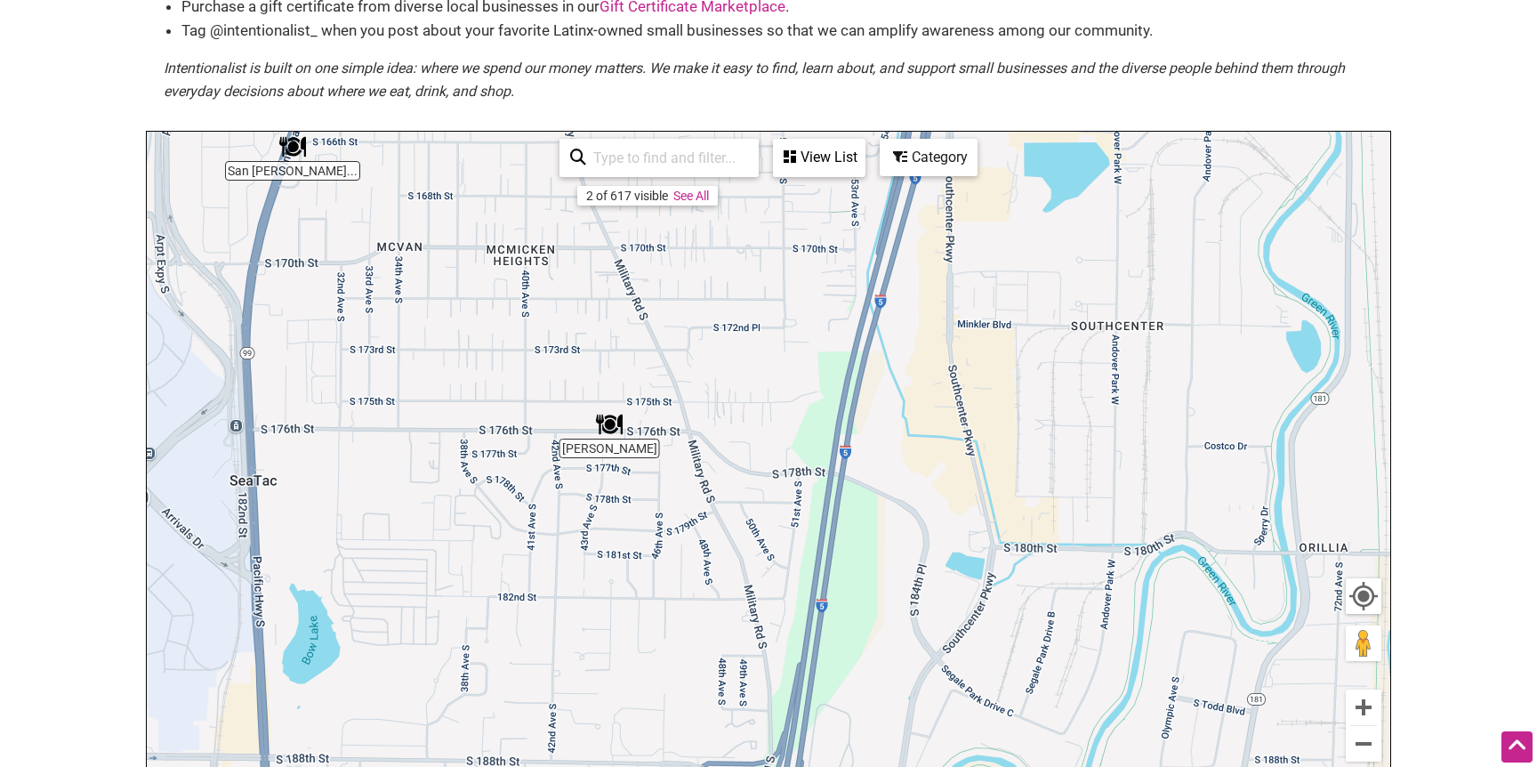
click at [617, 432] on img "Taquizas Trejo" at bounding box center [609, 424] width 27 height 27
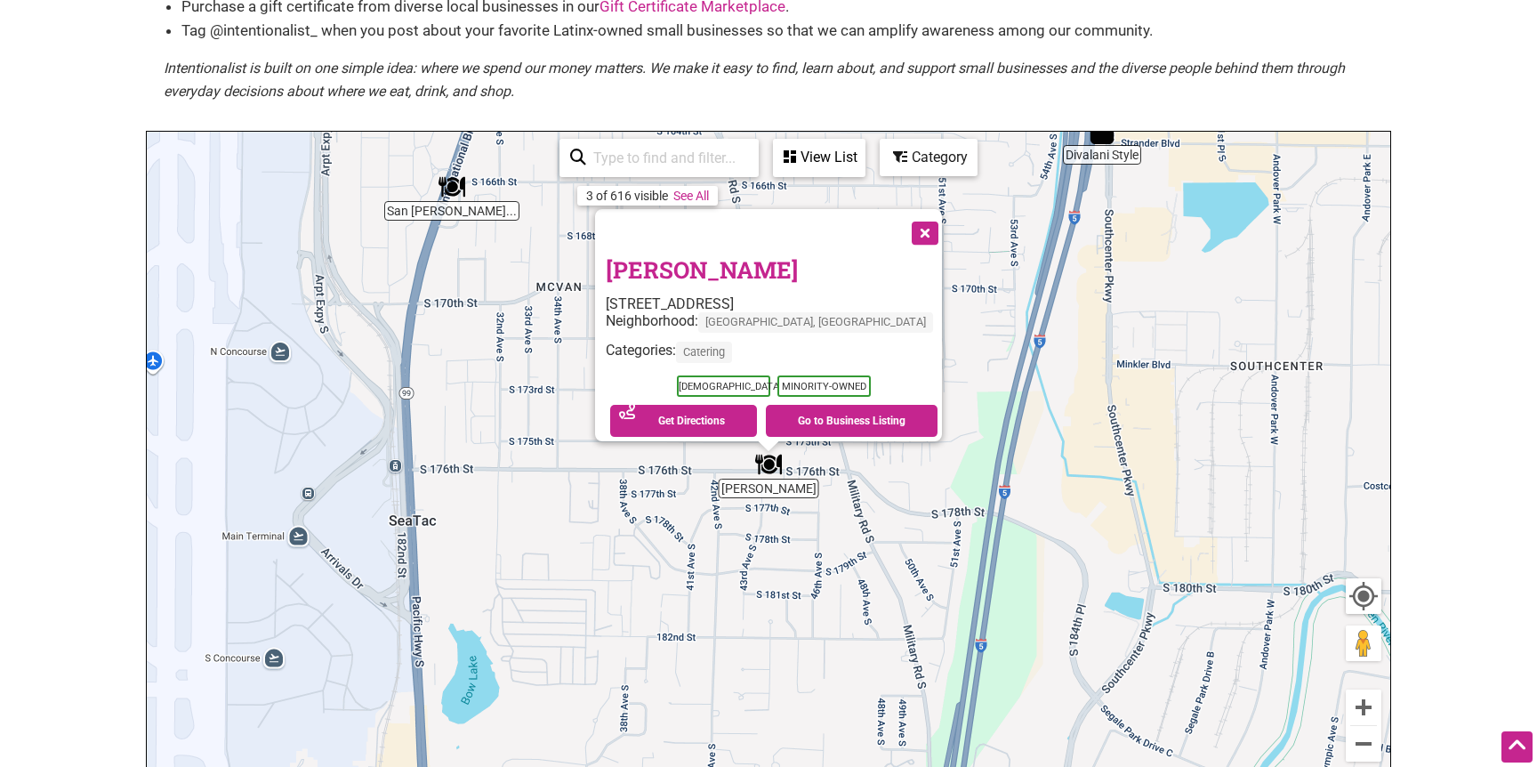
click at [901, 213] on button "Close" at bounding box center [923, 231] width 44 height 44
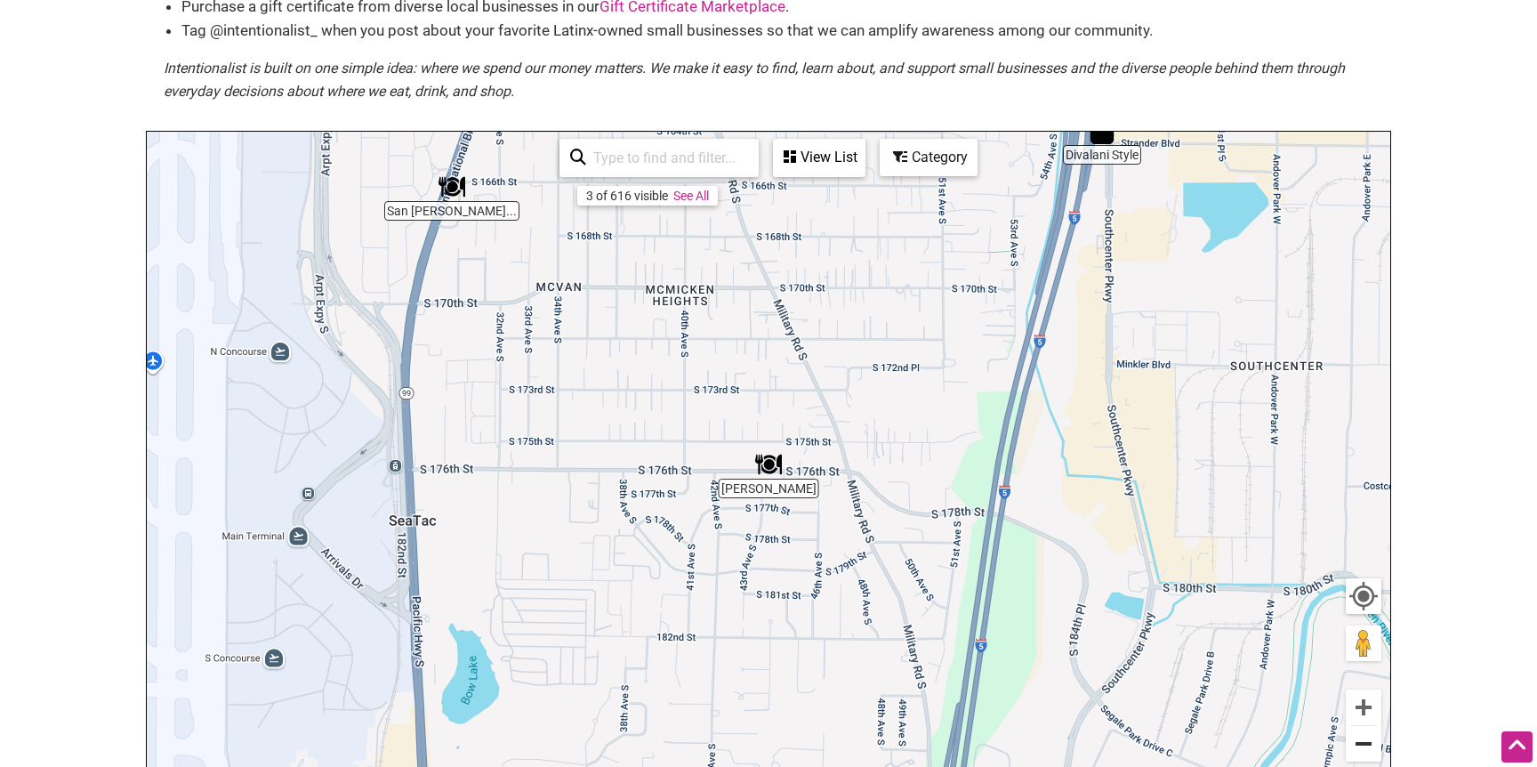
click at [1362, 741] on button "Zoom out" at bounding box center [1363, 744] width 36 height 36
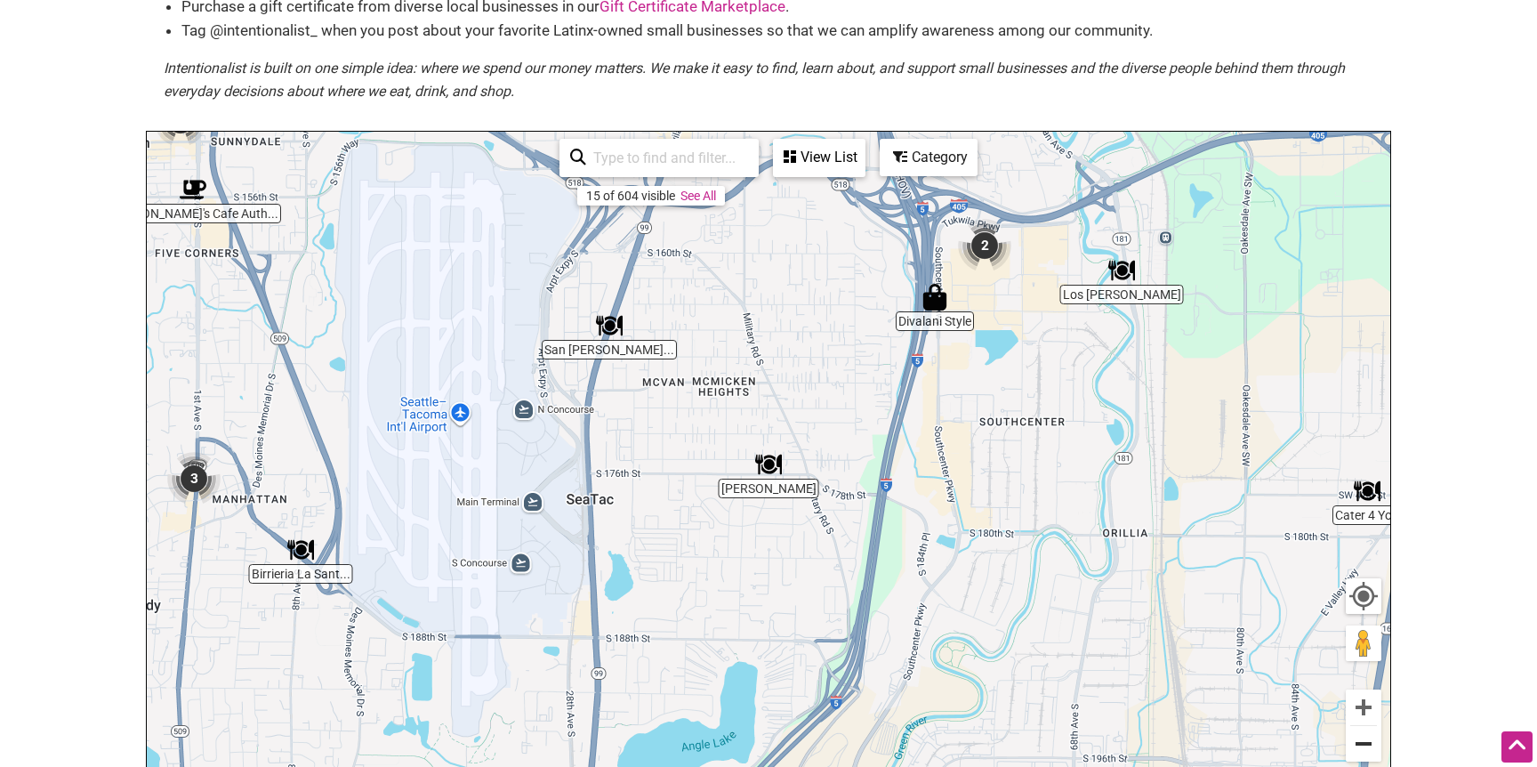
click at [1362, 741] on button "Zoom out" at bounding box center [1363, 744] width 36 height 36
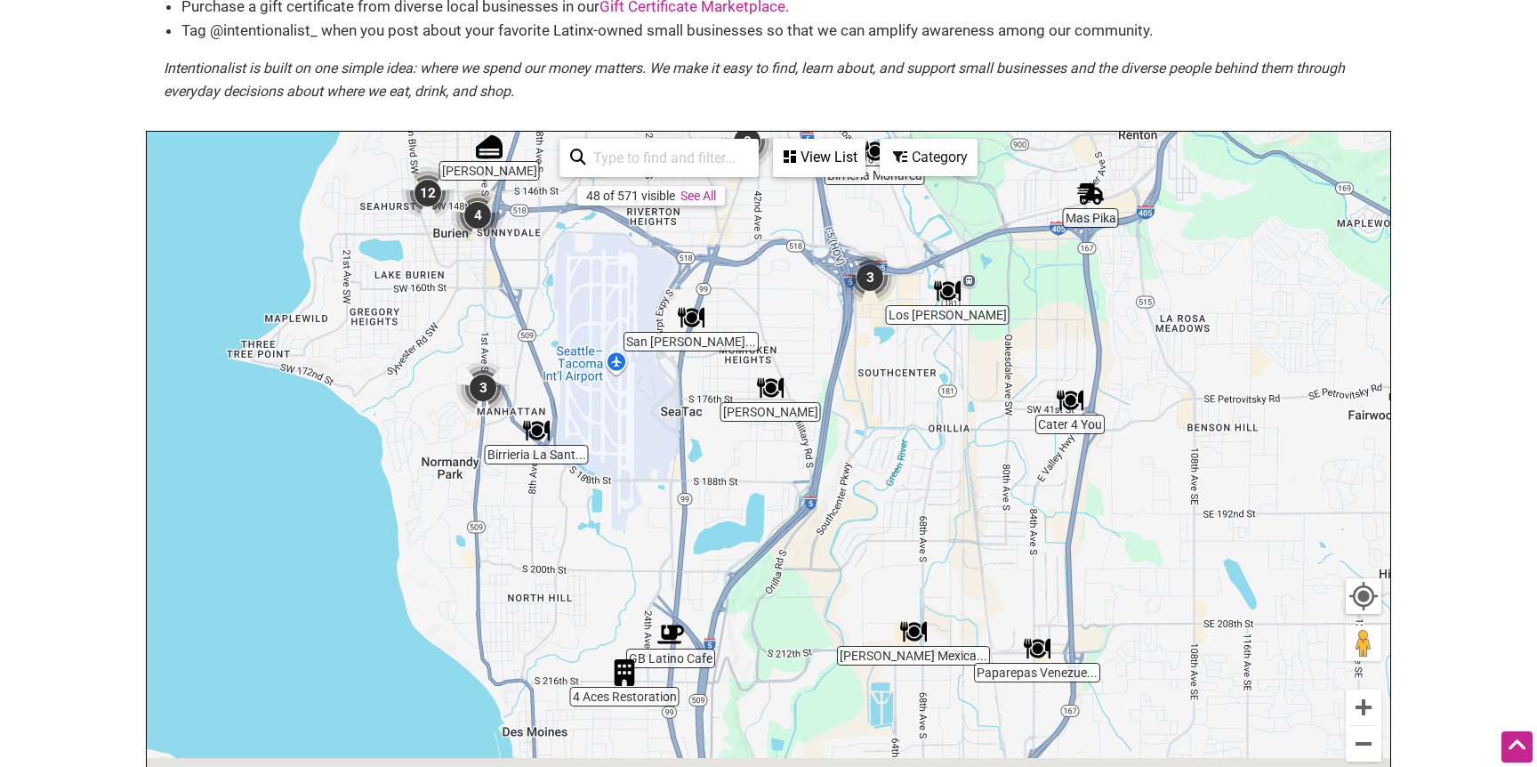
drag, startPoint x: 504, startPoint y: 665, endPoint x: 518, endPoint y: 531, distance: 134.9
click at [518, 531] on div "To navigate, press the arrow keys." at bounding box center [768, 478] width 1243 height 692
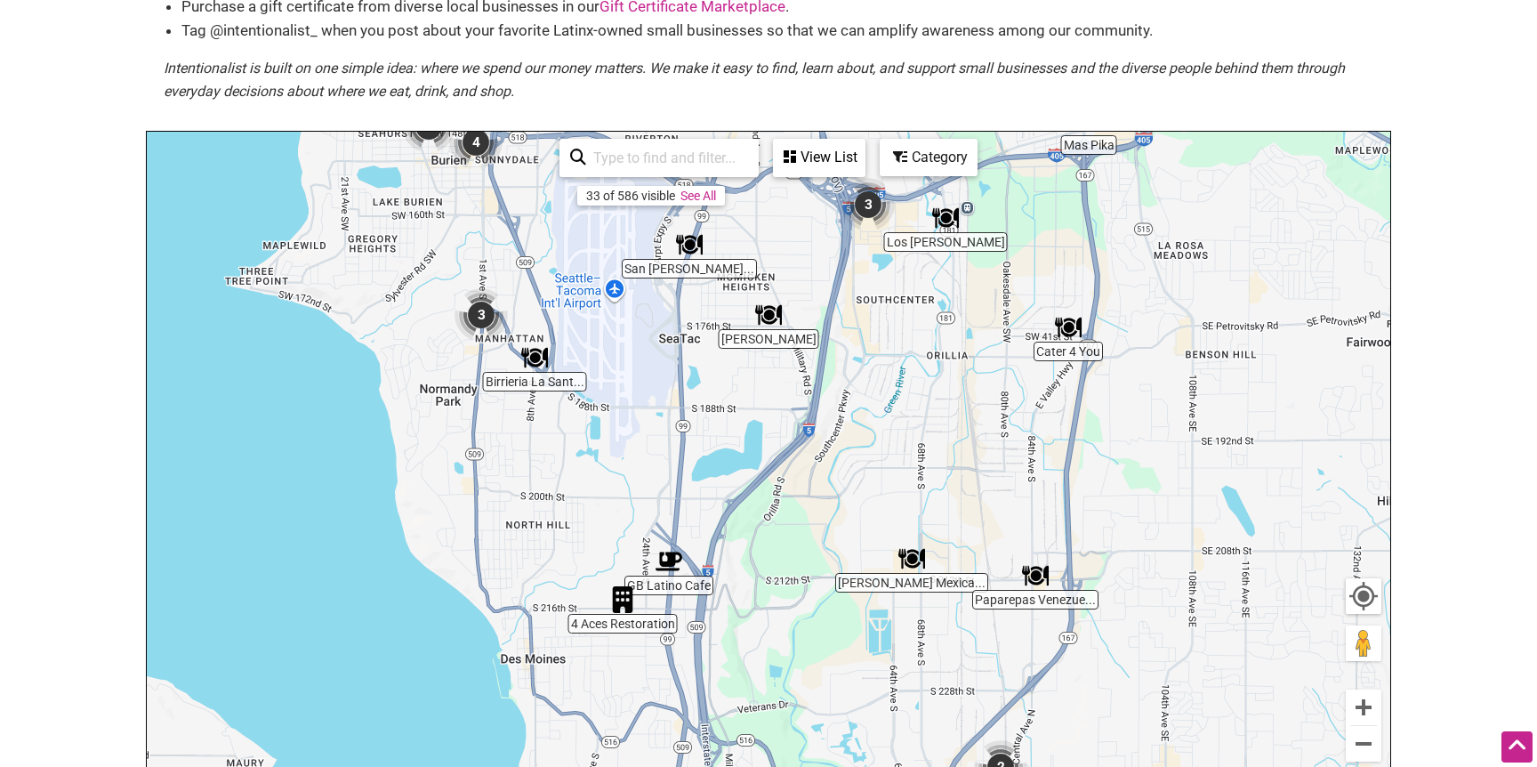
drag, startPoint x: 681, startPoint y: 688, endPoint x: 667, endPoint y: 671, distance: 22.1
click at [667, 671] on div "To navigate, press the arrow keys." at bounding box center [768, 478] width 1243 height 692
click at [1034, 582] on img "Paparepas Venezuelan Food" at bounding box center [1035, 575] width 27 height 27
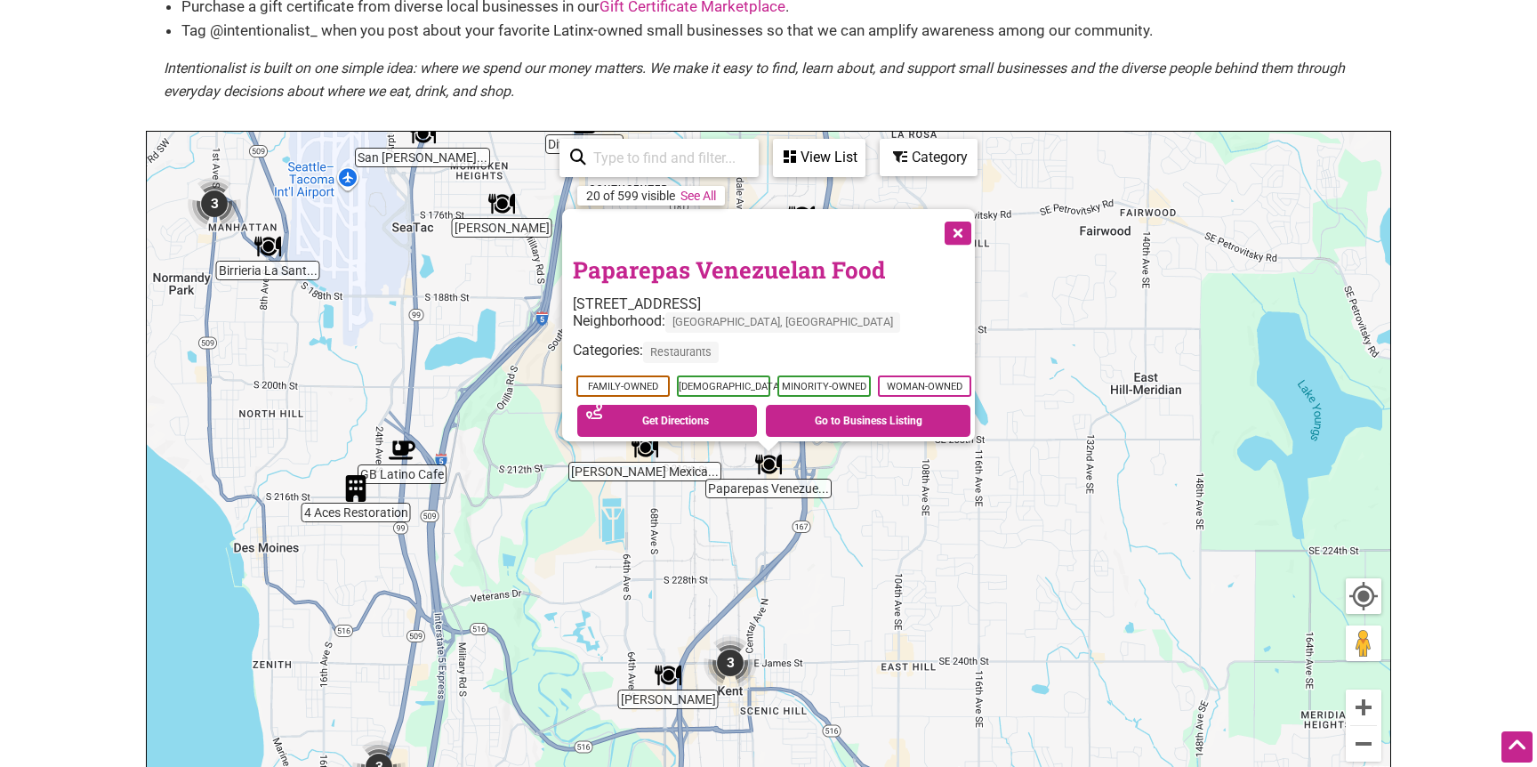
click at [972, 226] on button "Close" at bounding box center [956, 231] width 44 height 44
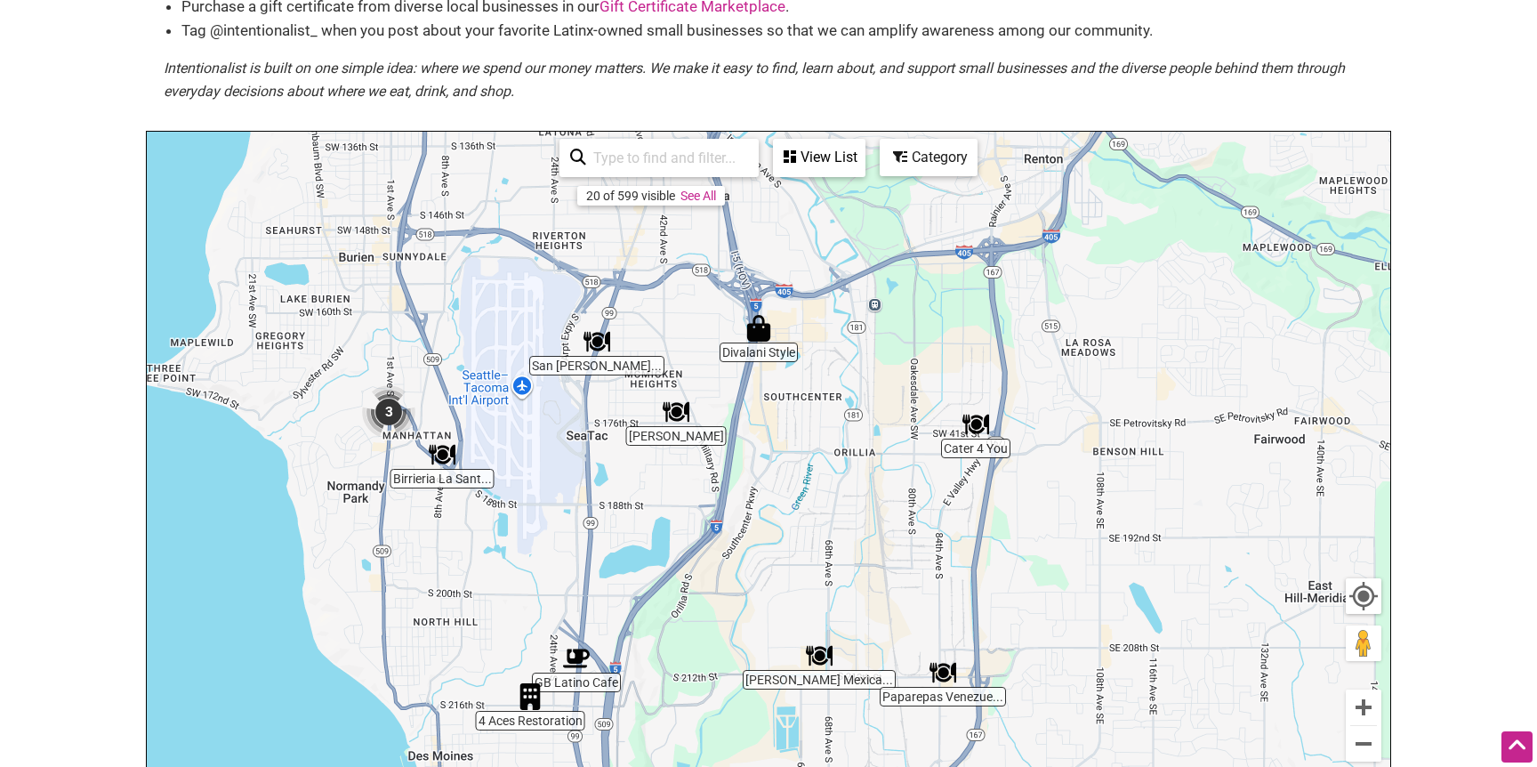
drag, startPoint x: 296, startPoint y: 309, endPoint x: 472, endPoint y: 520, distance: 274.6
click at [472, 520] on div "To navigate, press the arrow keys." at bounding box center [768, 478] width 1243 height 692
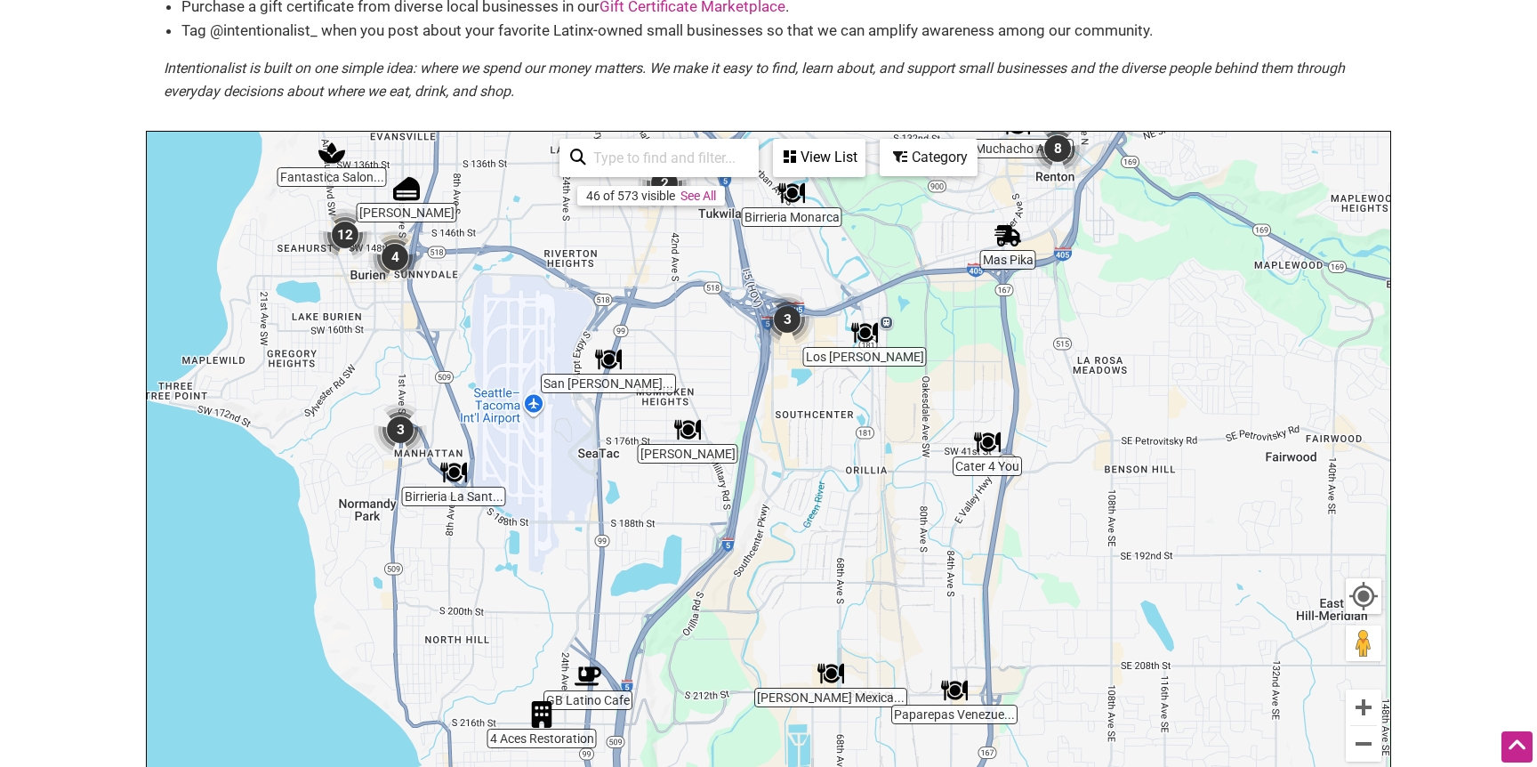
click at [398, 430] on img "3" at bounding box center [399, 429] width 53 height 53
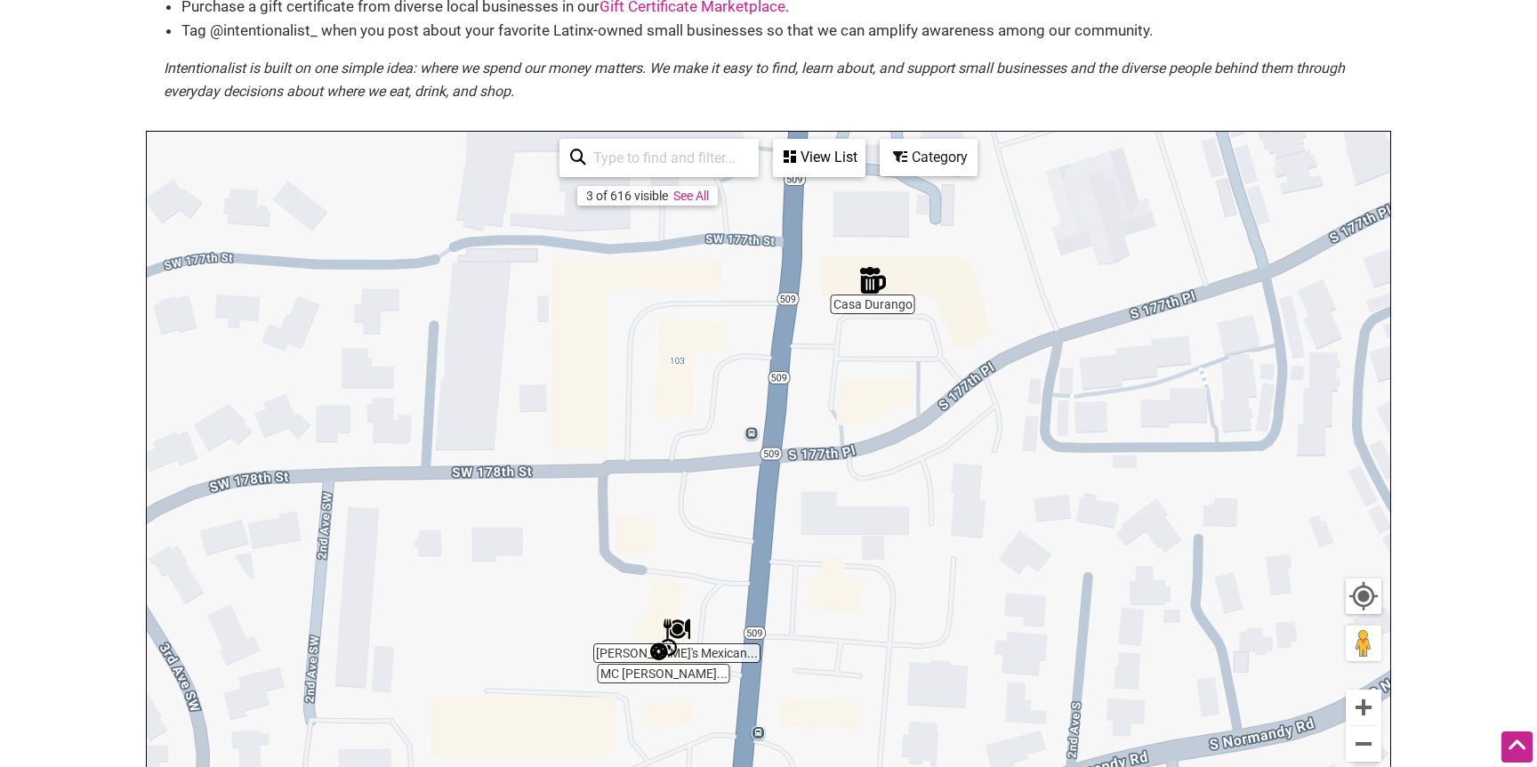
click at [879, 289] on img "Casa Durango" at bounding box center [872, 280] width 27 height 27
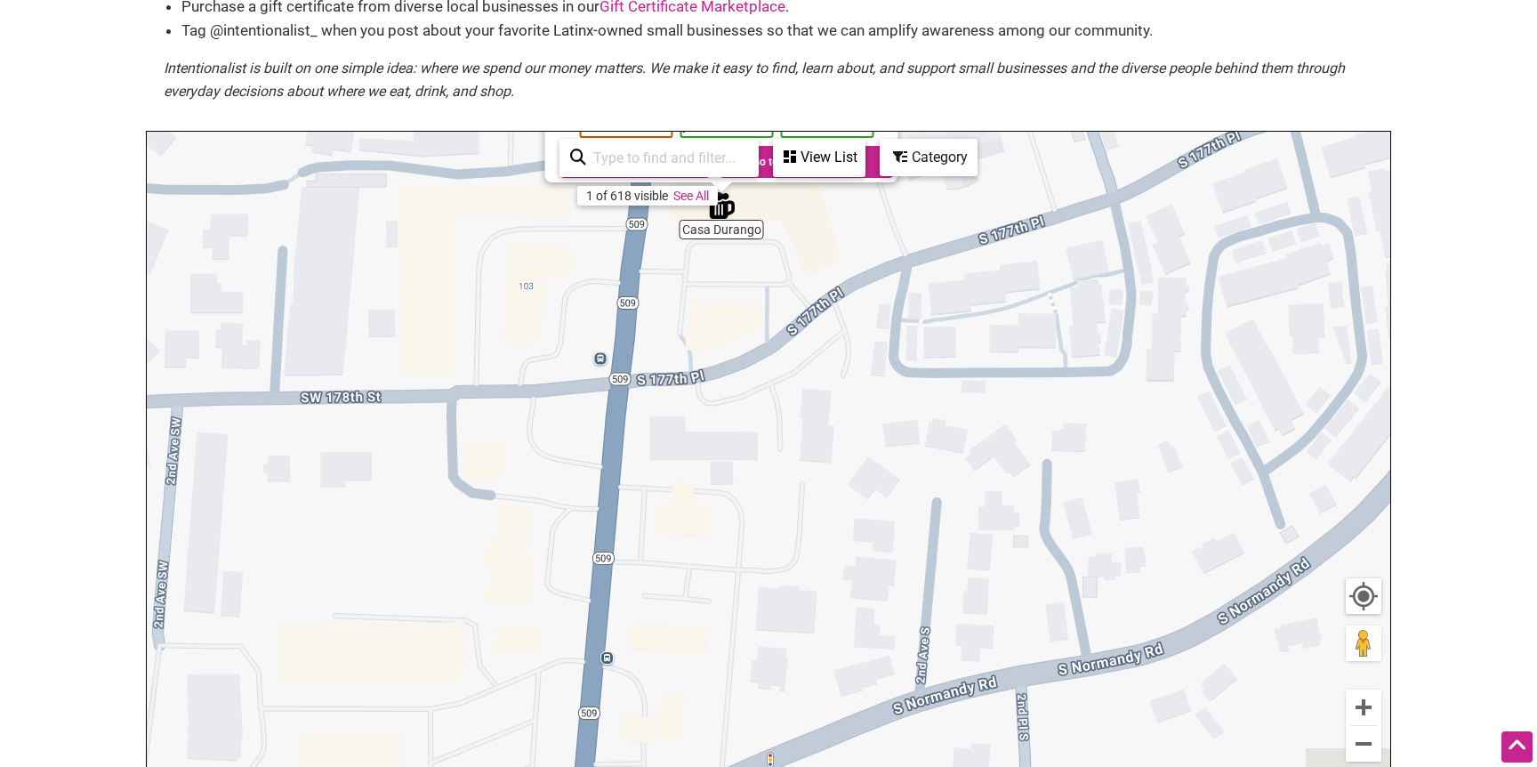
drag, startPoint x: 576, startPoint y: 659, endPoint x: 524, endPoint y: 333, distance: 330.6
click at [524, 336] on div "To navigate, press the arrow keys. [GEOGRAPHIC_DATA] [STREET_ADDRESS] Neighborh…" at bounding box center [768, 478] width 1243 height 692
